Goal: Transaction & Acquisition: Purchase product/service

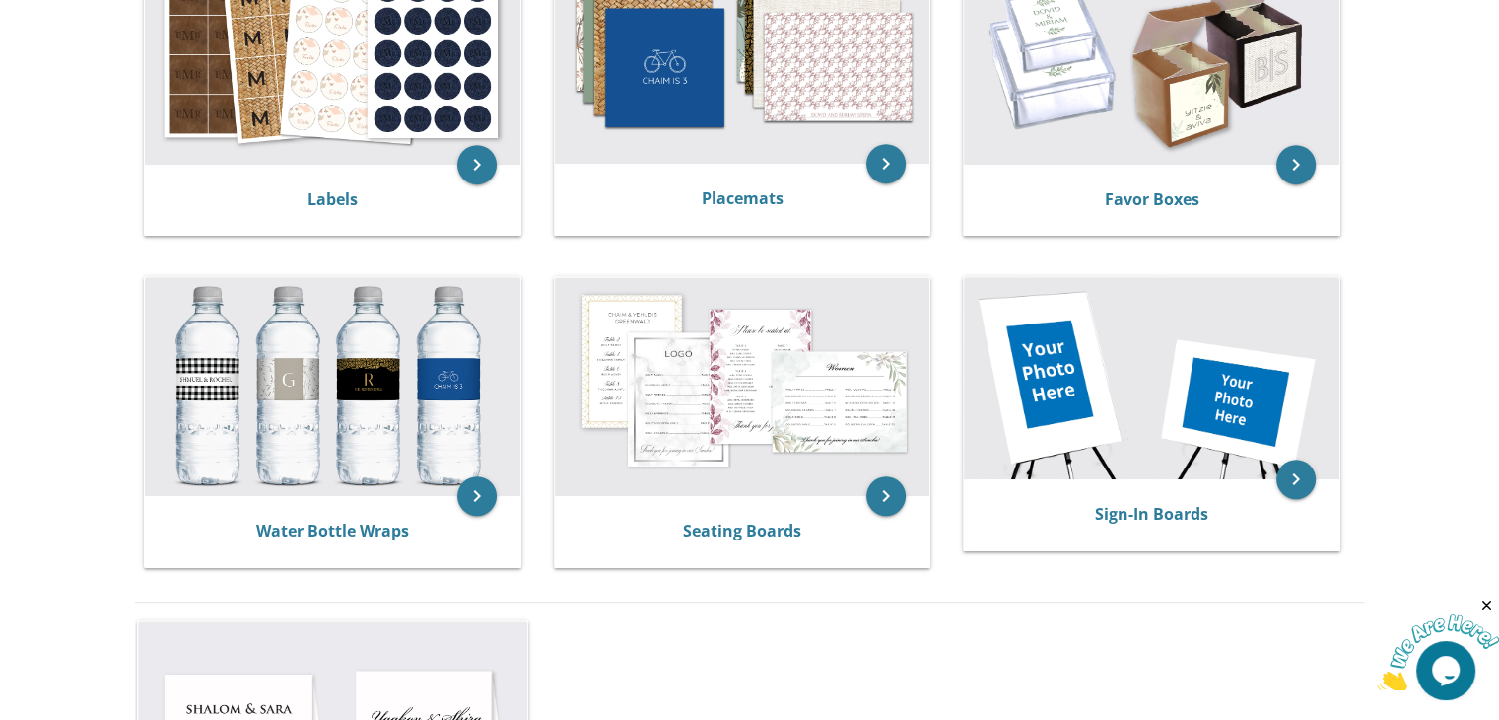
scroll to position [927, 0]
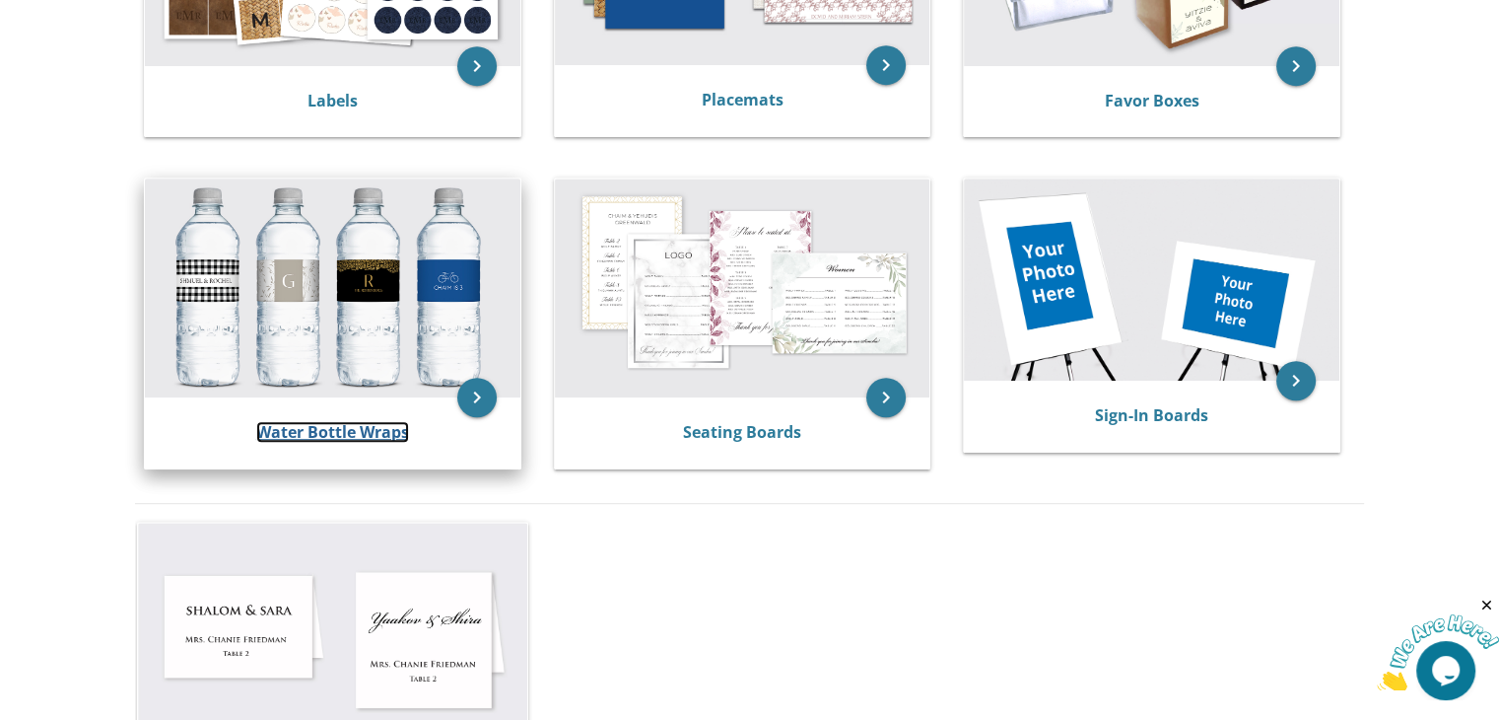
click at [391, 425] on link "Water Bottle Wraps" at bounding box center [332, 432] width 153 height 22
click at [377, 435] on link "Water Bottle Wraps" at bounding box center [332, 432] width 153 height 22
click at [472, 405] on icon "keyboard_arrow_right" at bounding box center [476, 397] width 39 height 39
click at [354, 430] on link "Water Bottle Wraps" at bounding box center [332, 432] width 153 height 22
click at [329, 435] on link "Water Bottle Wraps" at bounding box center [332, 432] width 153 height 22
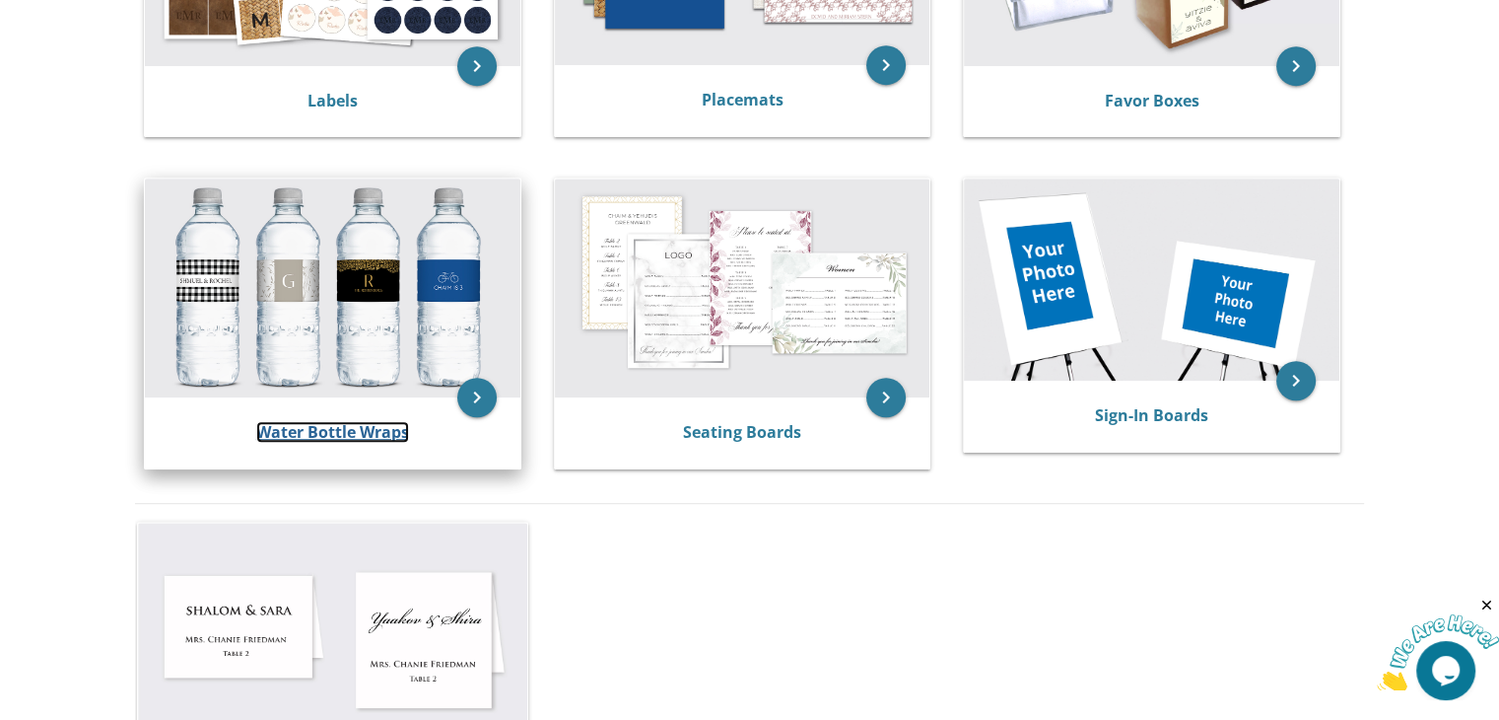
click at [331, 433] on link "Water Bottle Wraps" at bounding box center [332, 432] width 153 height 22
click at [320, 429] on link "Water Bottle Wraps" at bounding box center [332, 432] width 153 height 22
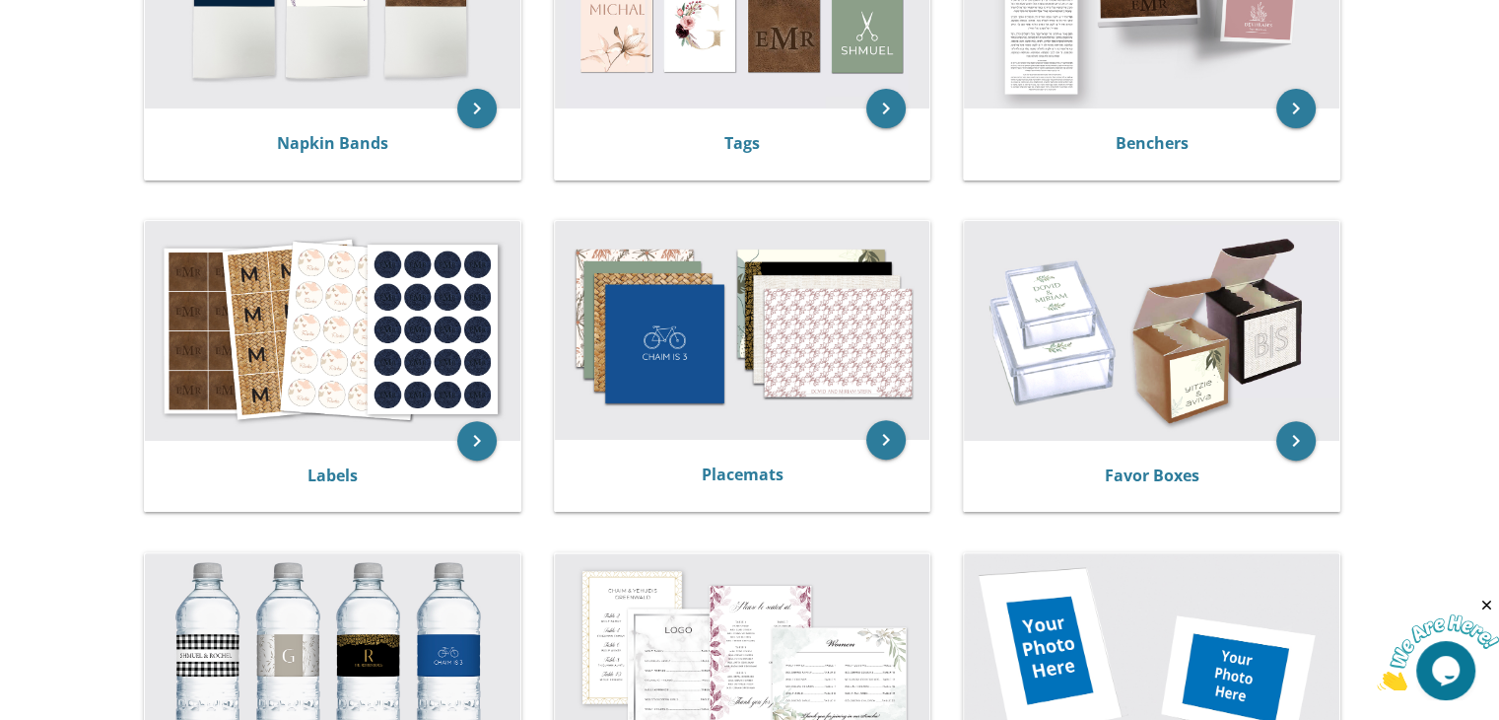
scroll to position [634, 0]
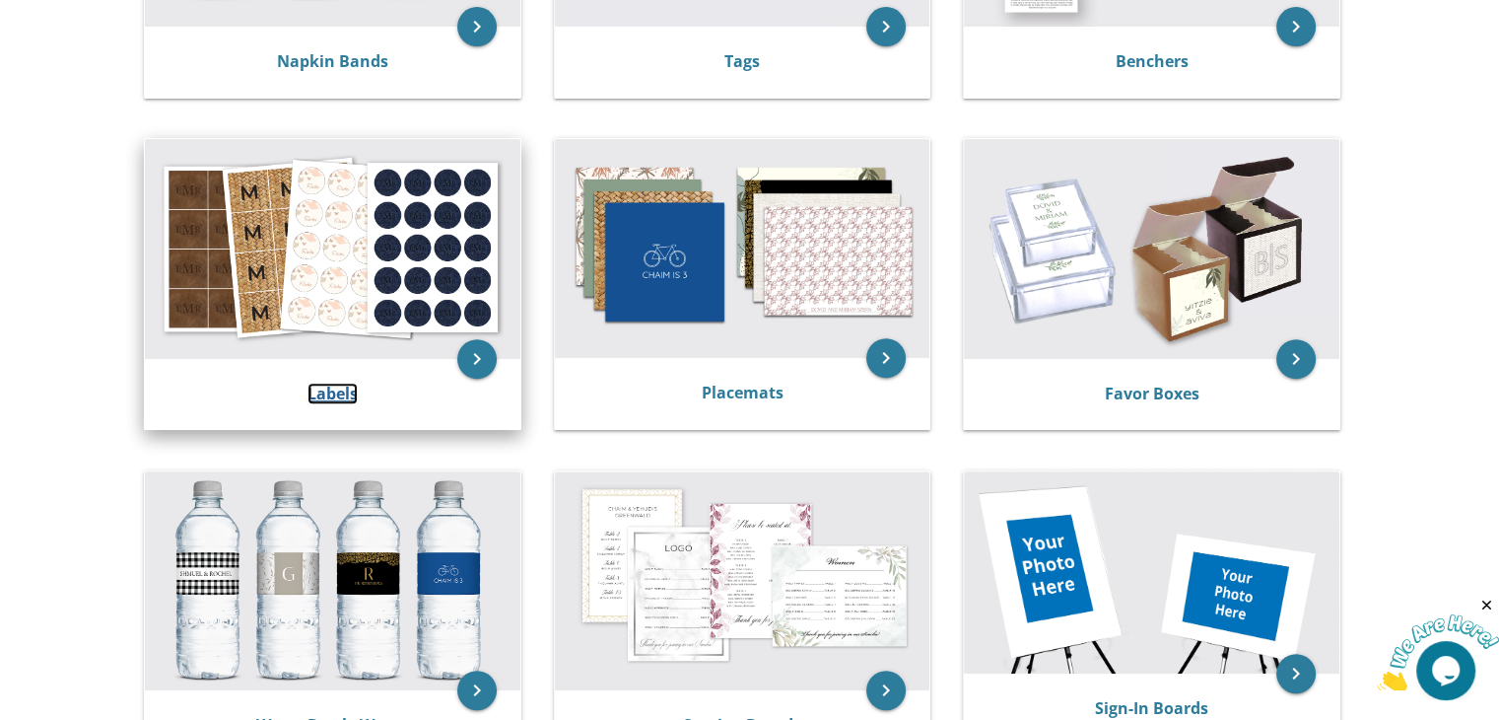
click at [335, 388] on link "Labels" at bounding box center [333, 394] width 50 height 22
click at [335, 389] on link "Labels" at bounding box center [333, 394] width 50 height 22
click at [480, 355] on icon "keyboard_arrow_right" at bounding box center [476, 358] width 39 height 39
click at [351, 390] on link "Labels" at bounding box center [333, 394] width 50 height 22
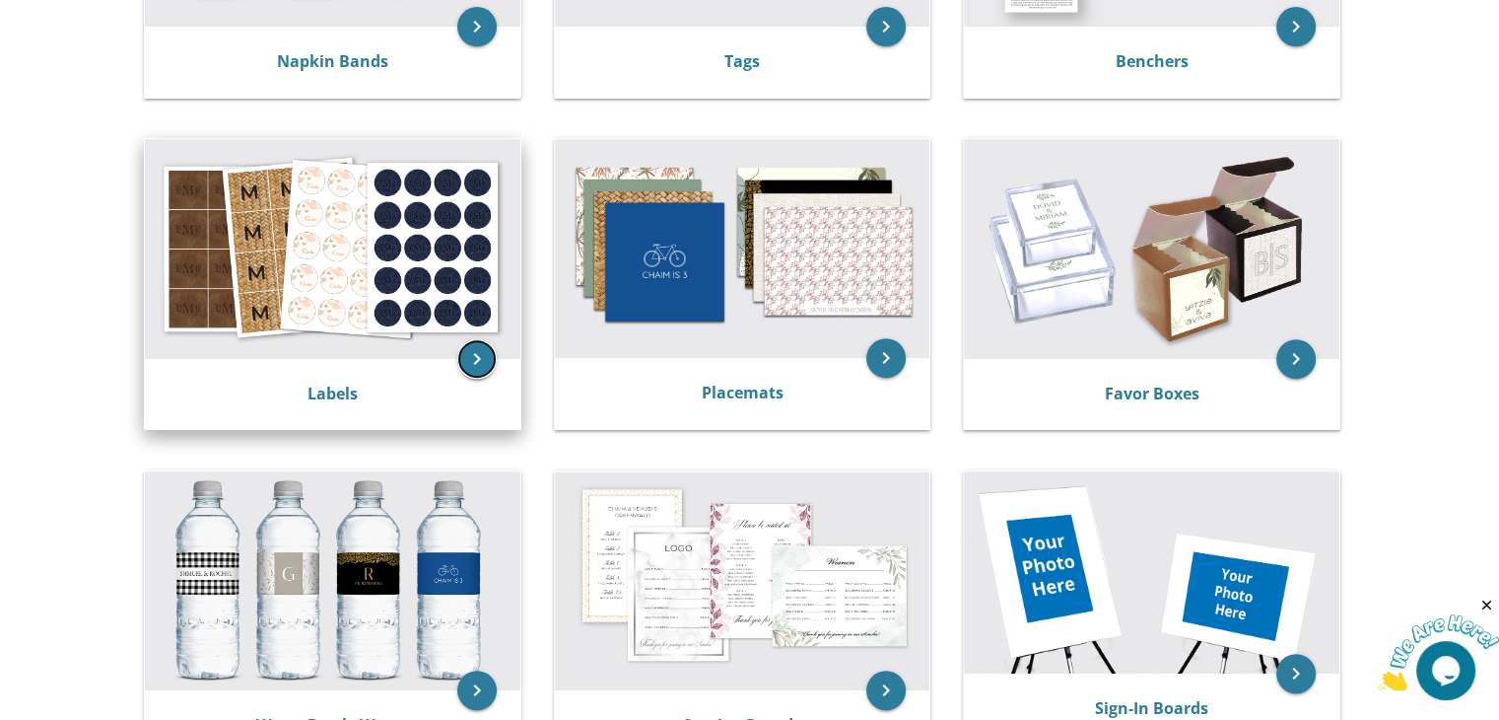
click at [476, 354] on icon "keyboard_arrow_right" at bounding box center [476, 358] width 39 height 39
click at [327, 393] on link "Labels" at bounding box center [333, 394] width 50 height 22
click at [331, 386] on link "Labels" at bounding box center [333, 394] width 50 height 22
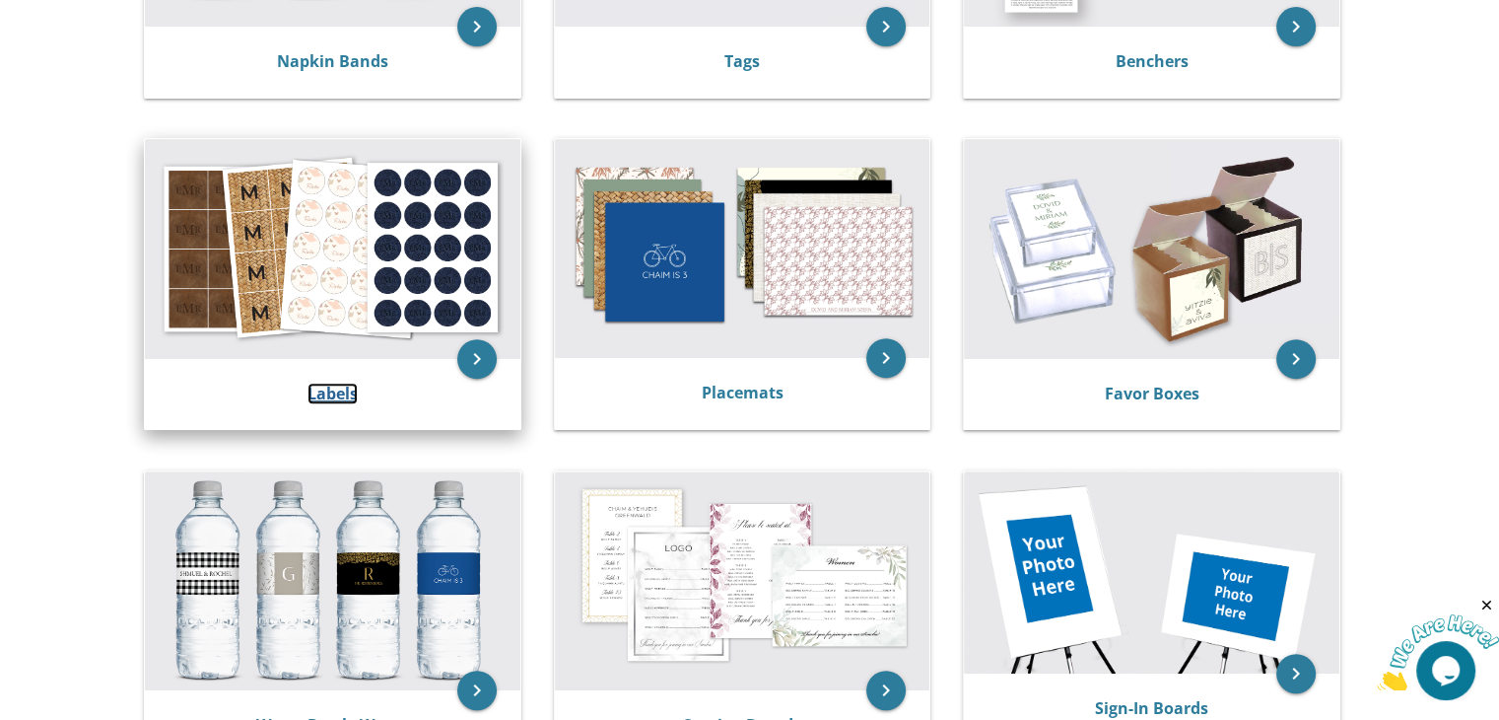
click at [331, 386] on link "Labels" at bounding box center [333, 394] width 50 height 22
click at [346, 384] on link "Labels" at bounding box center [333, 394] width 50 height 22
click at [328, 389] on link "Labels" at bounding box center [333, 394] width 50 height 22
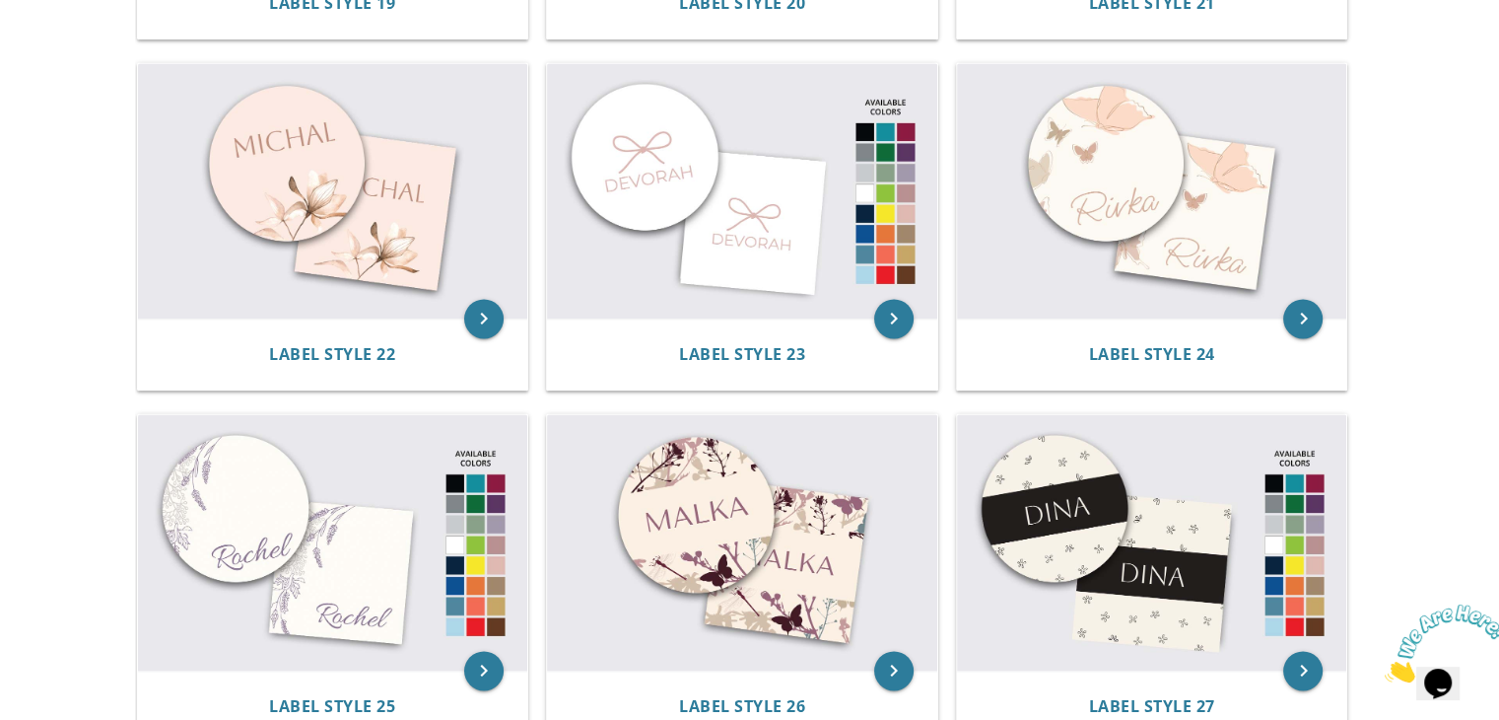
scroll to position [2864, 0]
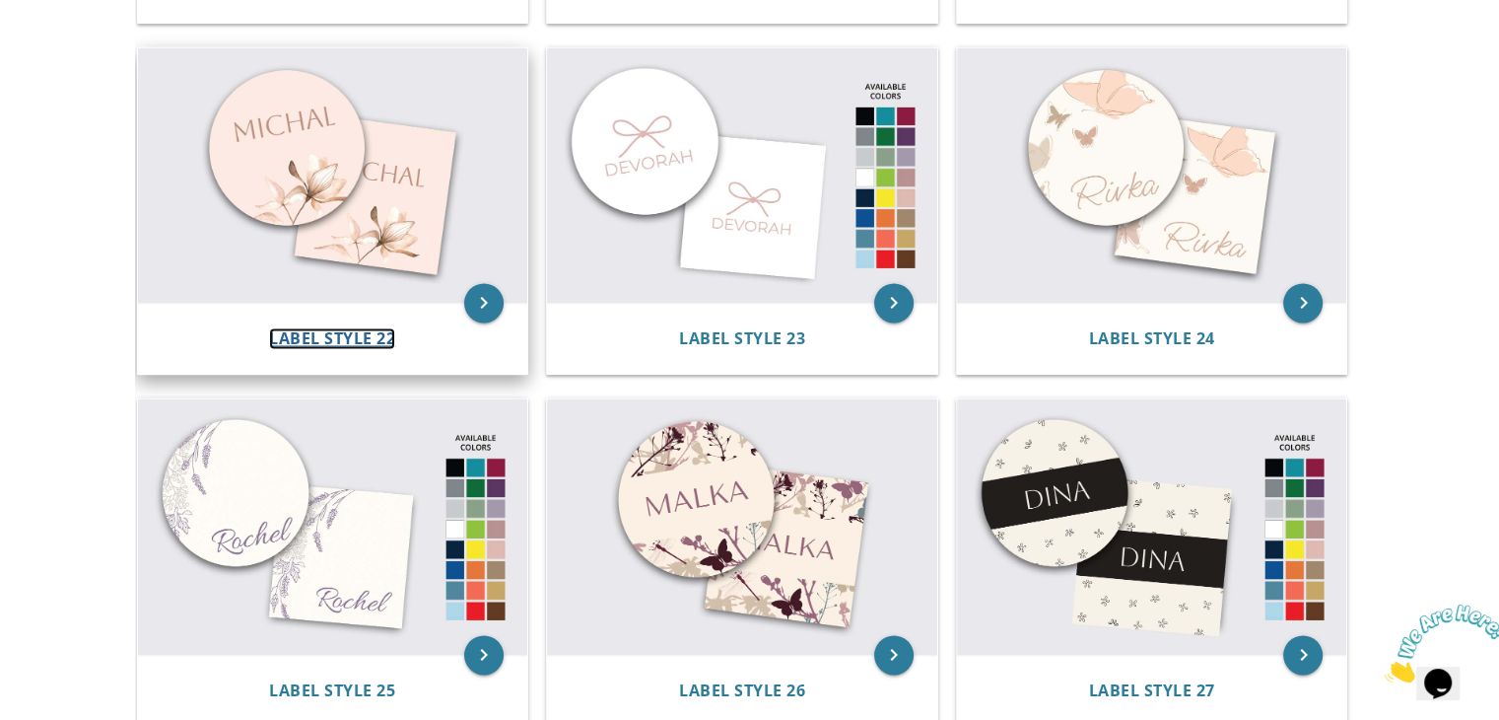
click at [371, 328] on span "Label Style 22" at bounding box center [332, 338] width 126 height 22
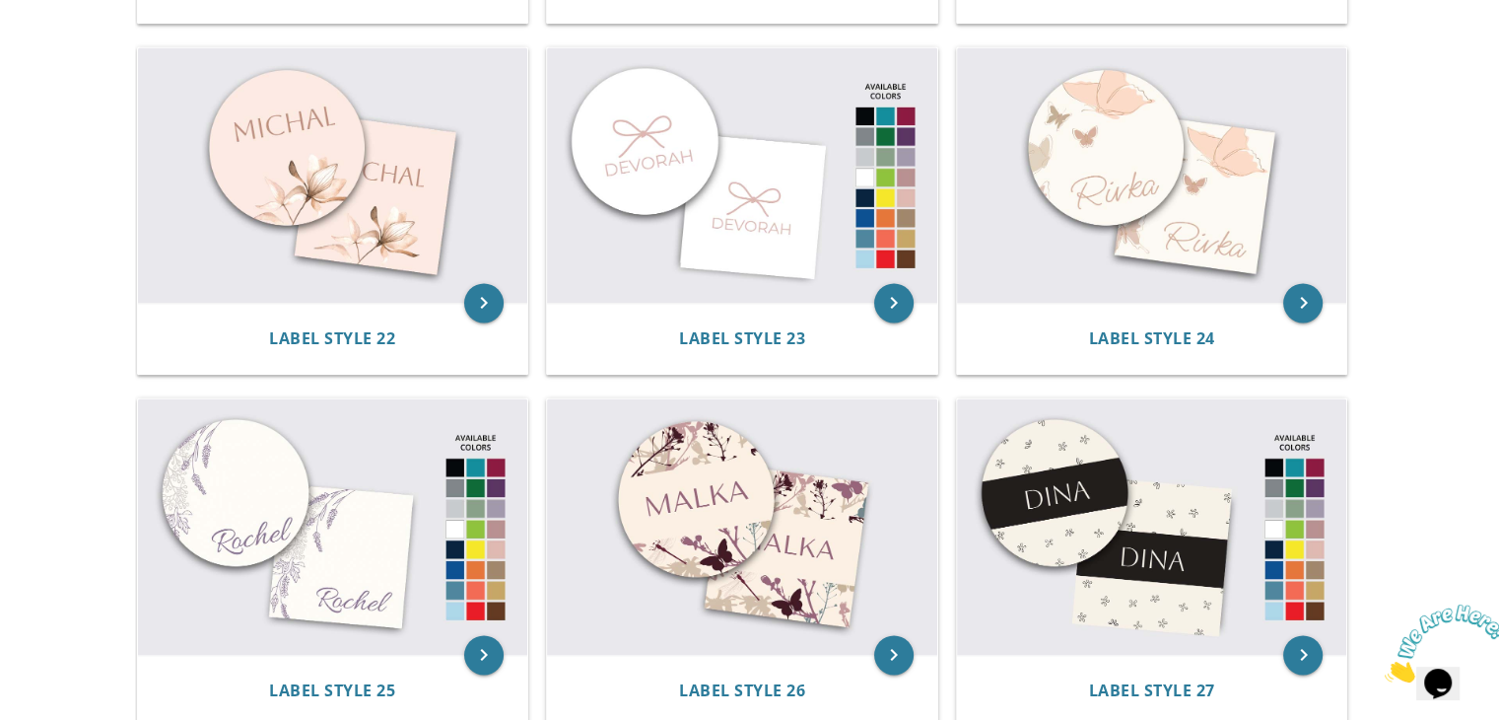
click at [1385, 668] on icon "Close" at bounding box center [1385, 676] width 0 height 17
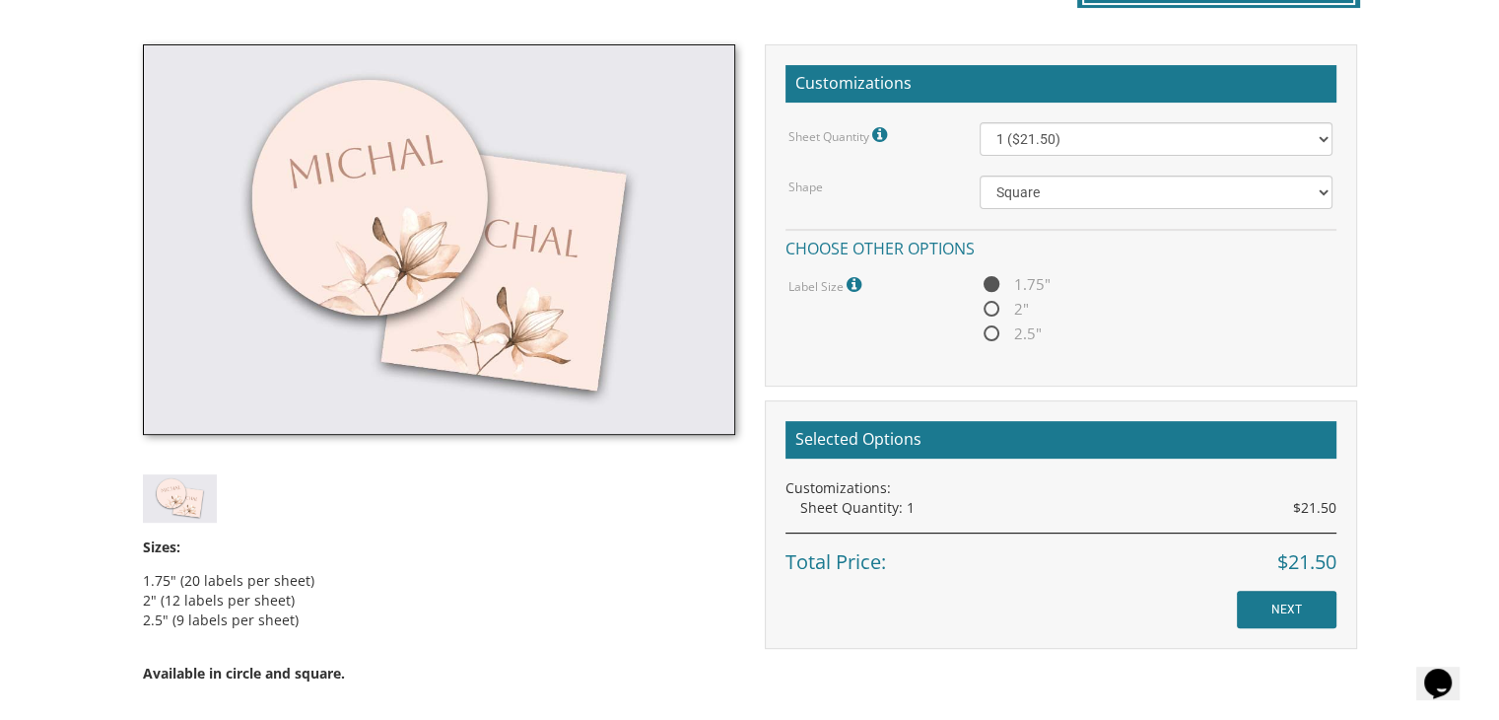
scroll to position [558, 0]
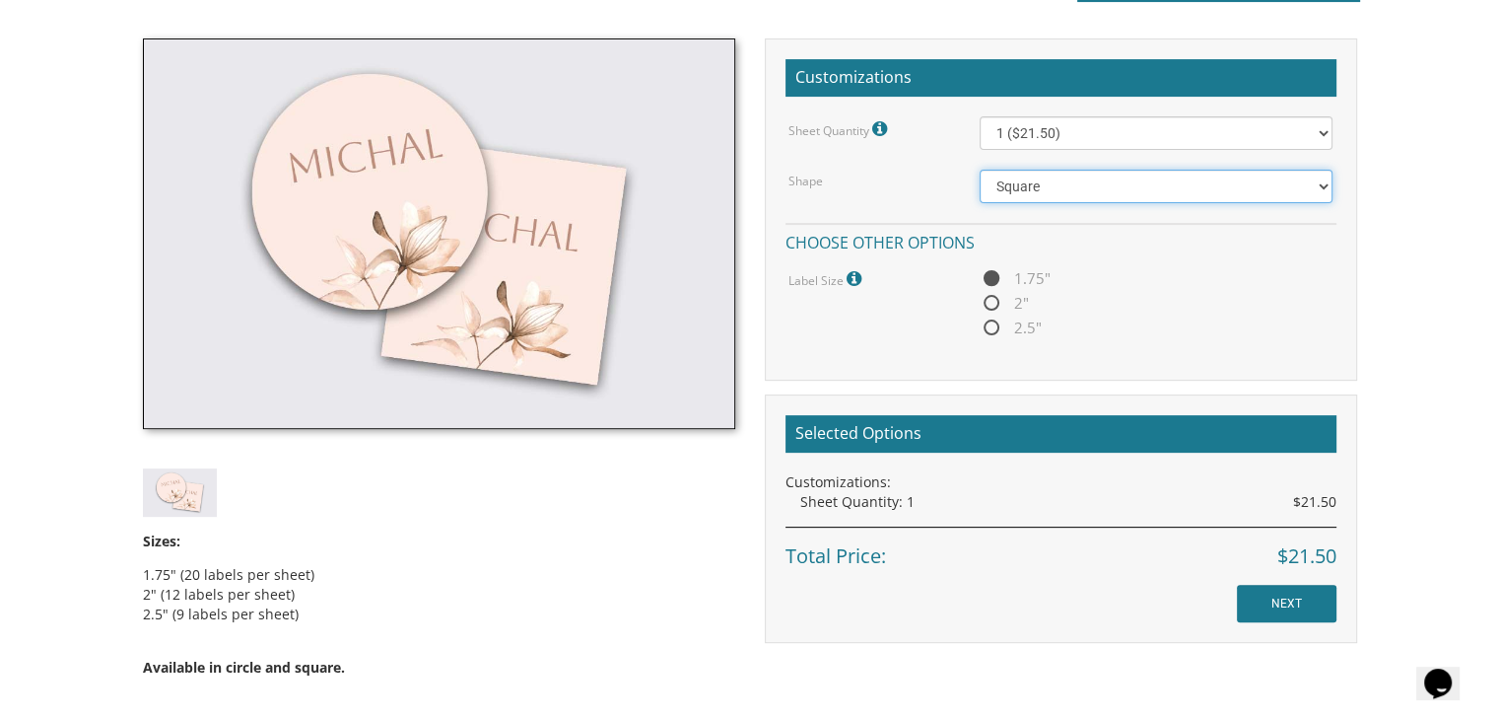
click at [1320, 181] on select "Square Circle" at bounding box center [1156, 187] width 353 height 34
click at [1321, 182] on select "Square Circle" at bounding box center [1156, 187] width 353 height 34
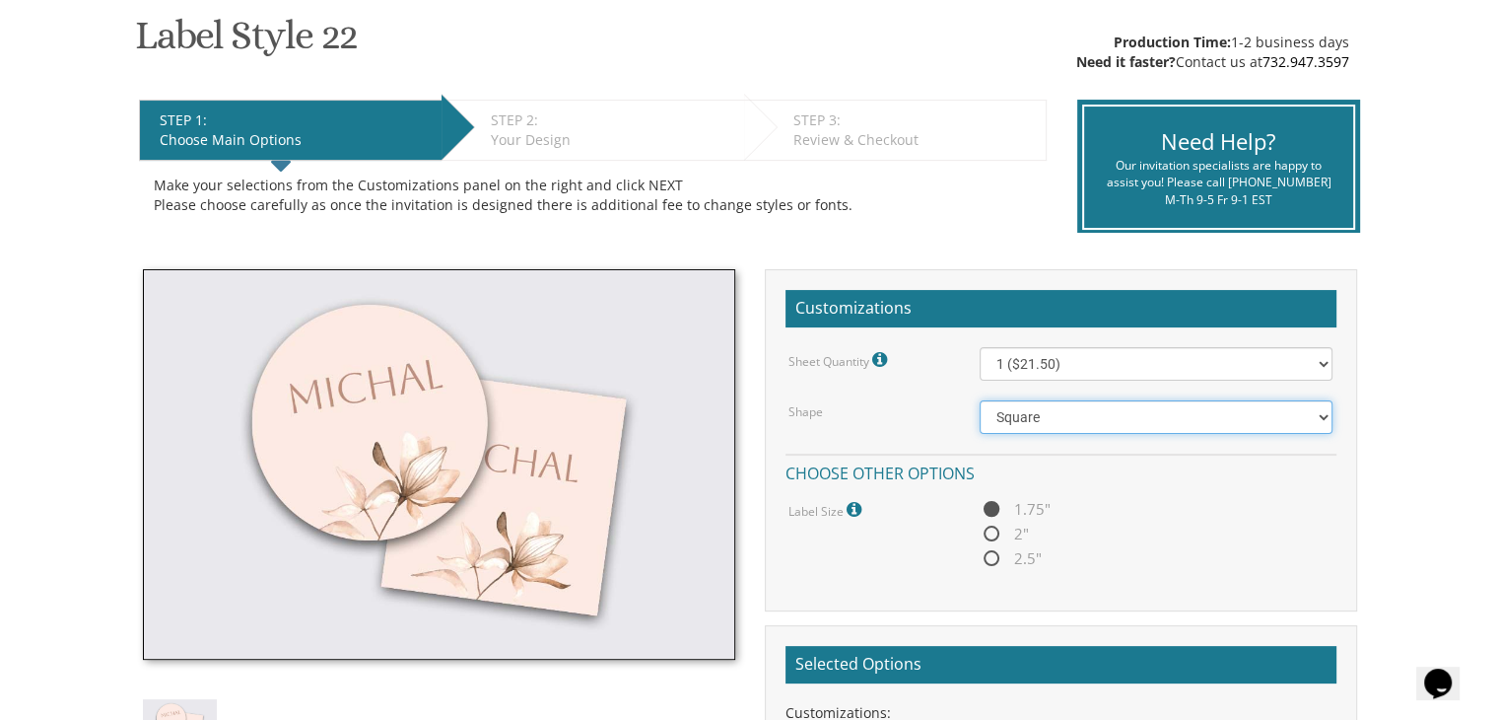
scroll to position [302, 0]
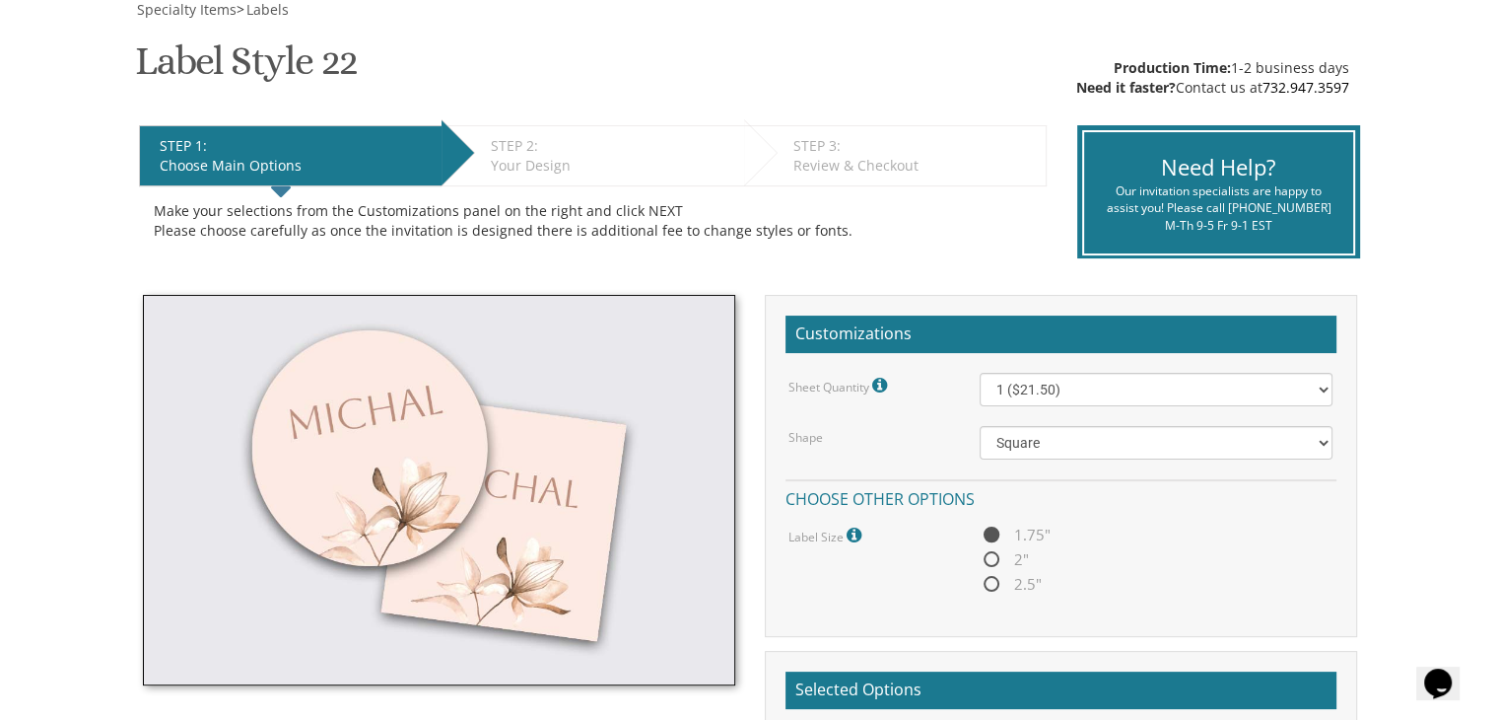
click at [991, 558] on span "2"" at bounding box center [1004, 559] width 49 height 25
click at [991, 558] on input "2"" at bounding box center [986, 560] width 13 height 13
radio input "true"
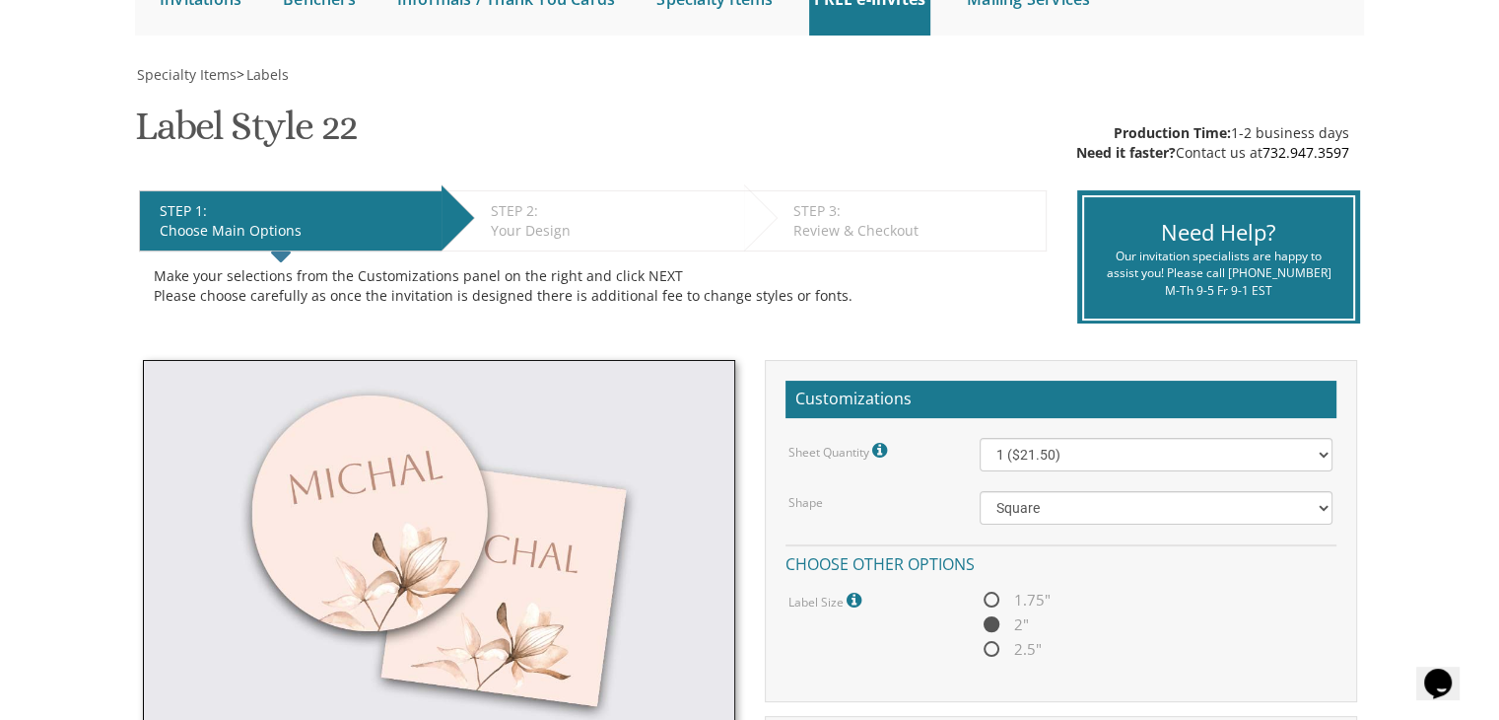
scroll to position [177, 0]
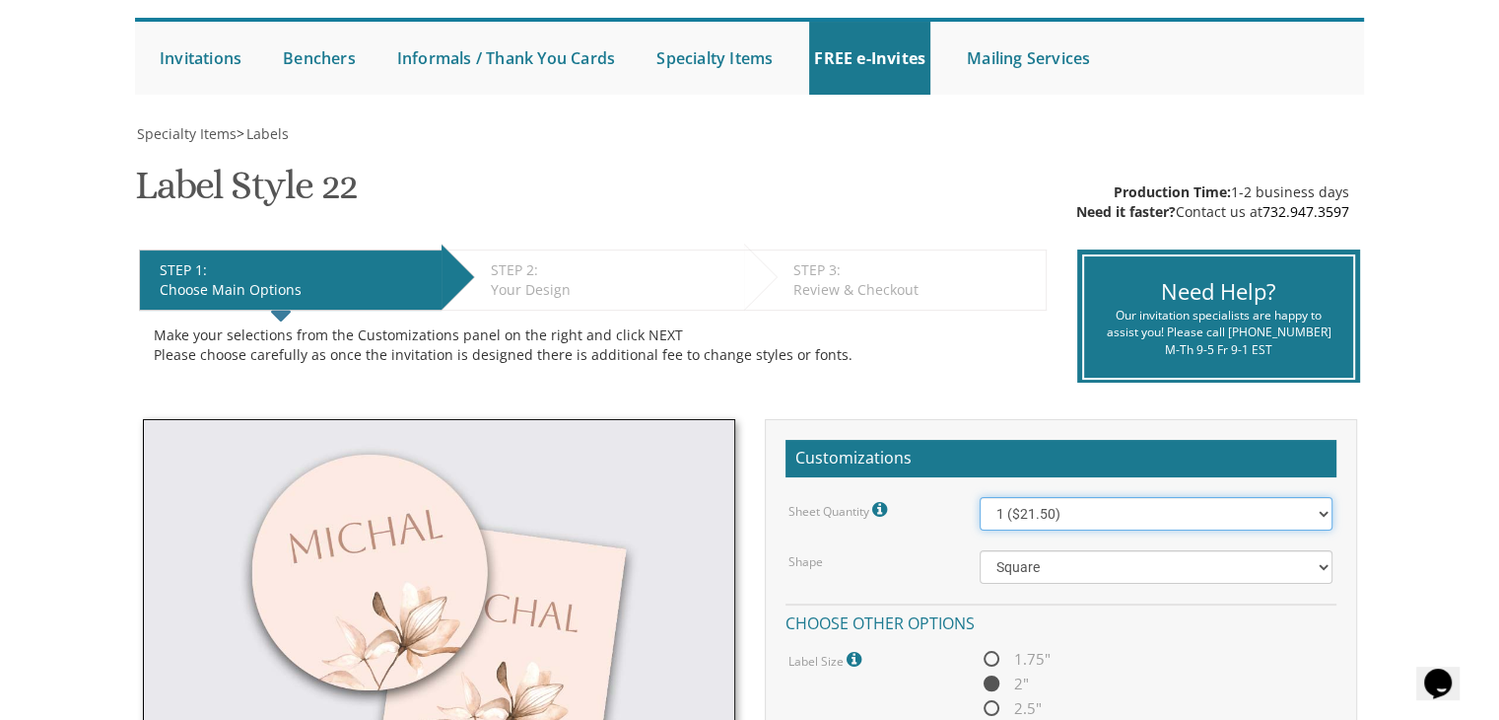
click at [1324, 516] on select "1 ($21.50) 2 ($25.00) 3 ($28.50) 4 ($32.00) 5 ($35.50) 6 ($39.00) 7 ($42.50) 8 …" at bounding box center [1156, 514] width 353 height 34
click at [980, 497] on select "1 ($21.50) 2 ($25.00) 3 ($28.50) 4 ($32.00) 5 ($35.50) 6 ($39.00) 7 ($42.50) 8 …" at bounding box center [1156, 514] width 353 height 34
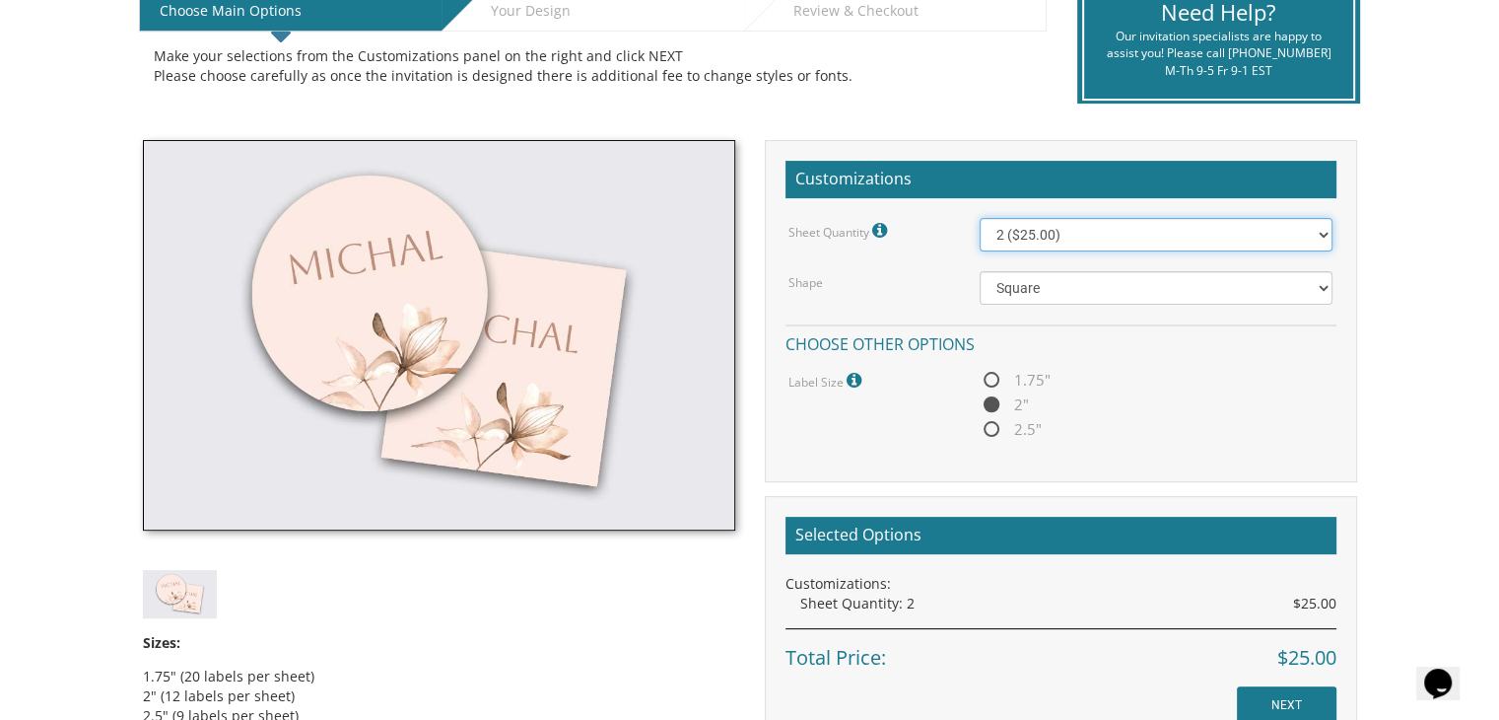
scroll to position [361, 0]
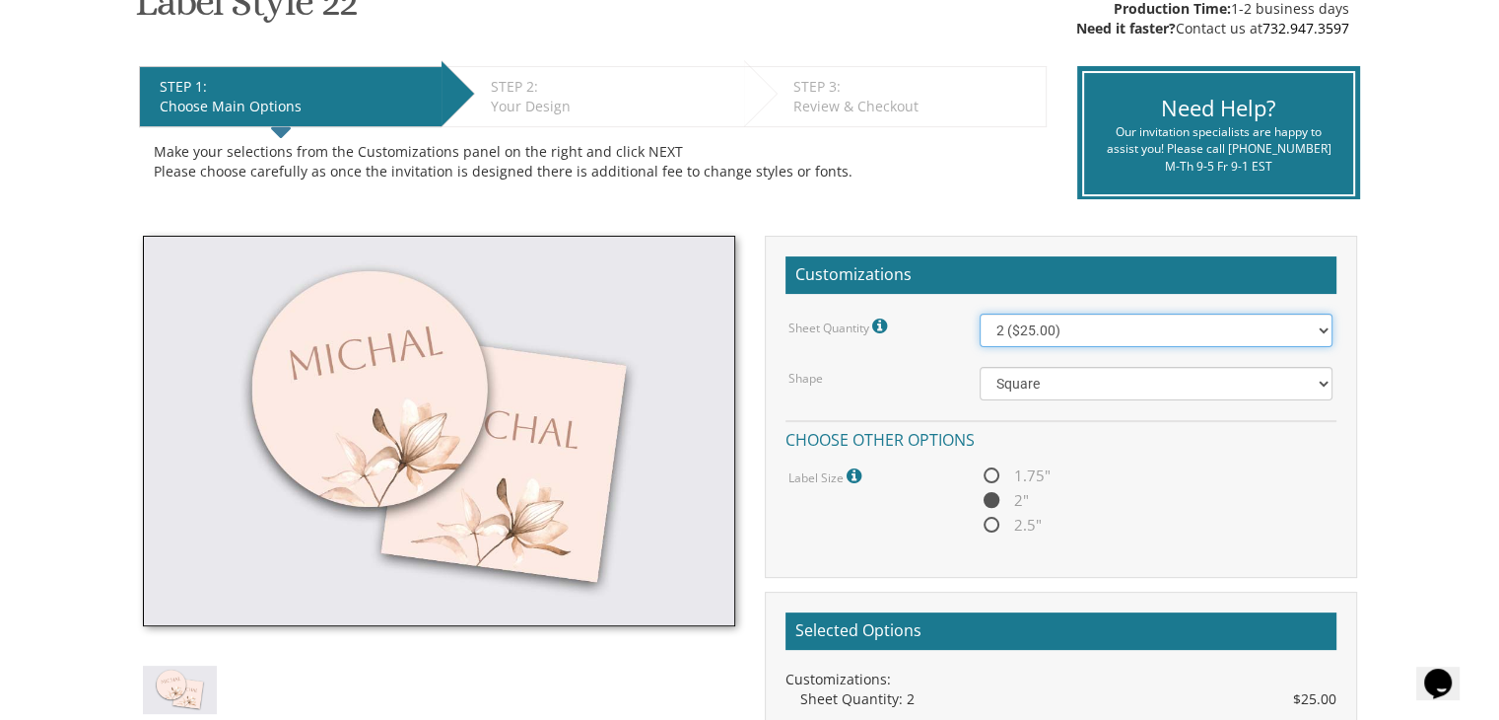
click at [1318, 326] on select "1 ($21.50) 2 ($25.00) 3 ($28.50) 4 ($32.00) 5 ($35.50) 6 ($39.00) 7 ($42.50) 8 …" at bounding box center [1156, 330] width 353 height 34
select select "4"
click at [980, 313] on select "1 ($21.50) 2 ($25.00) 3 ($28.50) 4 ($32.00) 5 ($35.50) 6 ($39.00) 7 ($42.50) 8 …" at bounding box center [1156, 330] width 353 height 34
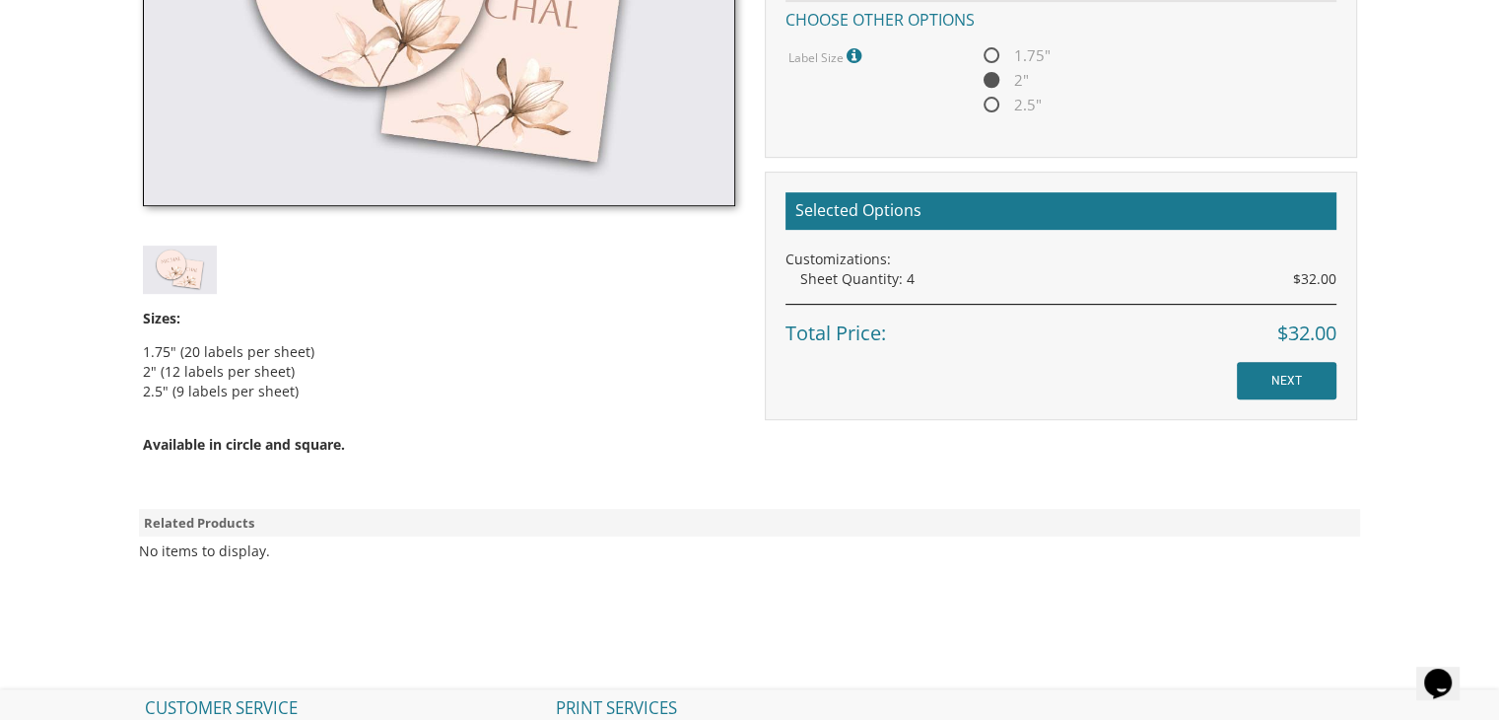
scroll to position [837, 0]
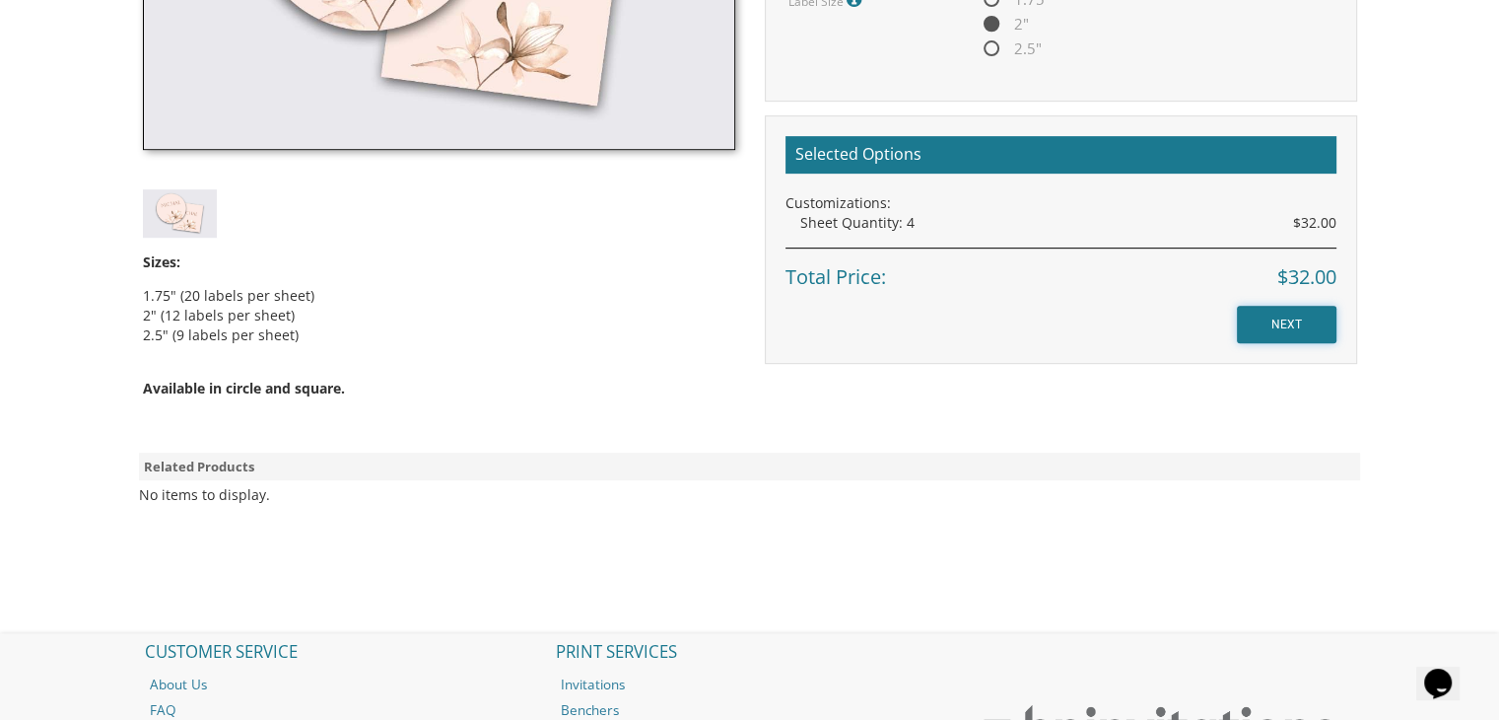
click at [1278, 320] on input "NEXT" at bounding box center [1287, 324] width 100 height 37
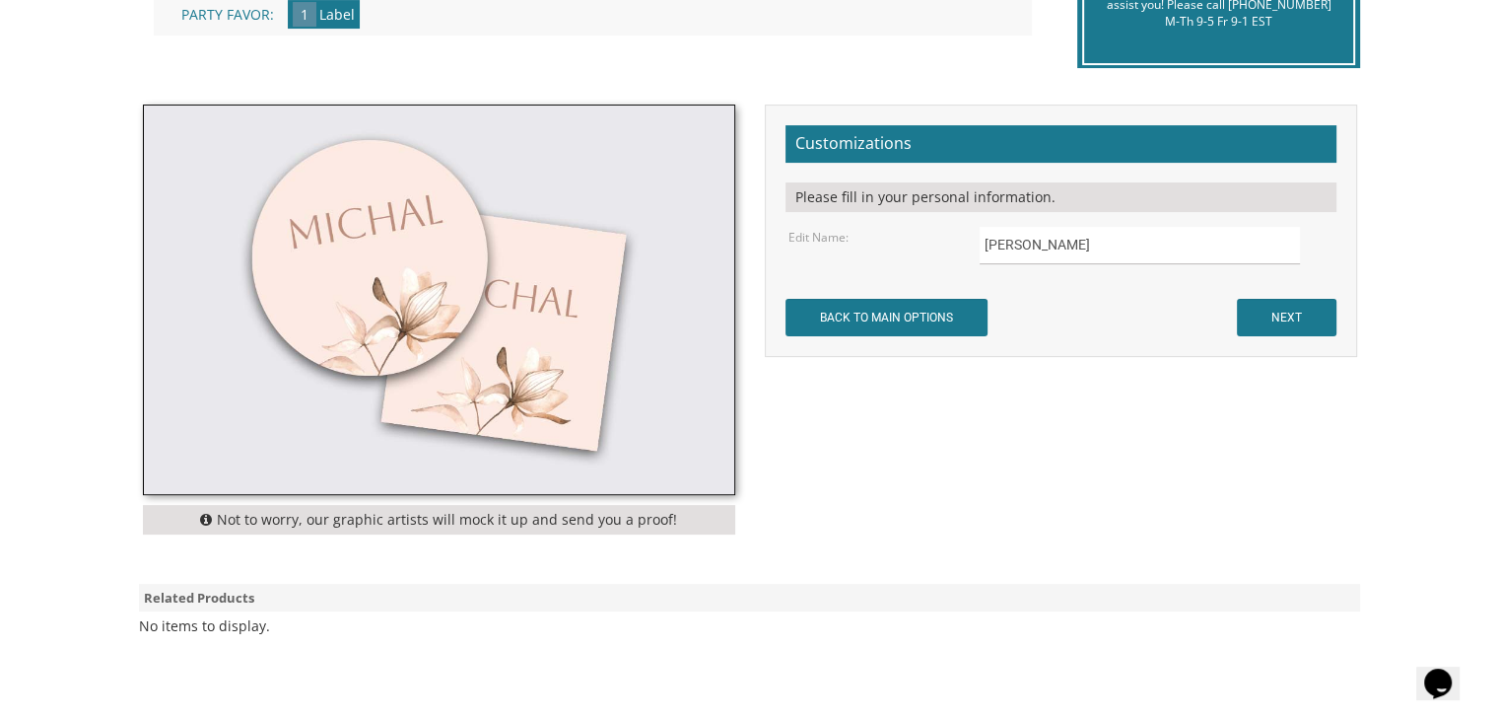
scroll to position [528, 0]
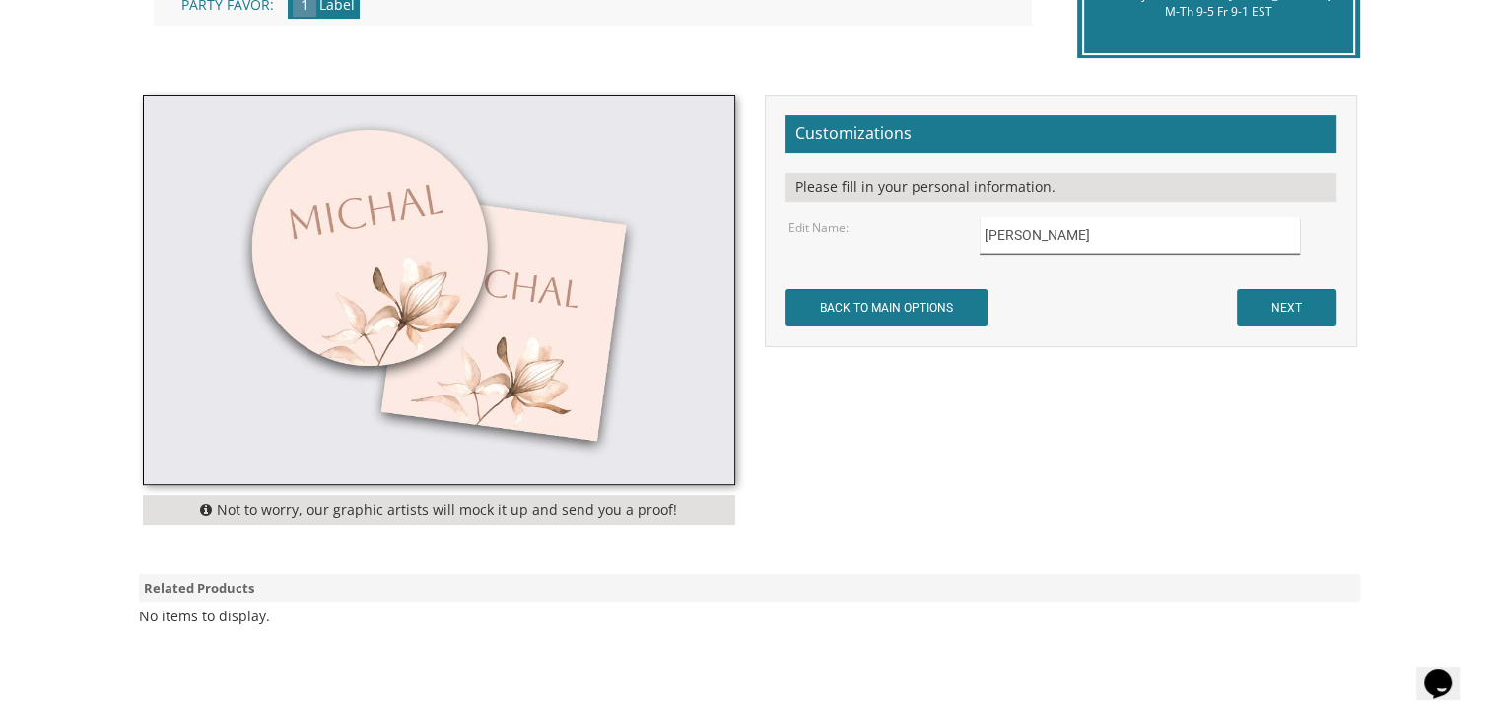
click at [1043, 240] on input "Michal" at bounding box center [1140, 236] width 320 height 38
type input "M"
type input "PERRI"
click at [1284, 308] on input "NEXT" at bounding box center [1287, 307] width 100 height 37
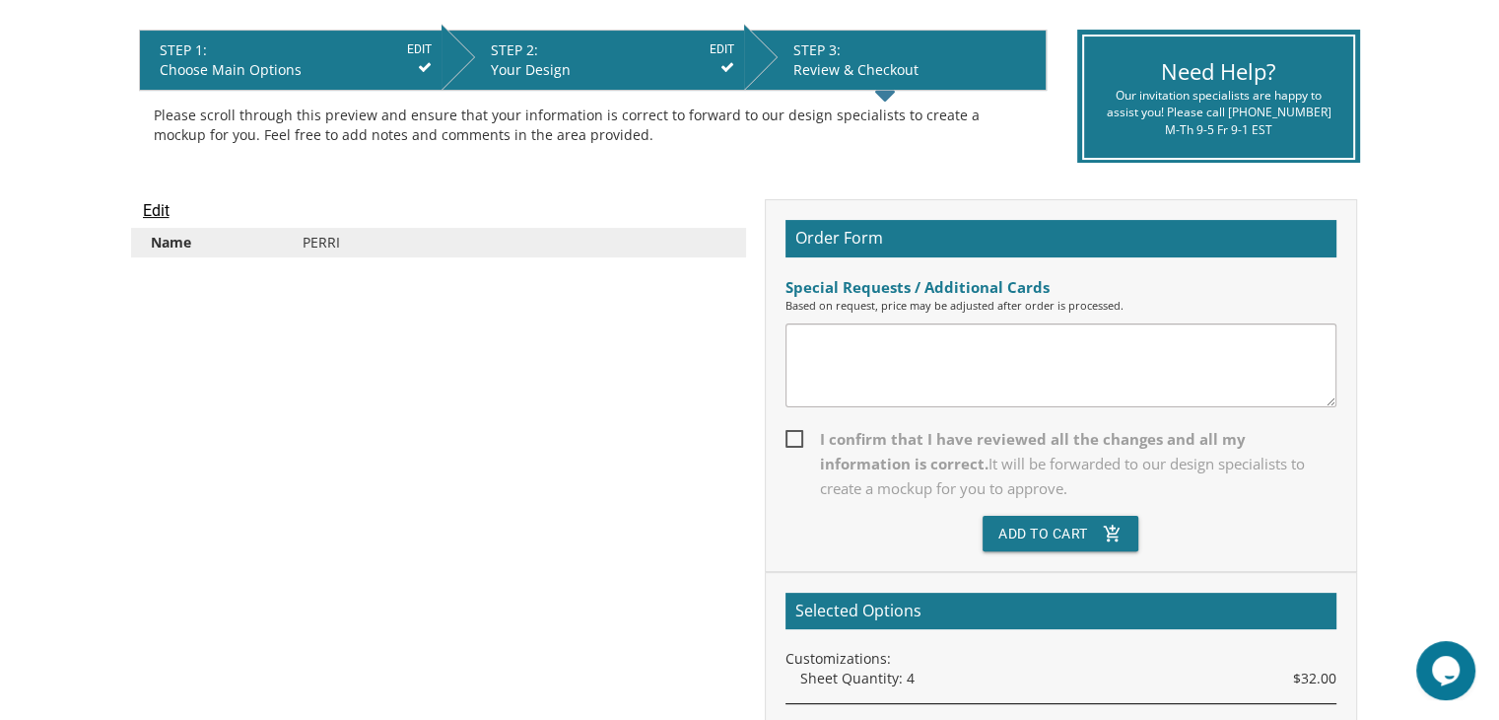
scroll to position [502, 0]
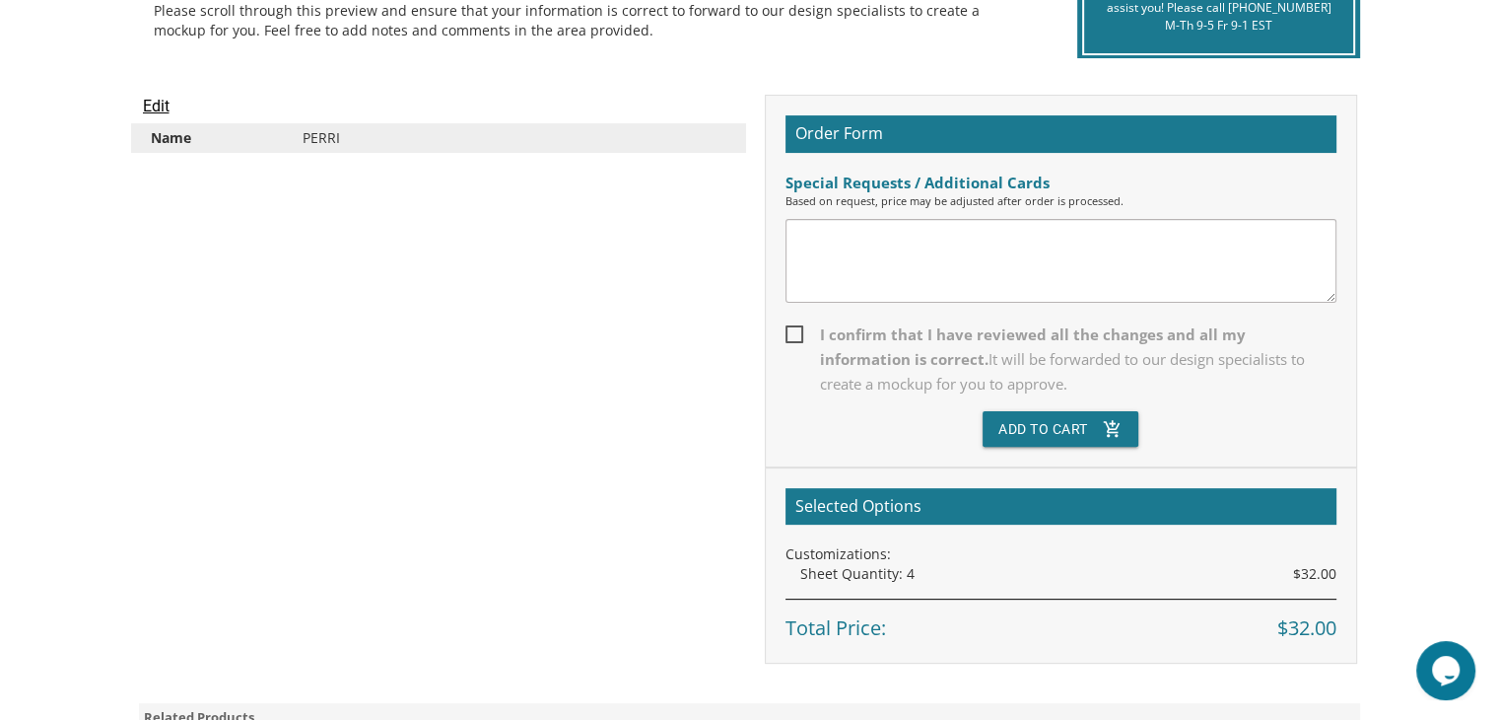
click at [798, 332] on span "I confirm that I have reviewed all the changes and all my information is correc…" at bounding box center [1061, 359] width 551 height 74
click at [798, 332] on input "I confirm that I have reviewed all the changes and all my information is correc…" at bounding box center [792, 332] width 13 height 13
checkbox input "true"
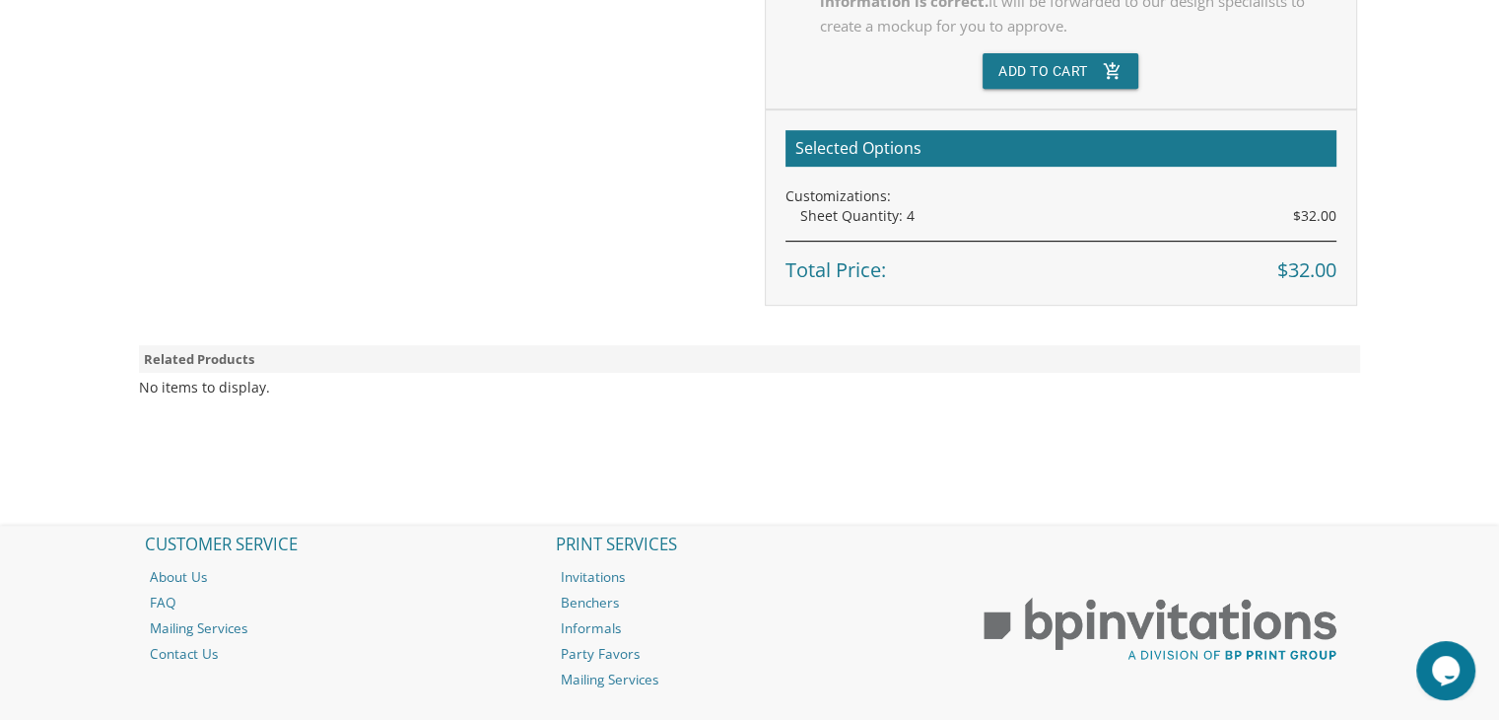
scroll to position [867, 0]
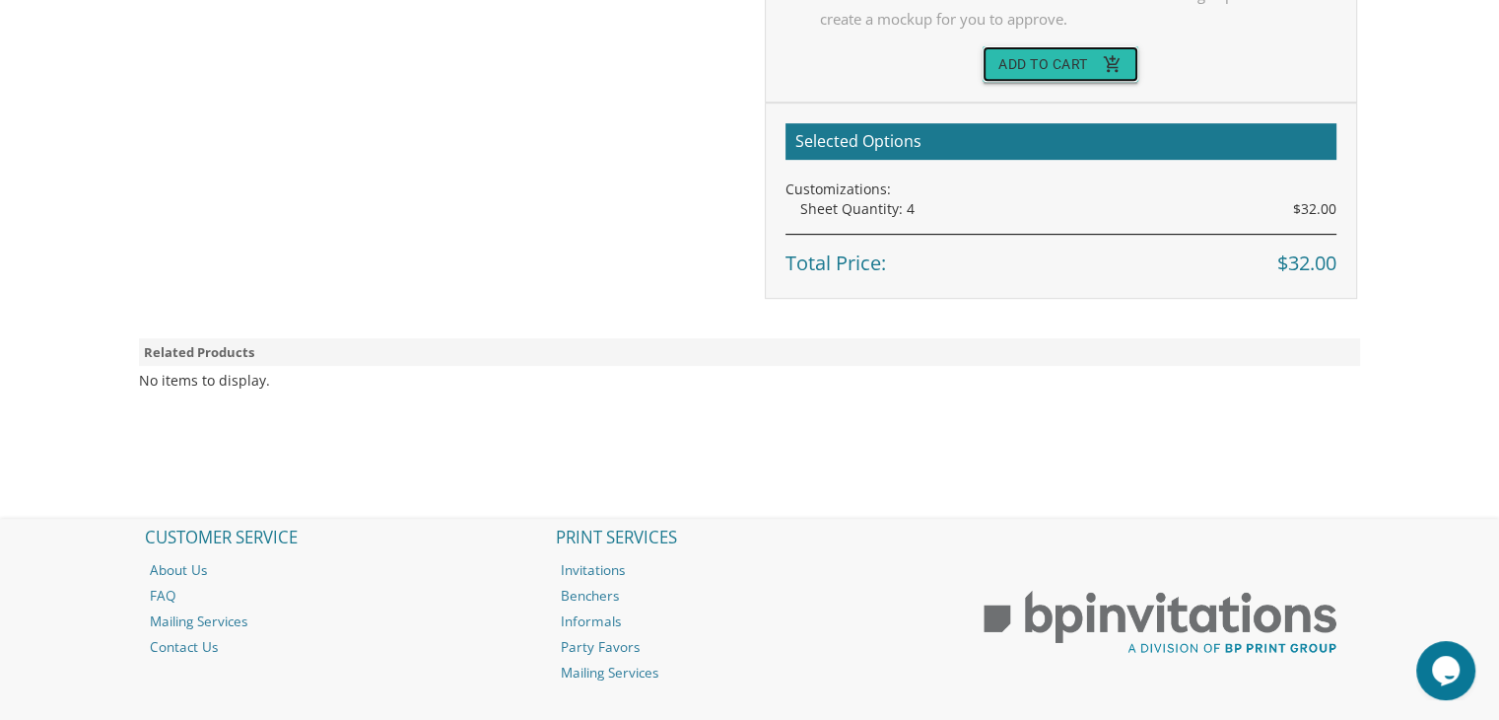
click at [1094, 64] on button "Add To Cart add_shopping_cart" at bounding box center [1061, 63] width 156 height 35
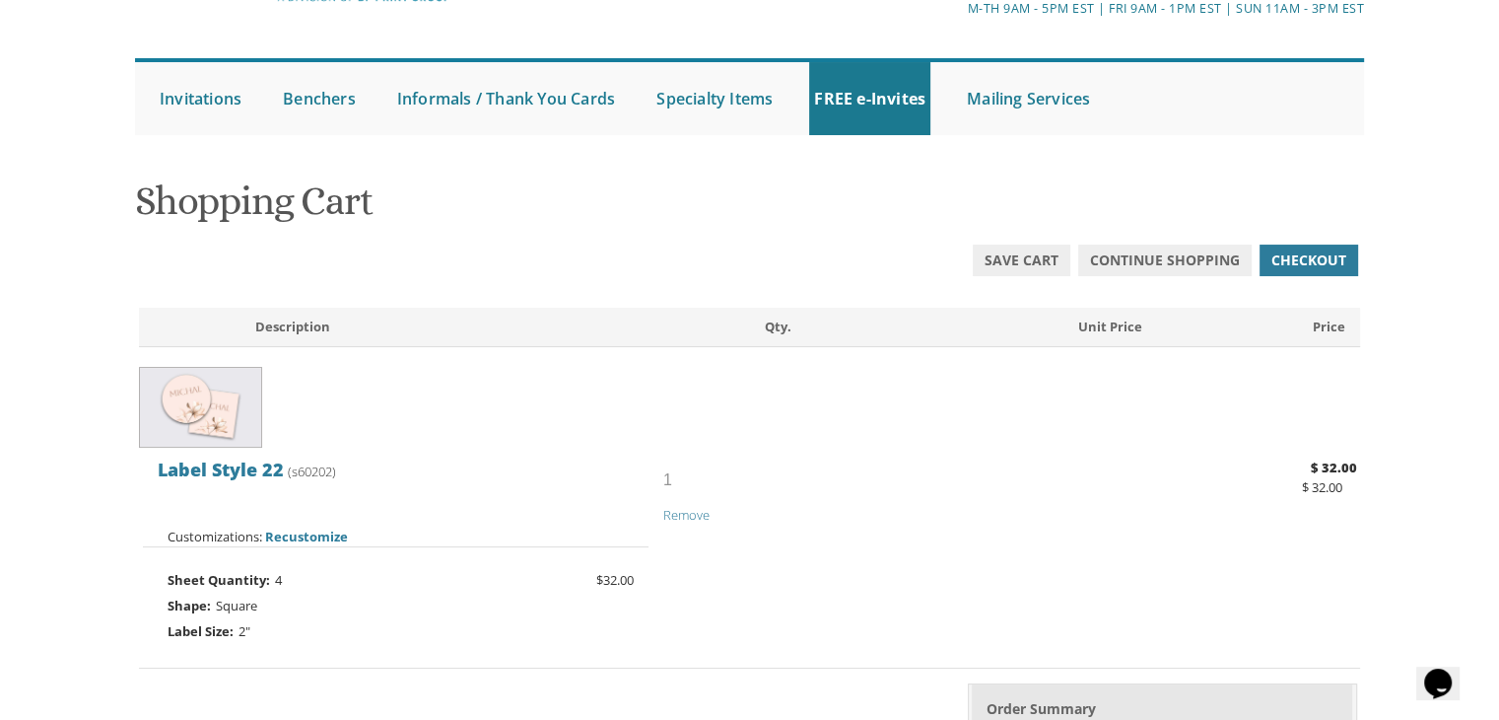
scroll to position [150, 0]
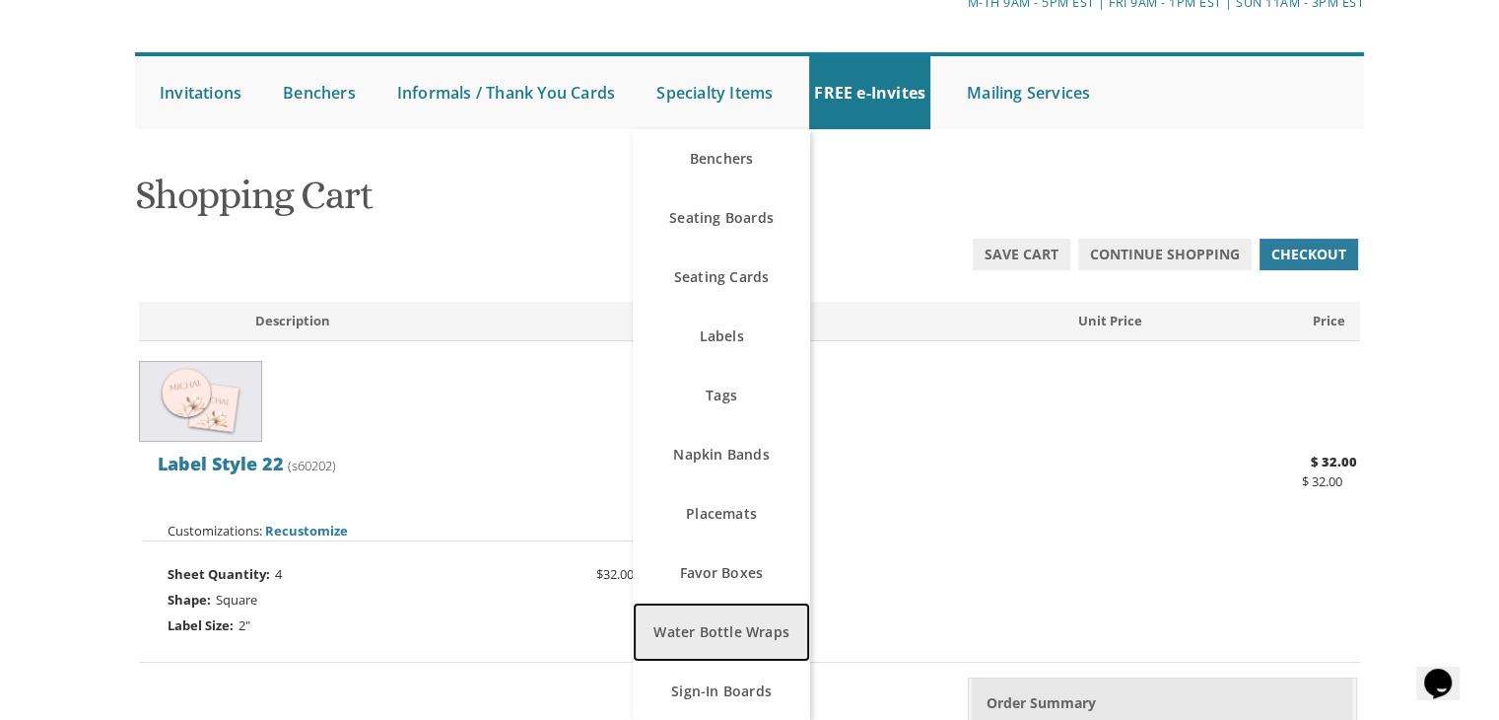
click at [757, 631] on link "Water Bottle Wraps" at bounding box center [721, 631] width 177 height 59
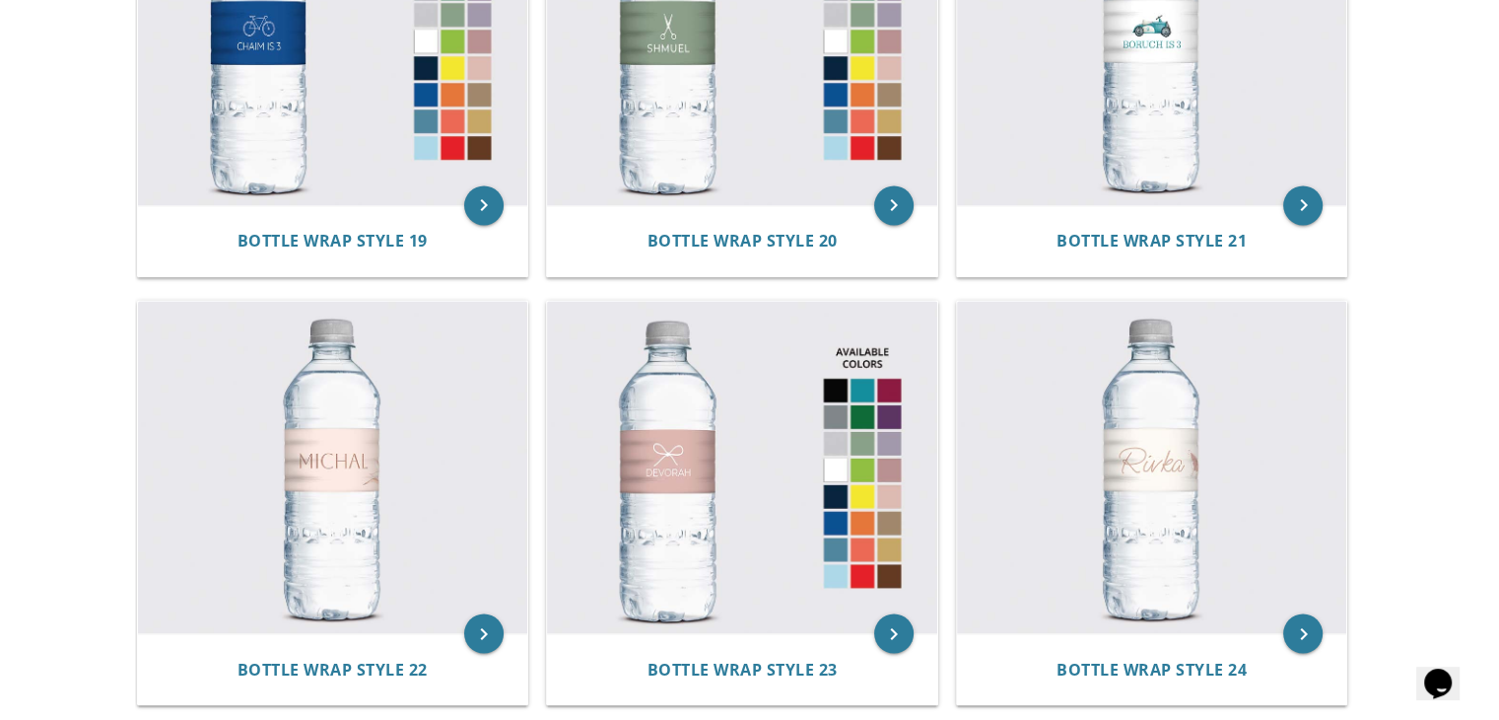
scroll to position [3194, 0]
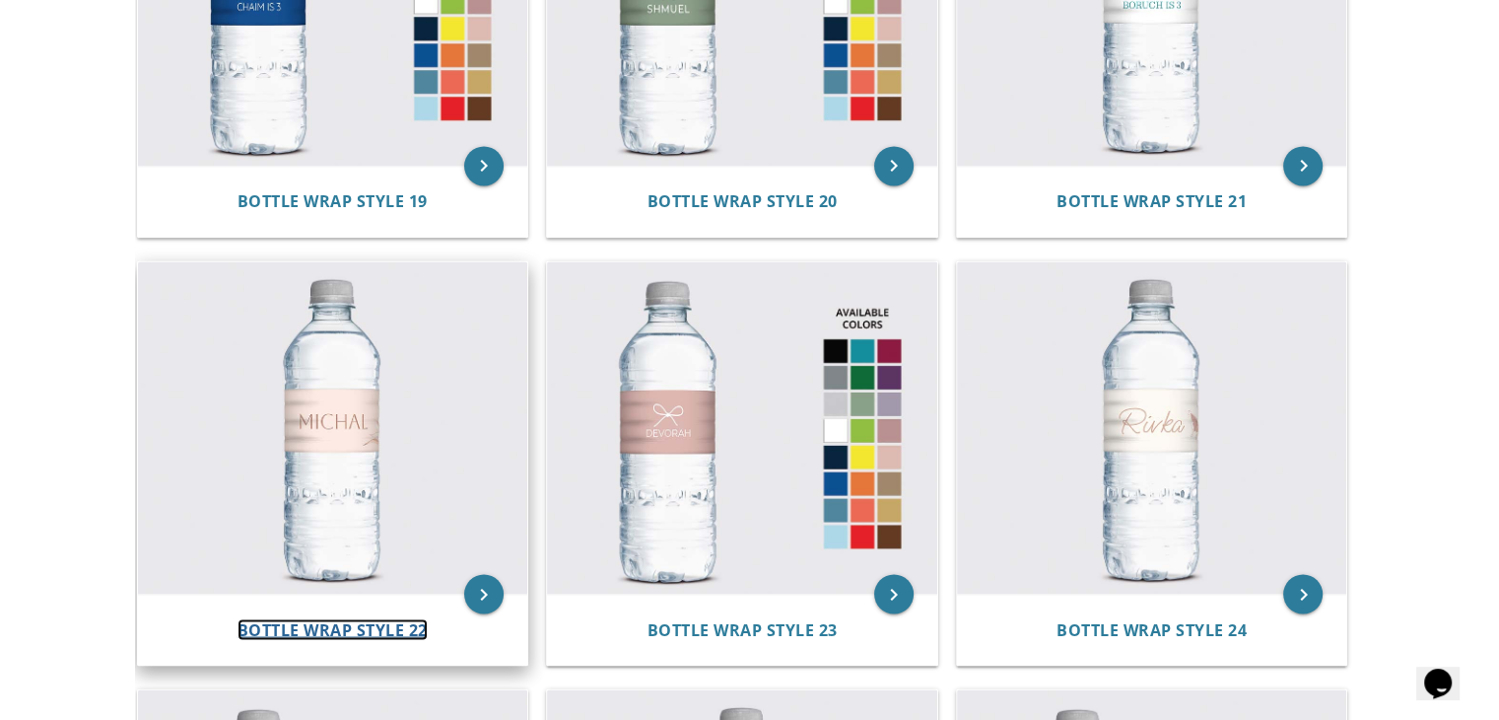
click at [356, 631] on span "Bottle Wrap Style 22" at bounding box center [333, 629] width 190 height 22
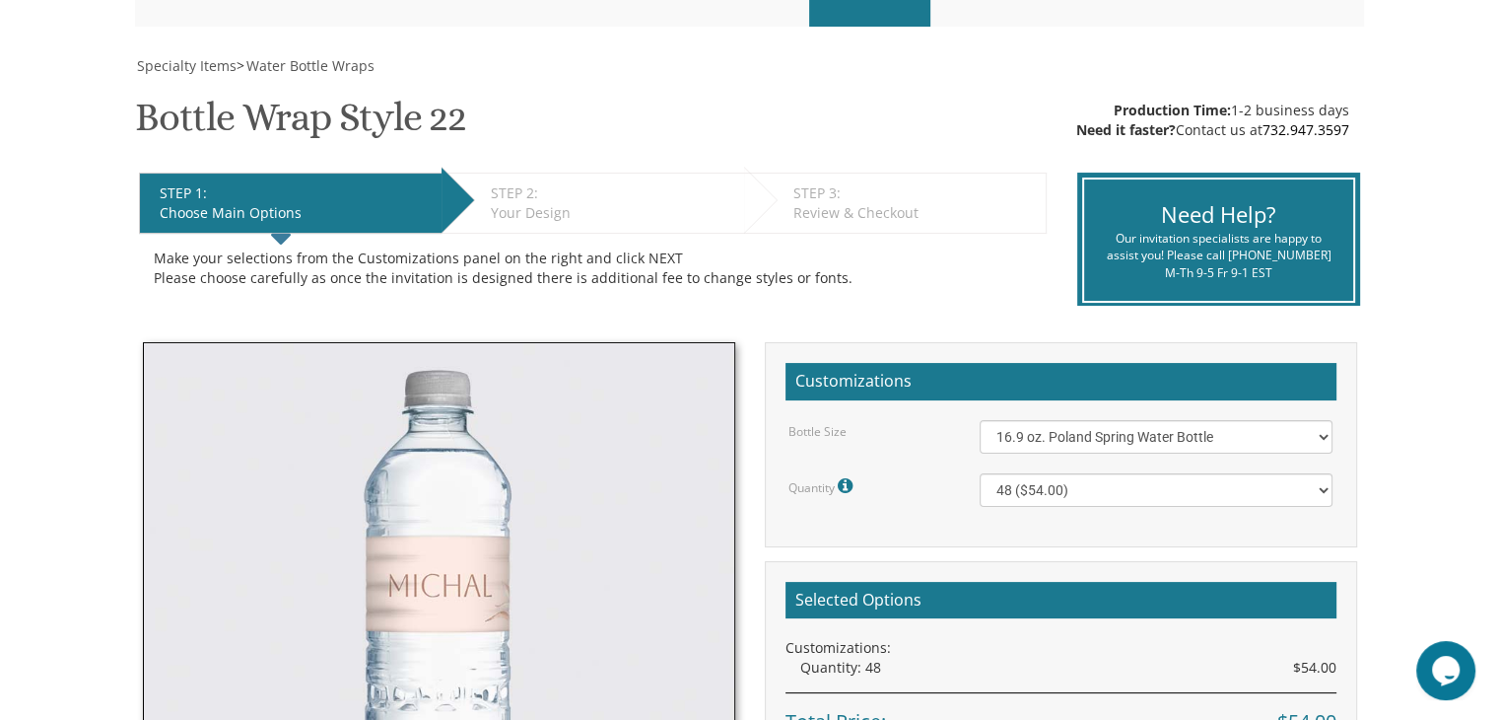
scroll to position [279, 0]
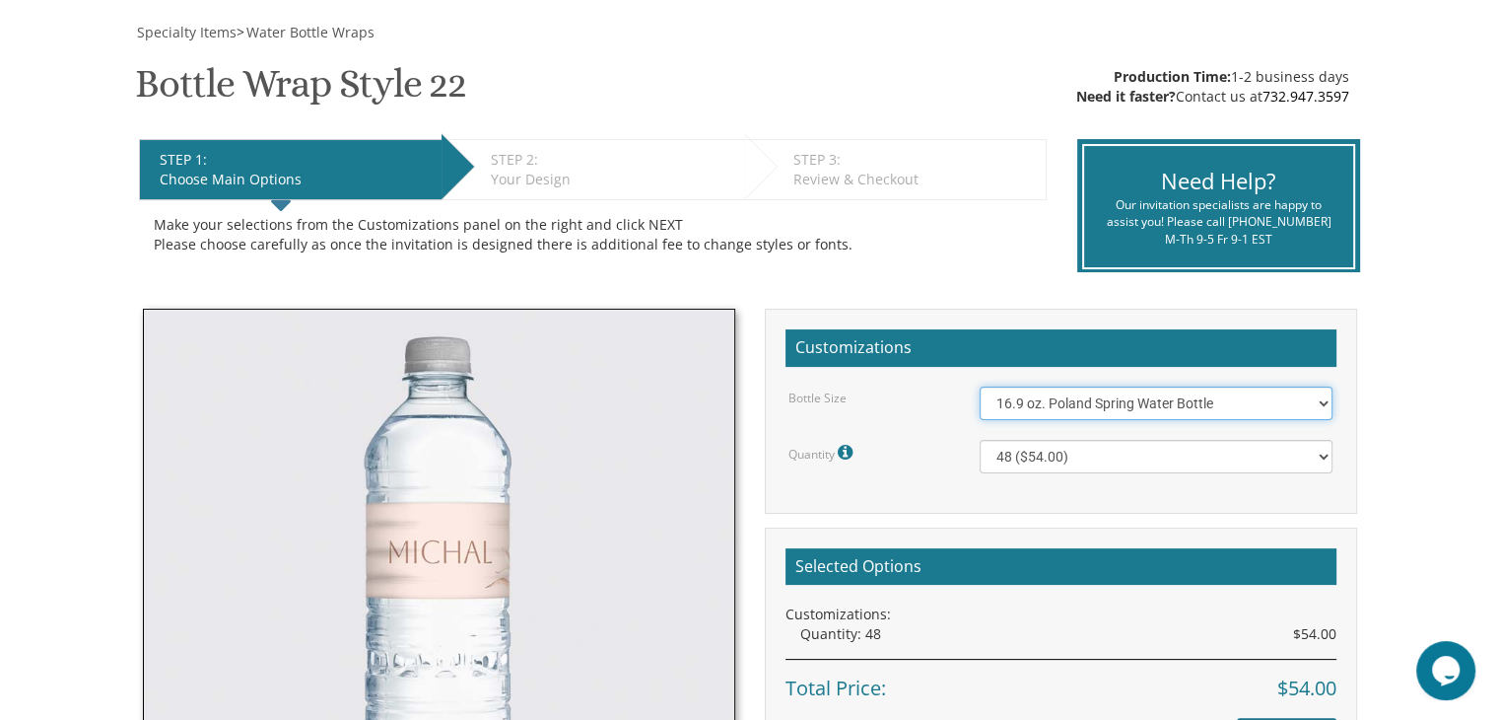
click at [1316, 401] on select "16.9 oz. Poland Spring Water Bottle 13.5 oz. [PERSON_NAME] Water Bottle" at bounding box center [1156, 403] width 353 height 34
click at [980, 386] on select "16.9 oz. Poland Spring Water Bottle 13.5 oz. [PERSON_NAME] Water Bottle" at bounding box center [1156, 403] width 353 height 34
click at [1321, 406] on select "16.9 oz. Poland Spring Water Bottle 13.5 oz. [PERSON_NAME] Water Bottle" at bounding box center [1156, 403] width 353 height 34
select select "16.9 oz. Poland Spring Water Bottle"
click at [980, 386] on select "16.9 oz. Poland Spring Water Bottle 13.5 oz. [PERSON_NAME] Water Bottle" at bounding box center [1156, 403] width 353 height 34
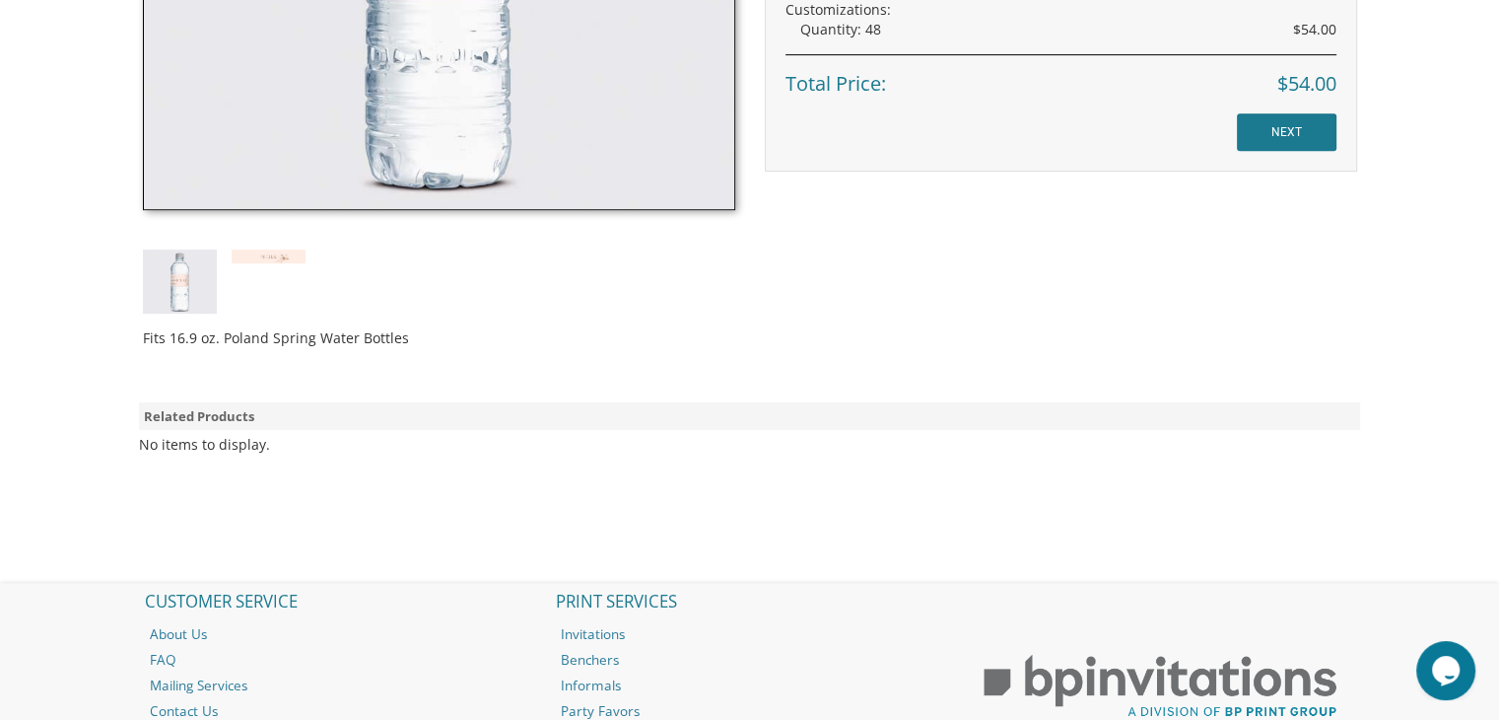
scroll to position [890, 0]
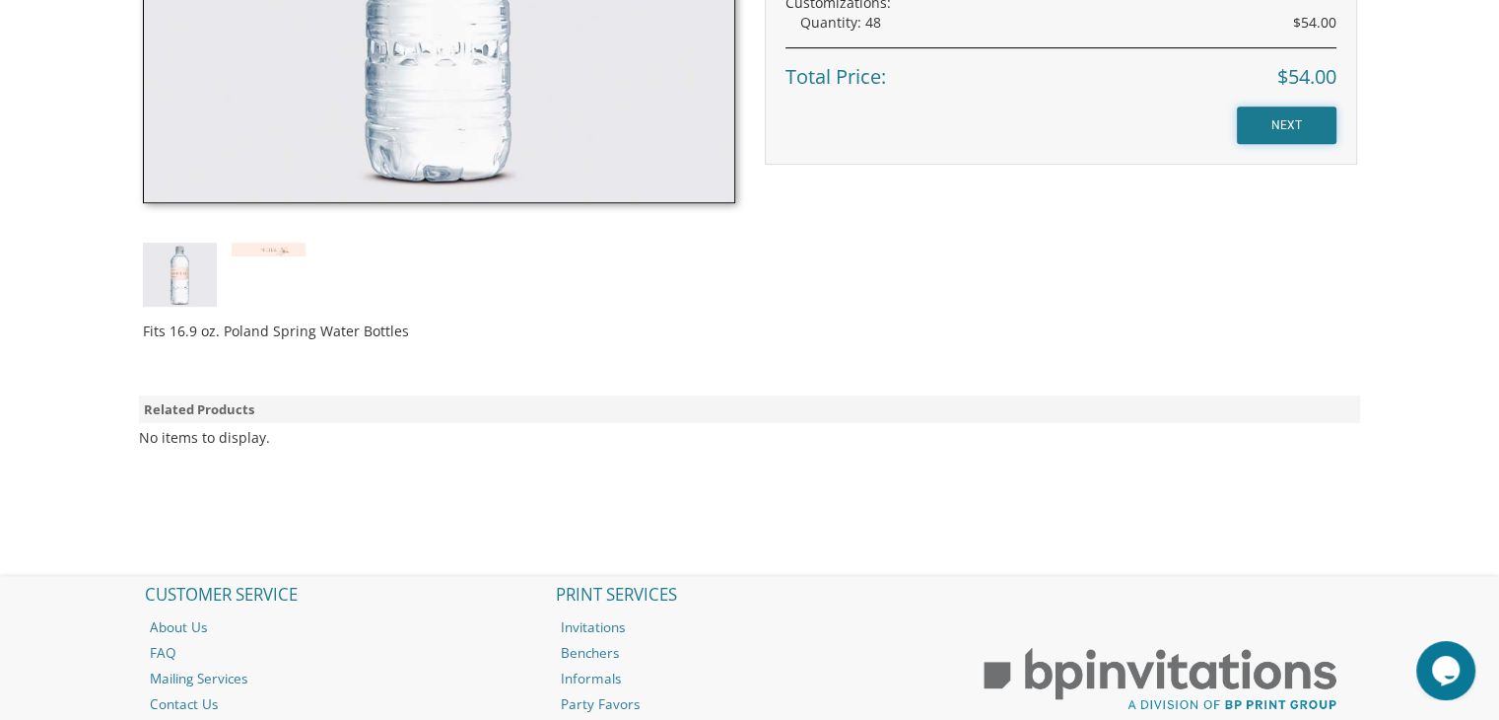
click at [1288, 123] on input "NEXT" at bounding box center [1287, 124] width 100 height 37
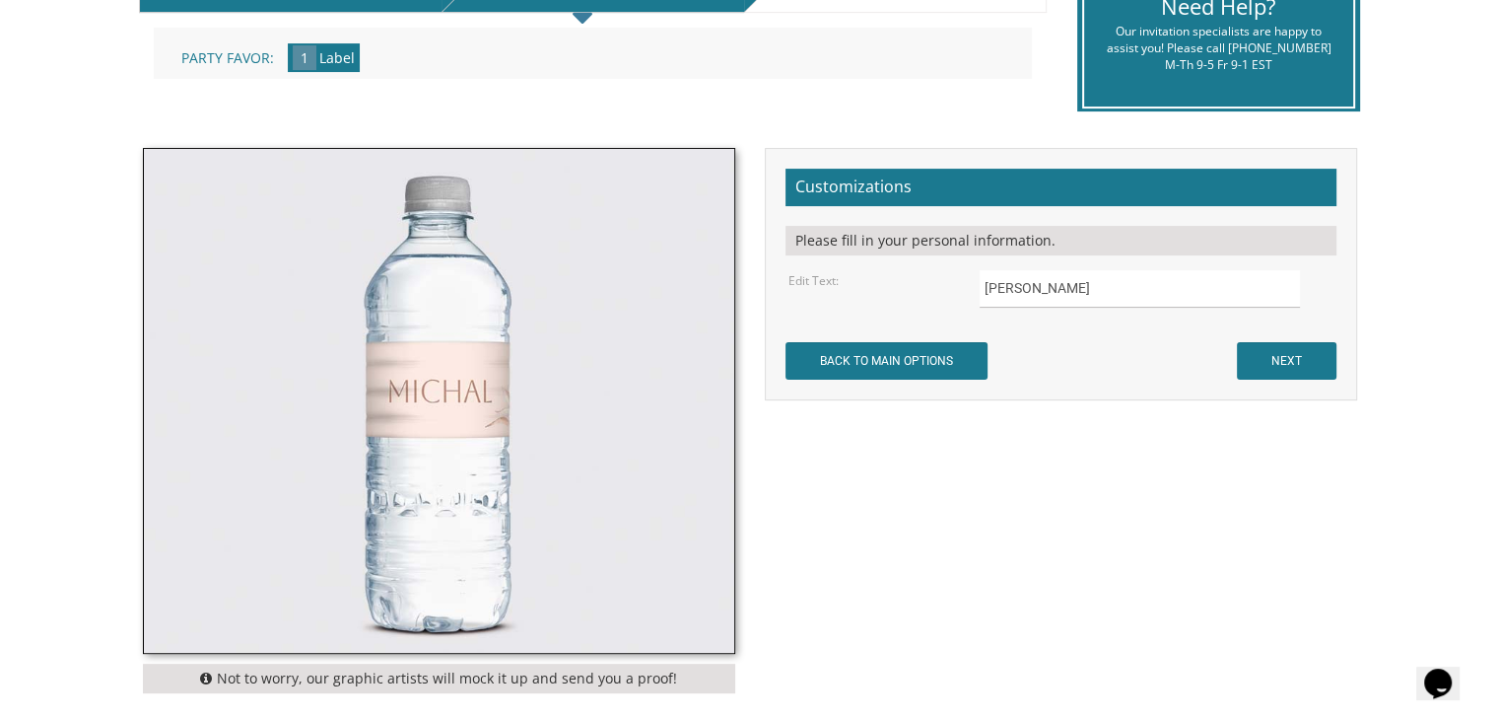
scroll to position [486, 0]
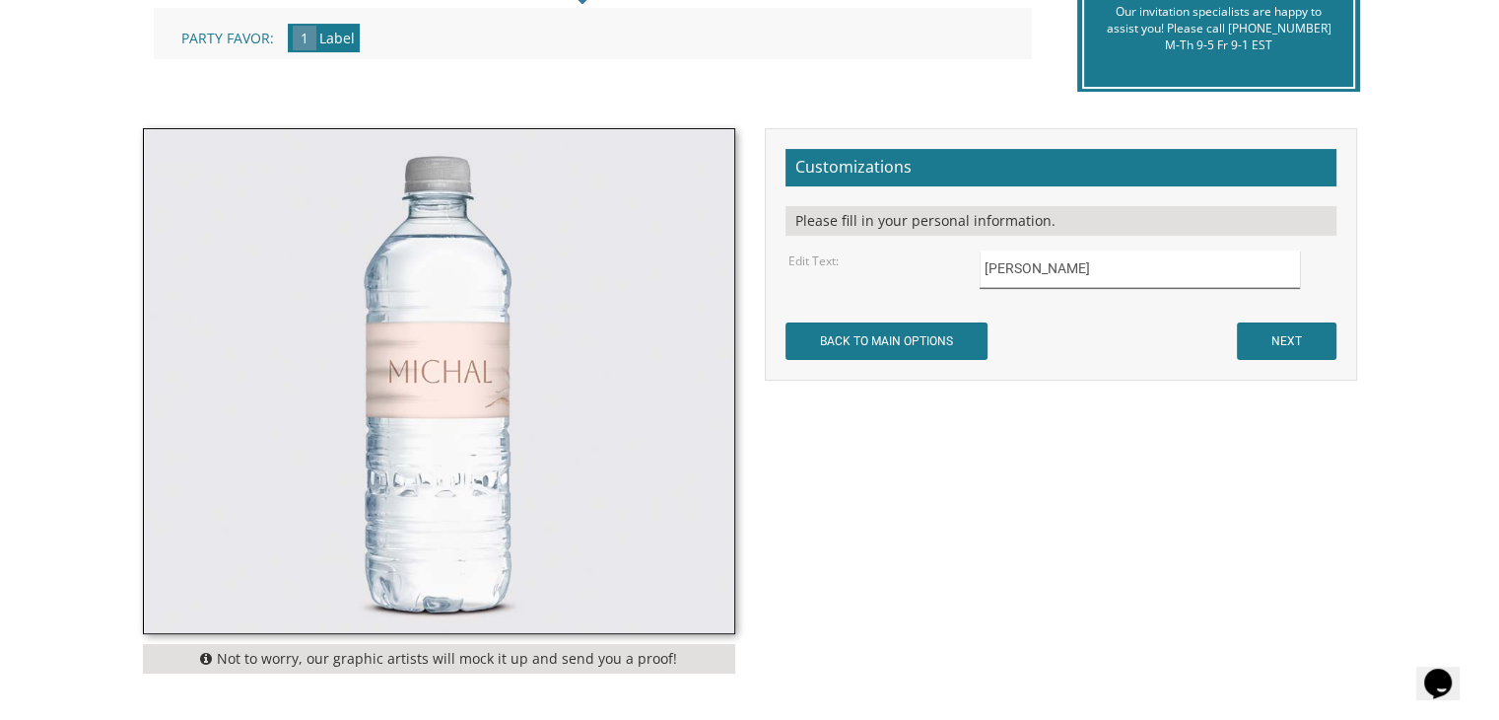
click at [1034, 262] on input "[PERSON_NAME]" at bounding box center [1140, 269] width 320 height 38
type input "M"
type input "PERRI"
click at [1282, 339] on input "NEXT" at bounding box center [1287, 340] width 100 height 37
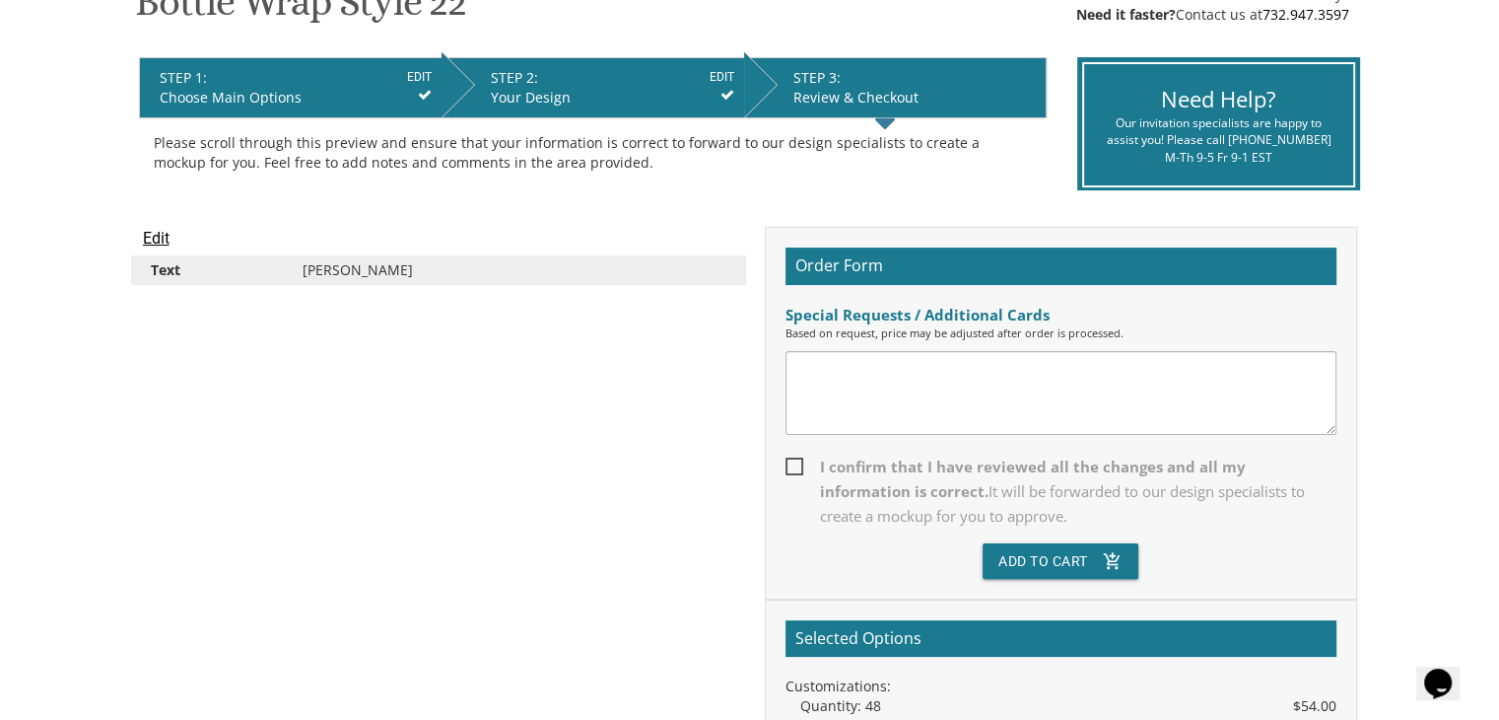
scroll to position [390, 0]
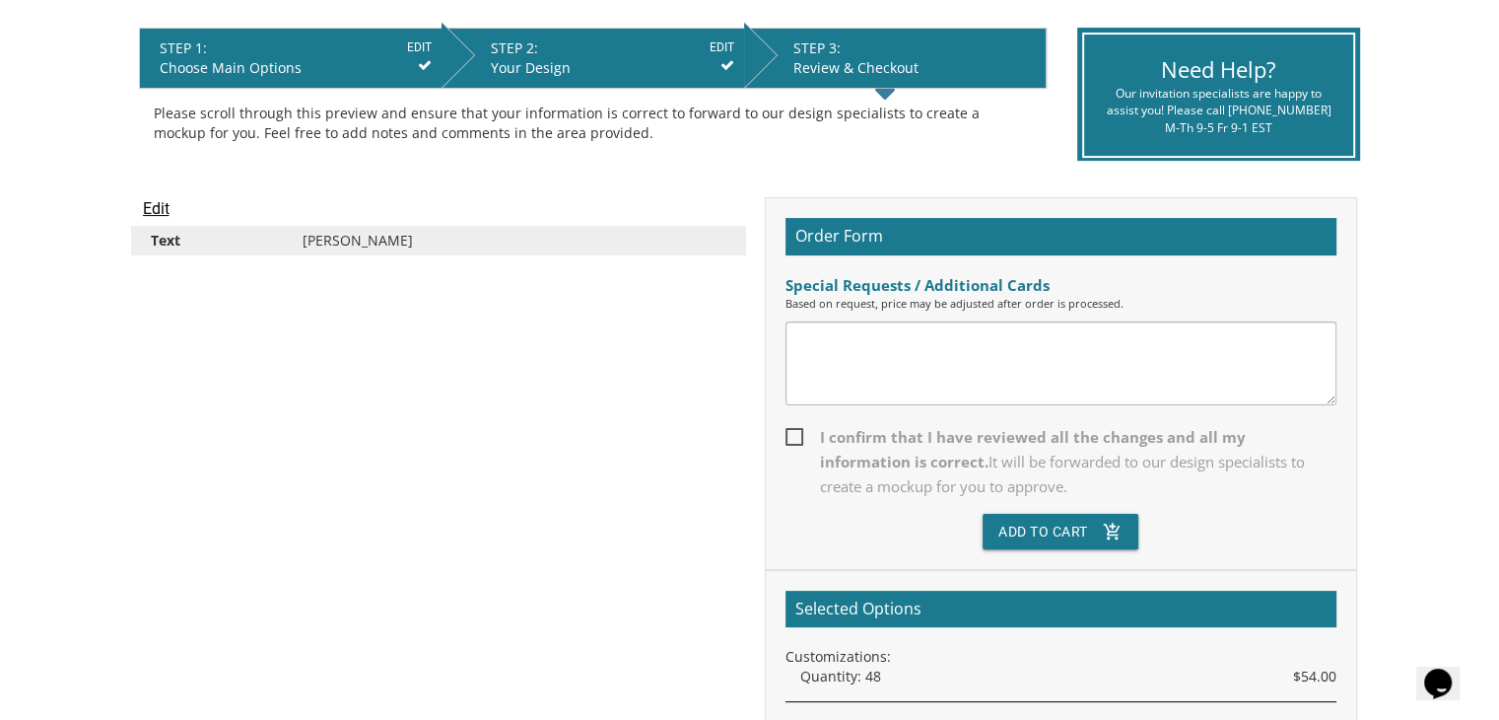
click at [800, 438] on span "I confirm that I have reviewed all the changes and all my information is correc…" at bounding box center [1061, 462] width 551 height 74
click at [799, 438] on input "I confirm that I have reviewed all the changes and all my information is correc…" at bounding box center [792, 435] width 13 height 13
checkbox input "true"
click at [826, 339] on textarea at bounding box center [1061, 363] width 551 height 84
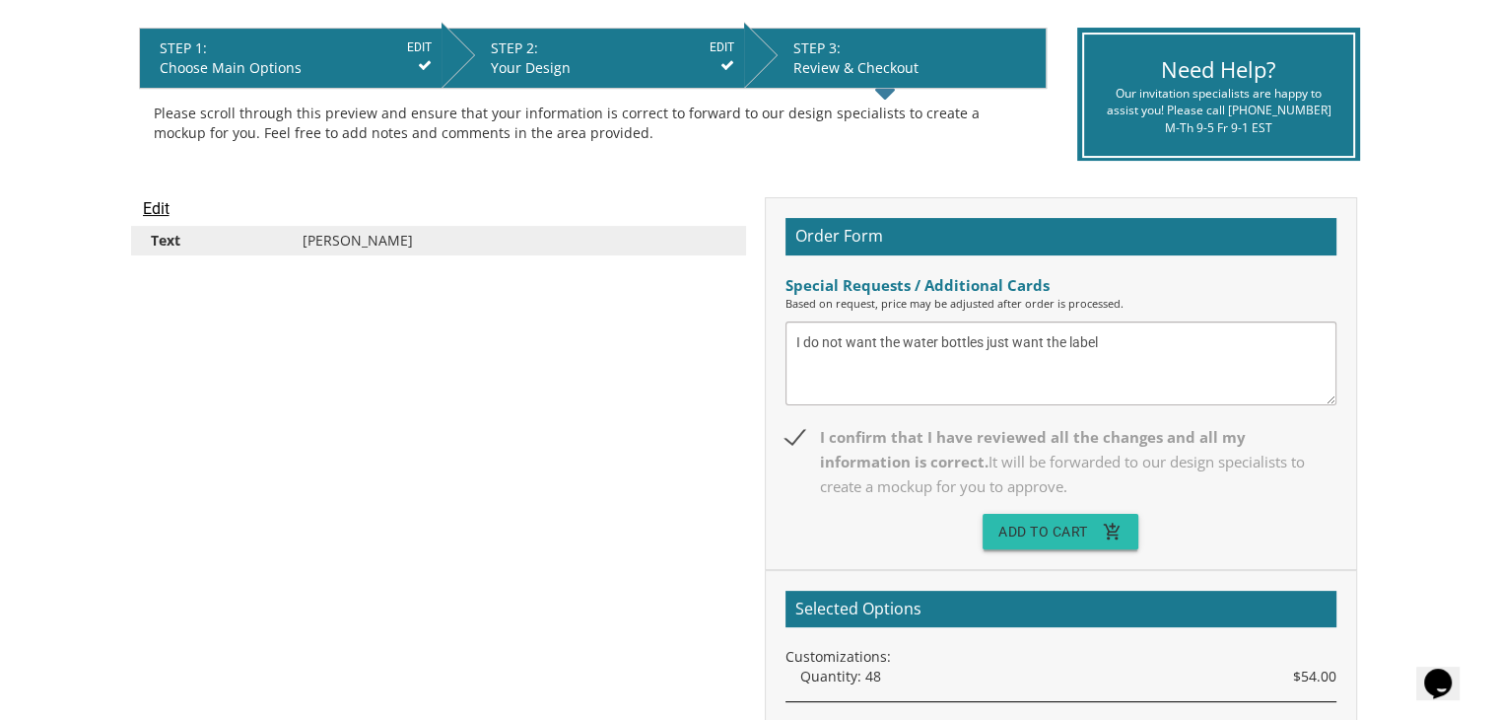
type textarea "I do not want the water bottles just want the label"
click at [1044, 535] on button "Add To Cart add_shopping_cart" at bounding box center [1061, 531] width 156 height 35
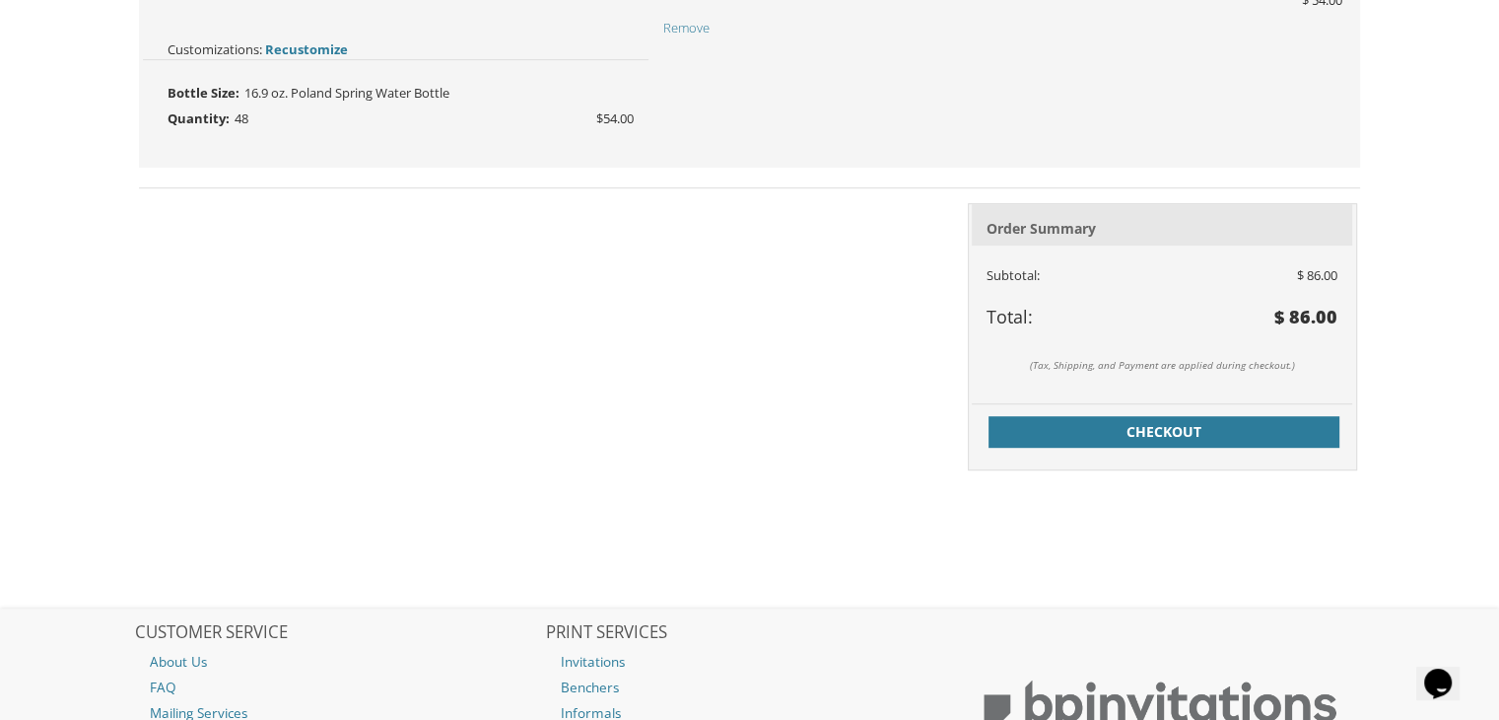
scroll to position [1084, 0]
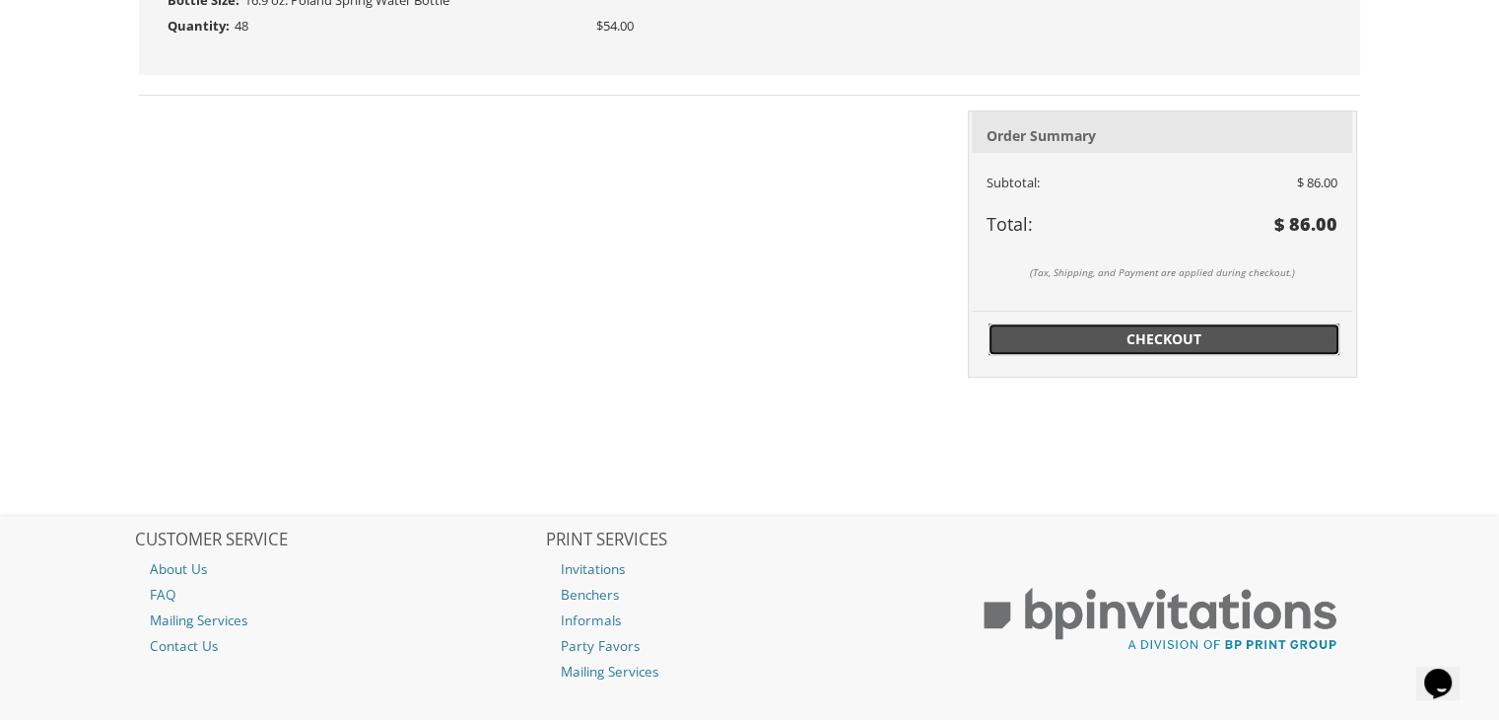
click at [1154, 337] on span "Checkout" at bounding box center [1164, 339] width 327 height 20
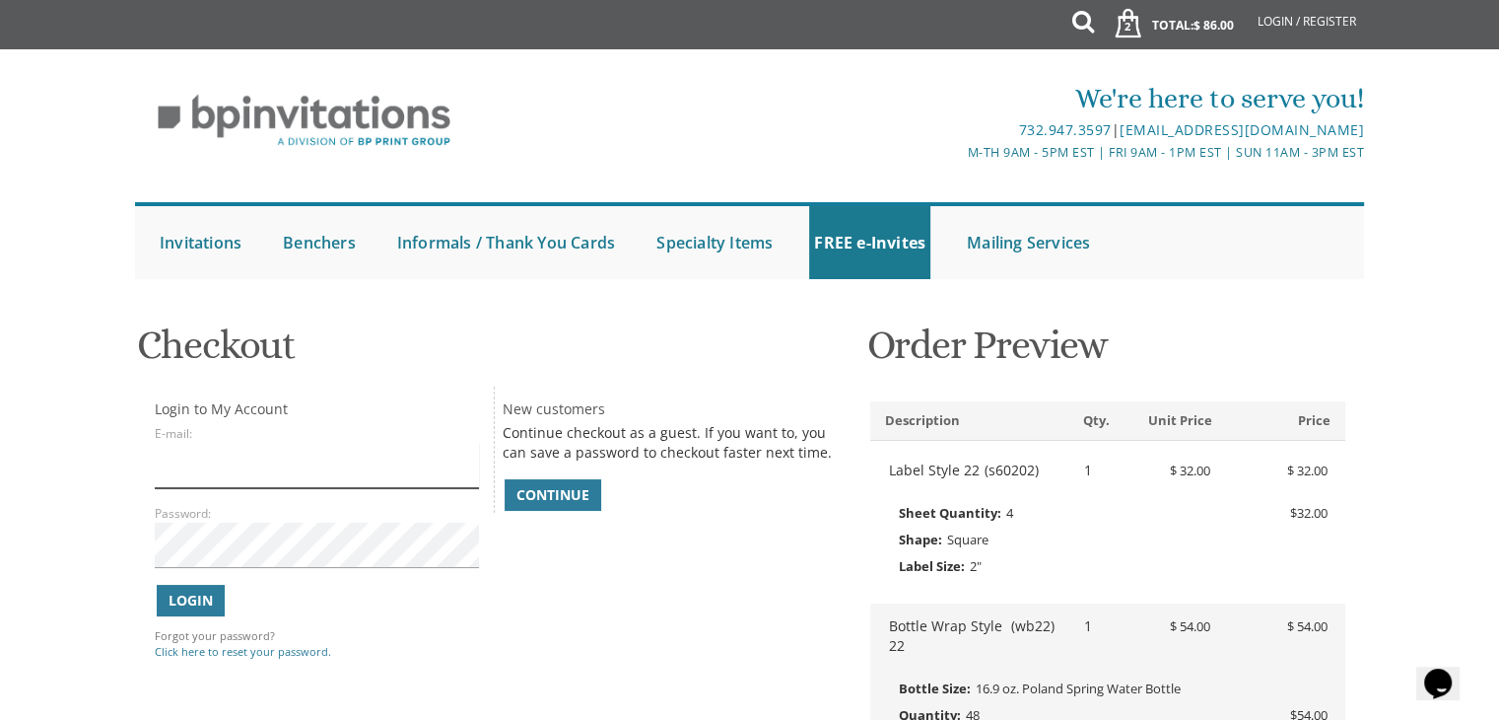
type input "[EMAIL_ADDRESS][DOMAIN_NAME]"
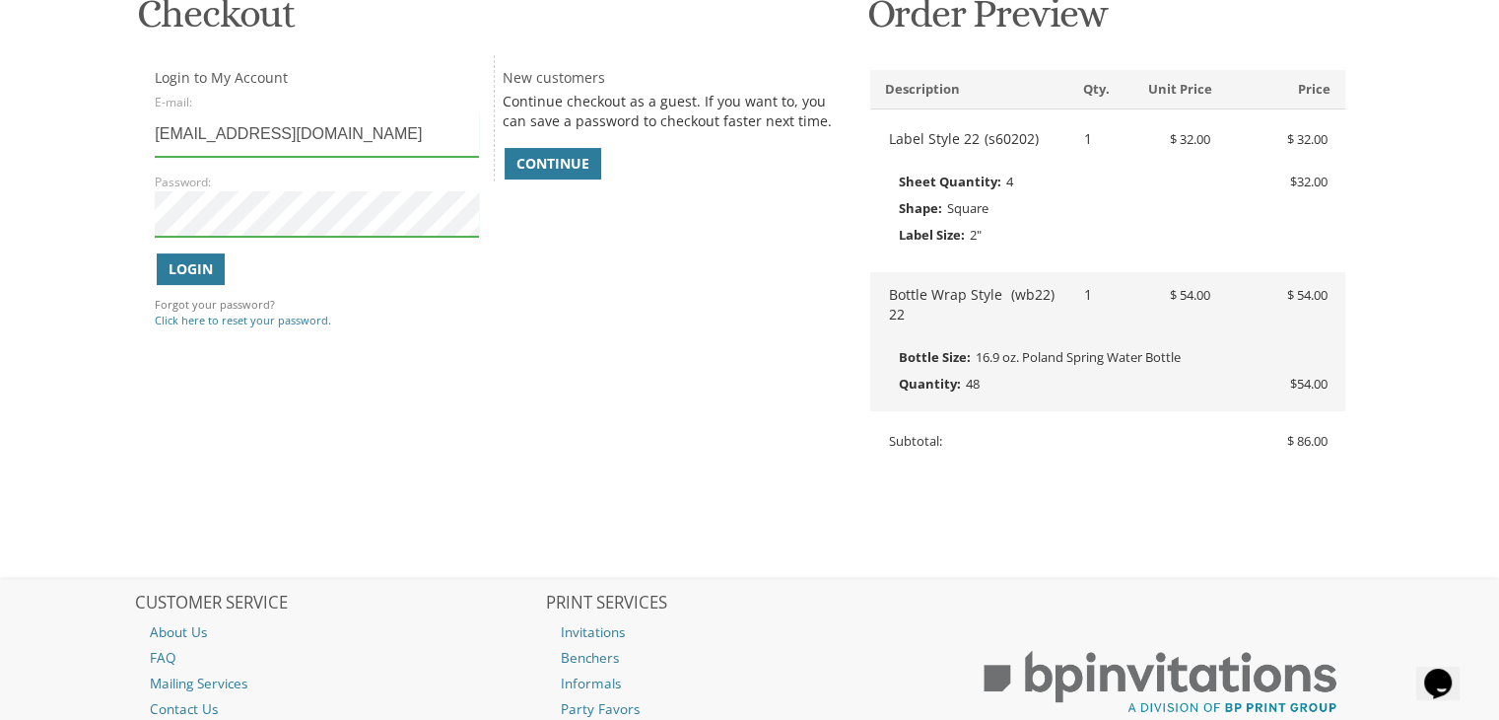
scroll to position [364, 0]
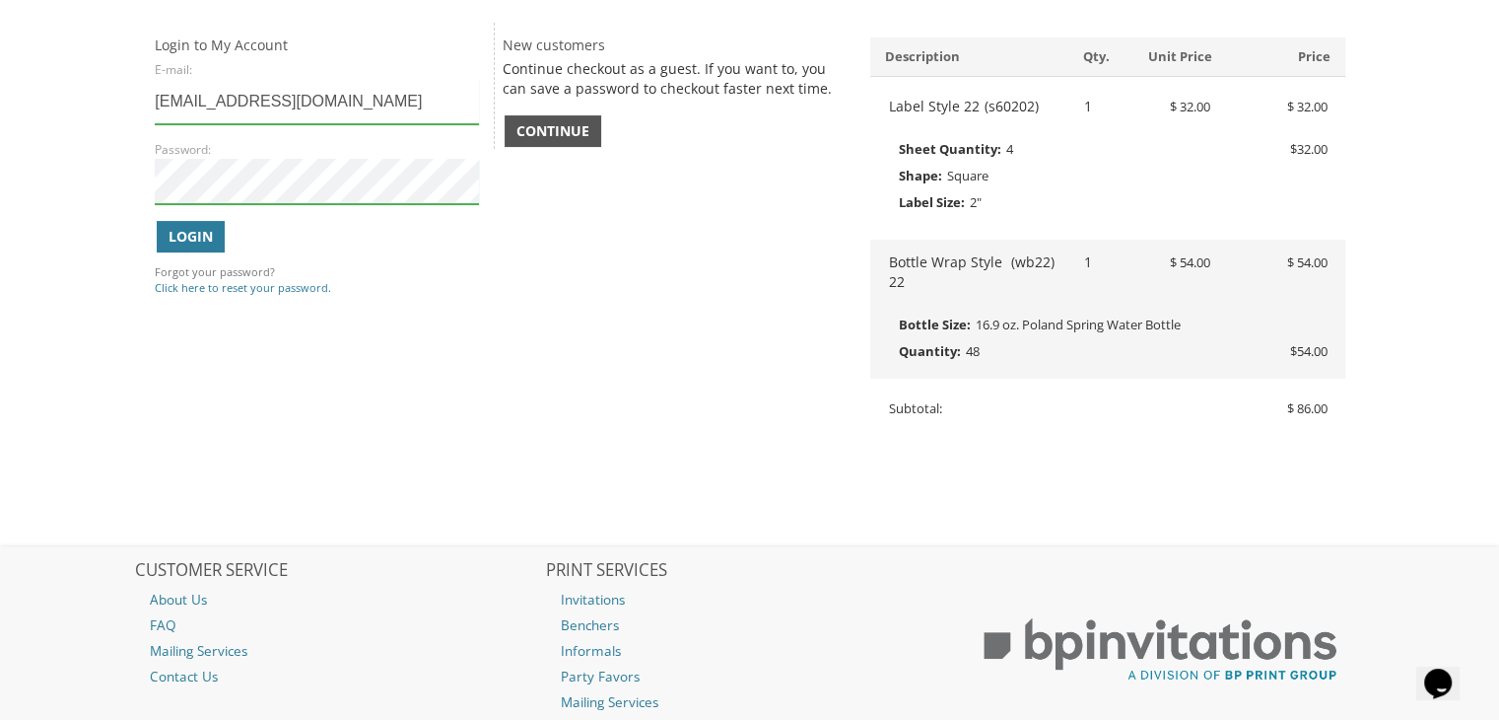
click at [561, 125] on span "Continue" at bounding box center [553, 131] width 73 height 20
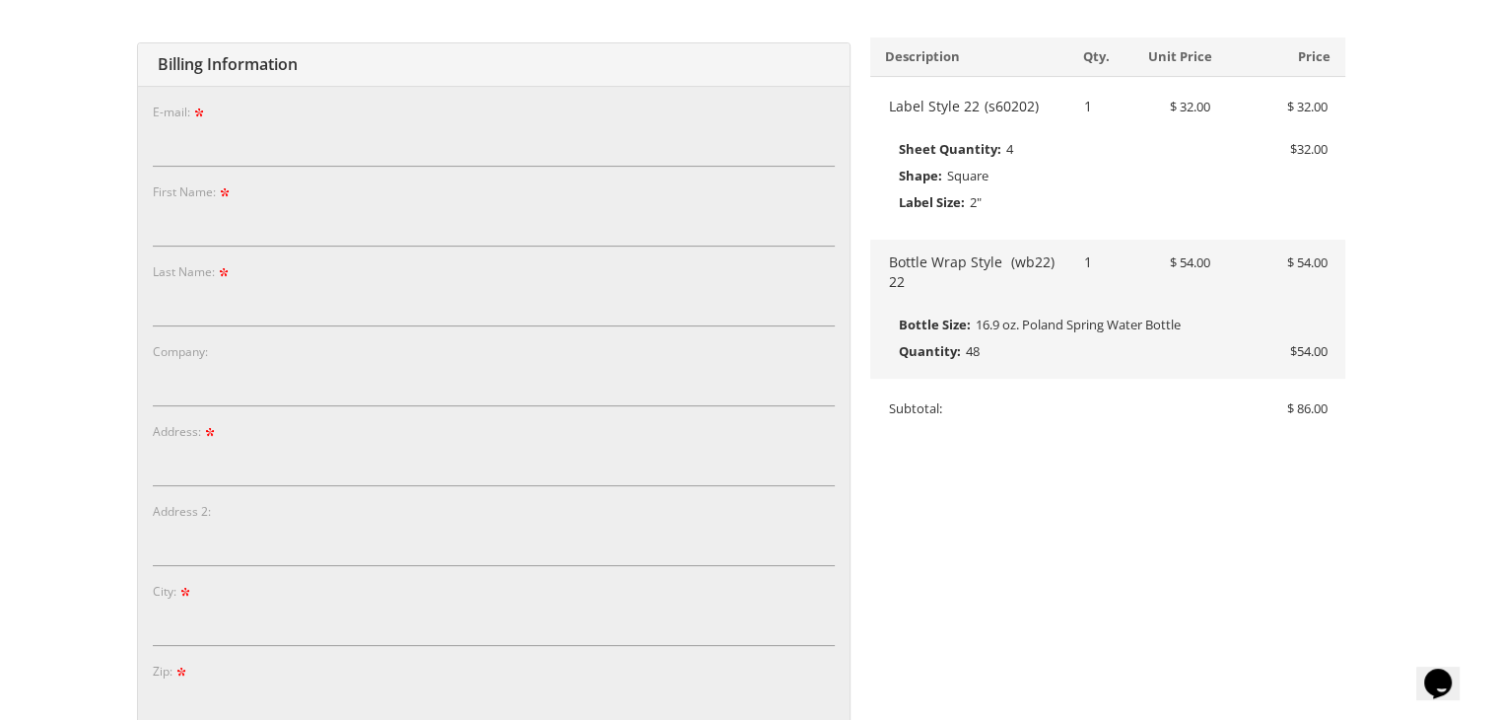
click at [1455, 115] on body "My Cart 2 Total: $ 86.00 $ 86.00 Label Style 22 Qty. 1 Qty. 1" at bounding box center [749, 649] width 1499 height 2027
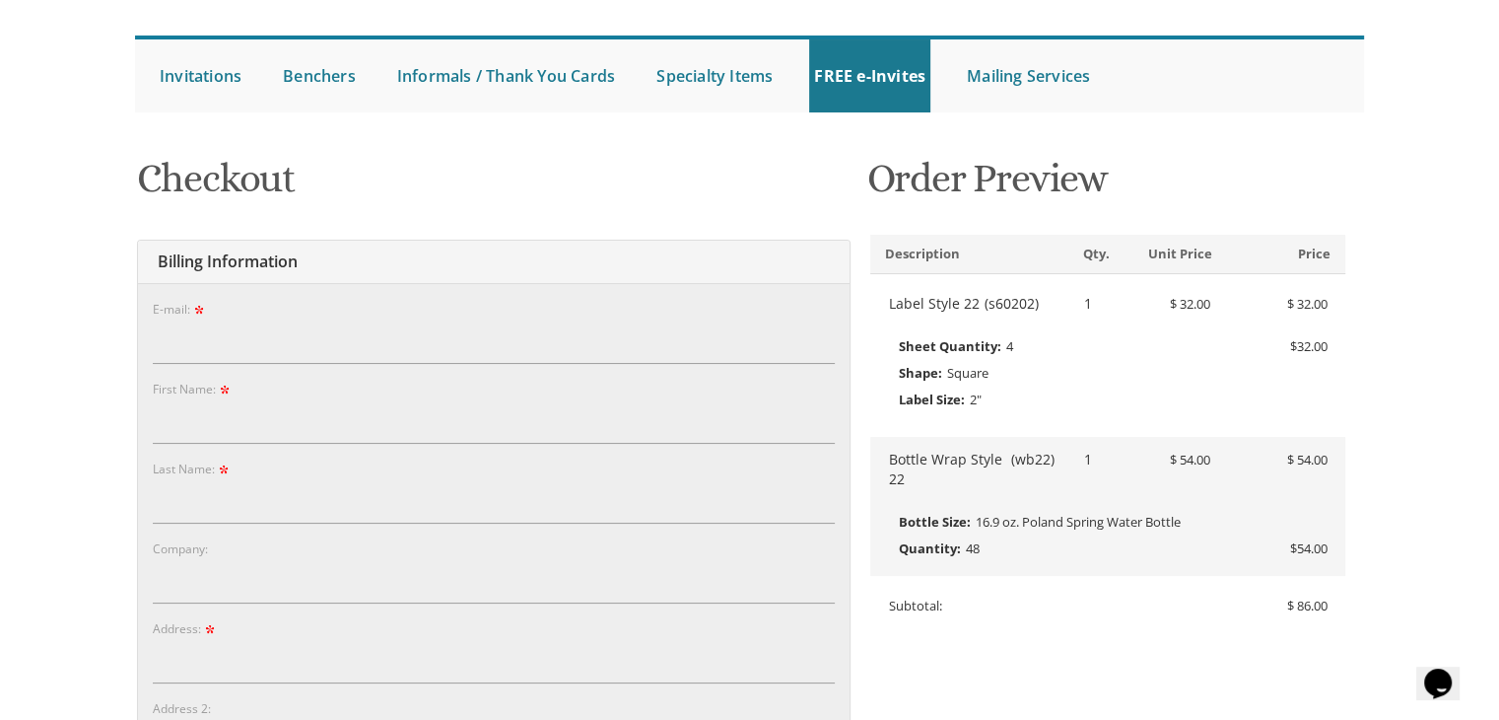
scroll to position [268, 0]
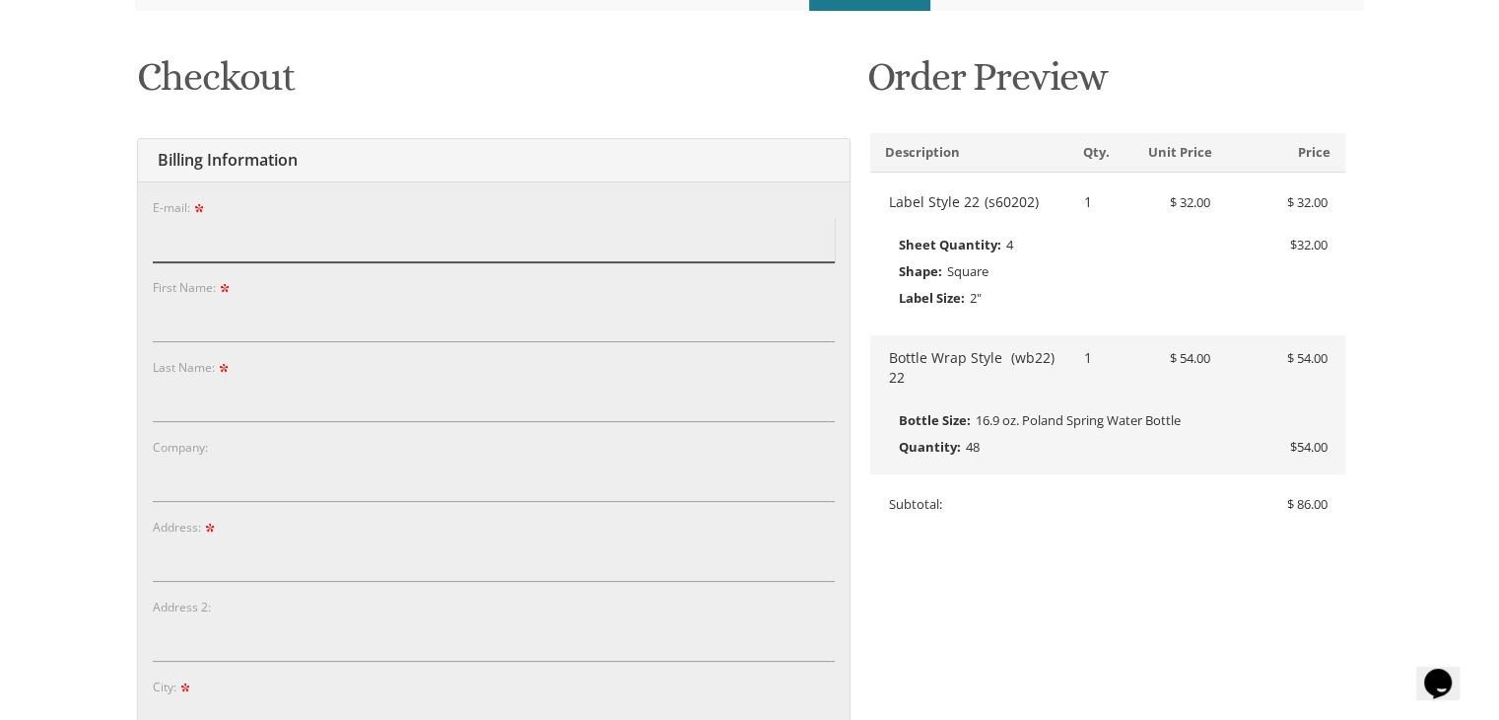
click at [253, 232] on input "E-mail:" at bounding box center [494, 239] width 682 height 45
click at [251, 230] on input "E-mail:" at bounding box center [494, 239] width 682 height 45
type input "[EMAIL_ADDRESS][DOMAIN_NAME]"
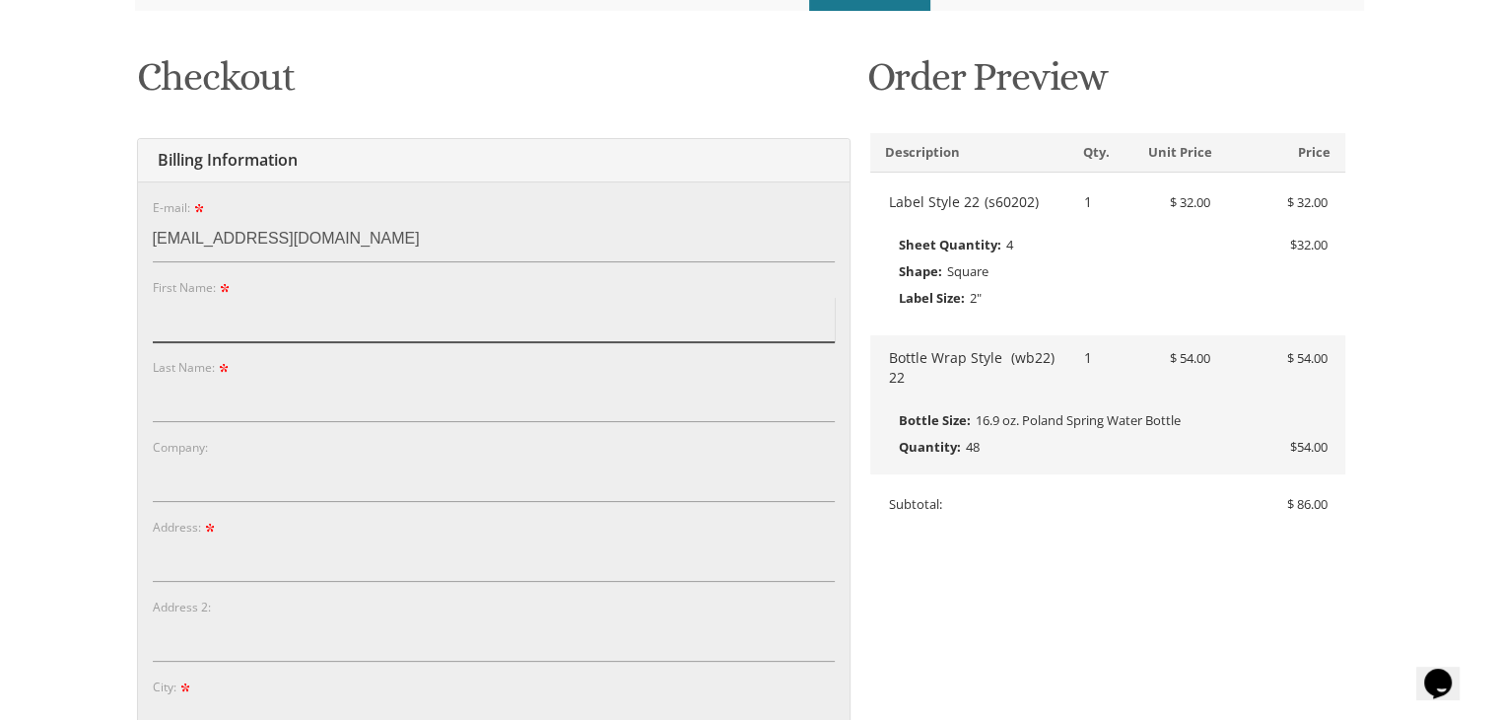
type input "Tzipporah"
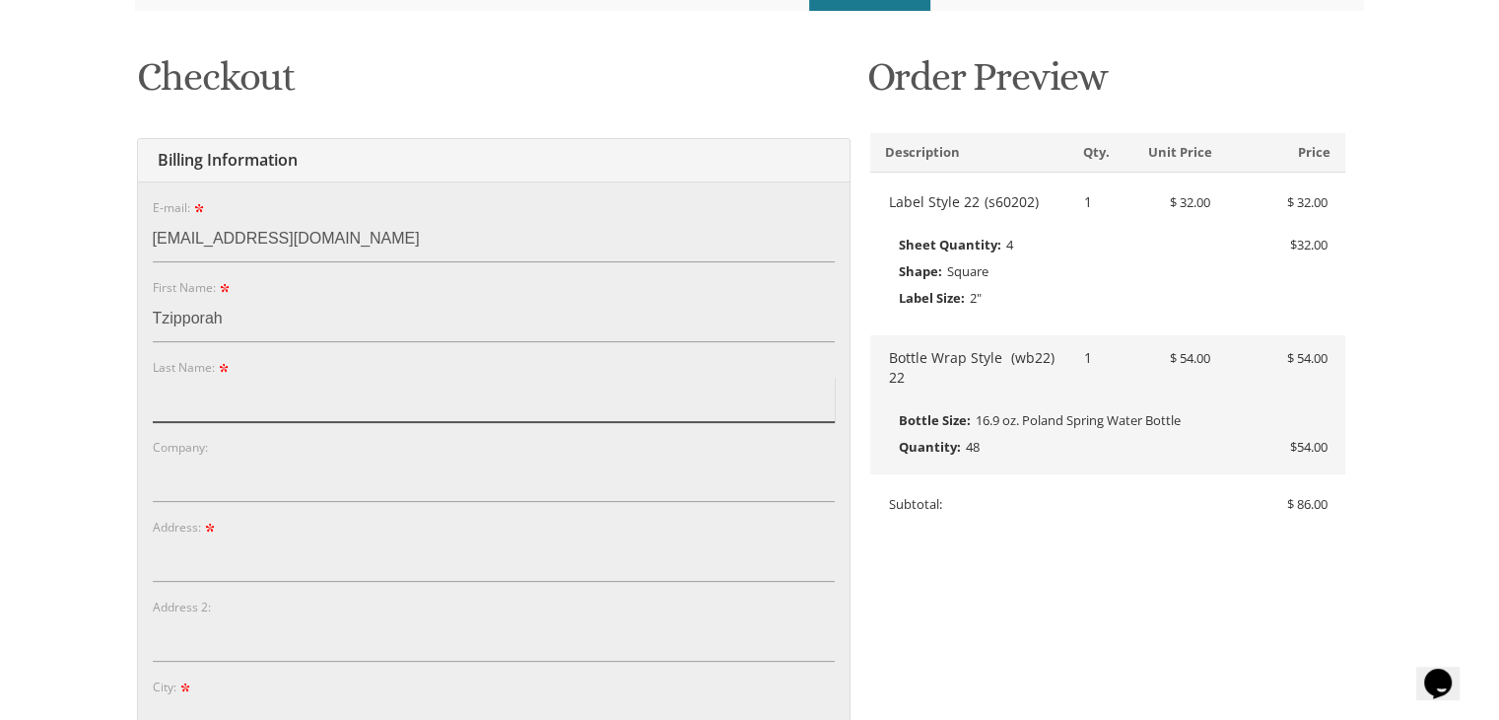
type input "Sorotzkin"
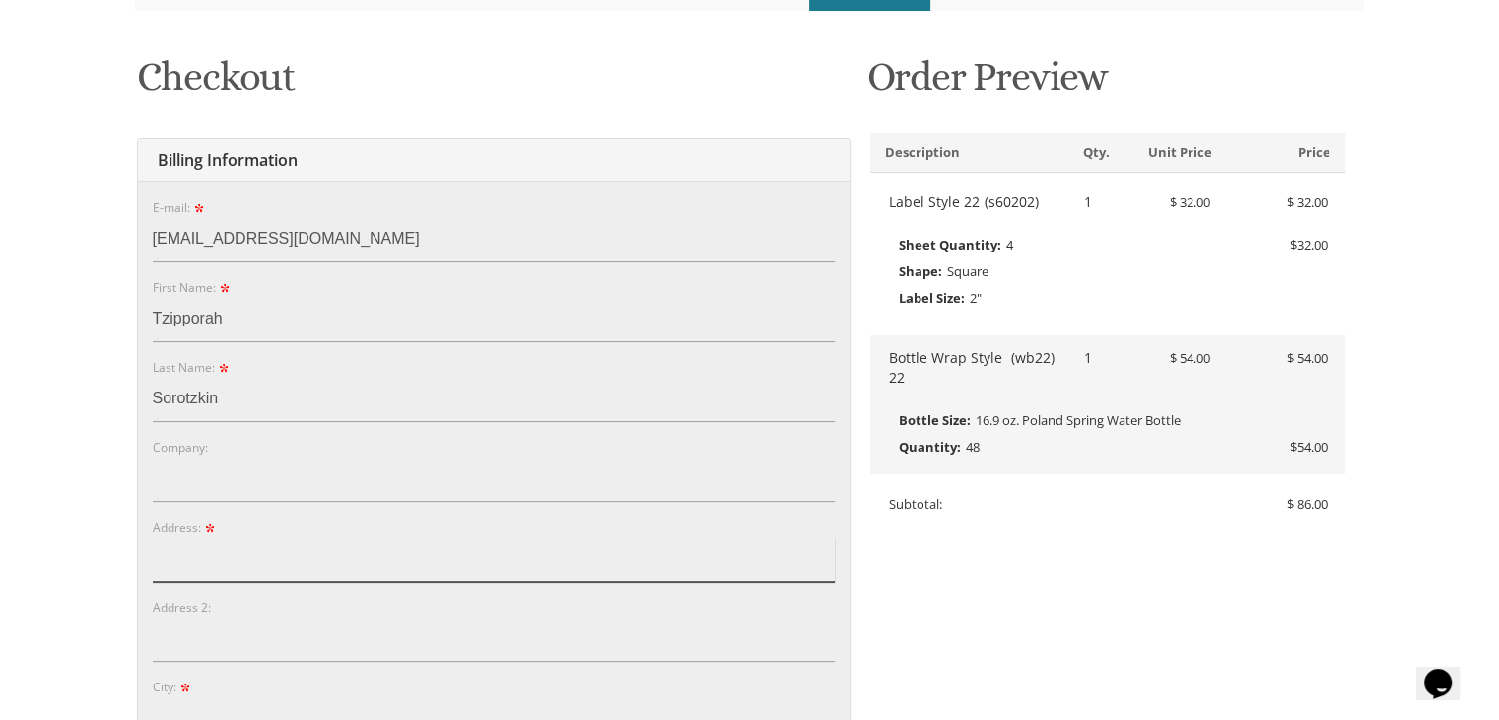
type input "[STREET_ADDRESS]"
type input "Lakewood"
type input "08701"
select select "NJ"
type input "8482999789"
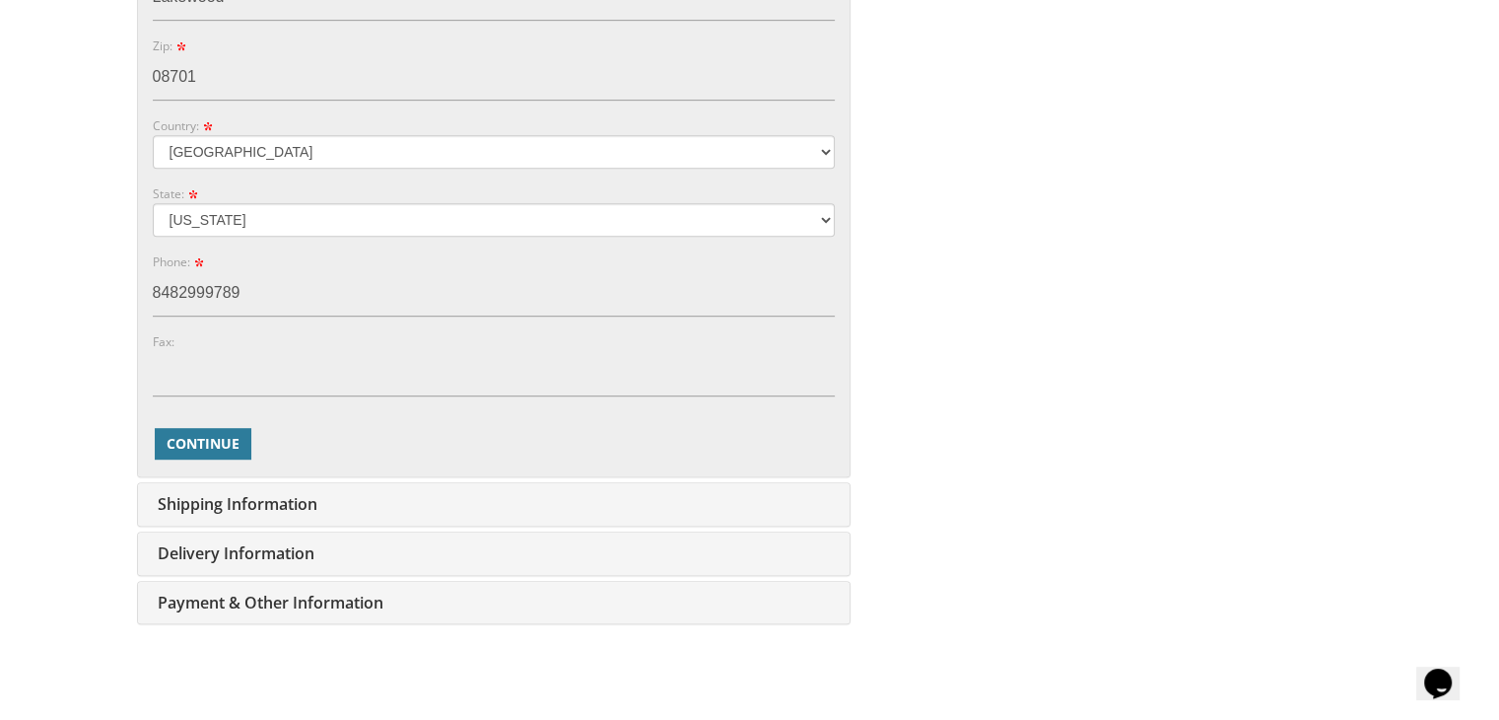
scroll to position [1077, 0]
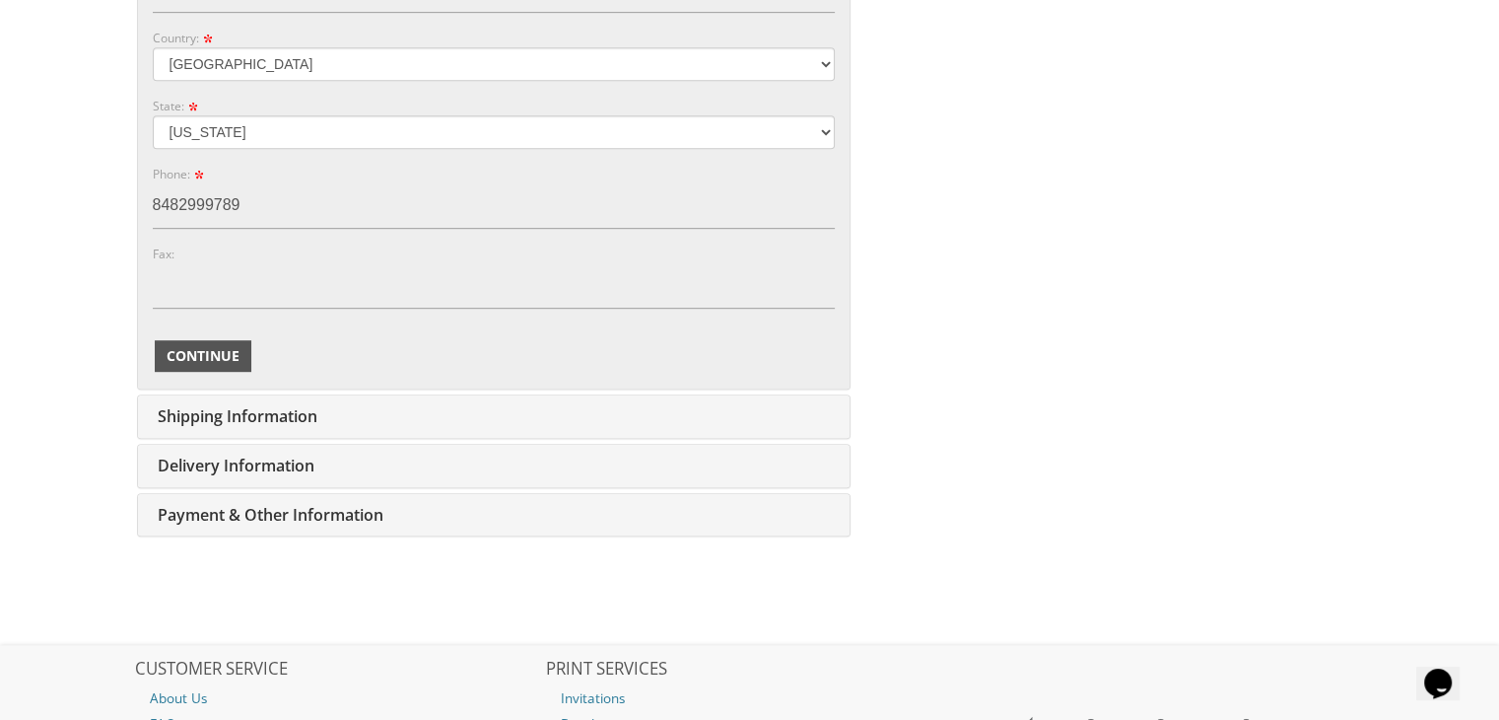
click at [208, 348] on span "Continue" at bounding box center [203, 356] width 73 height 20
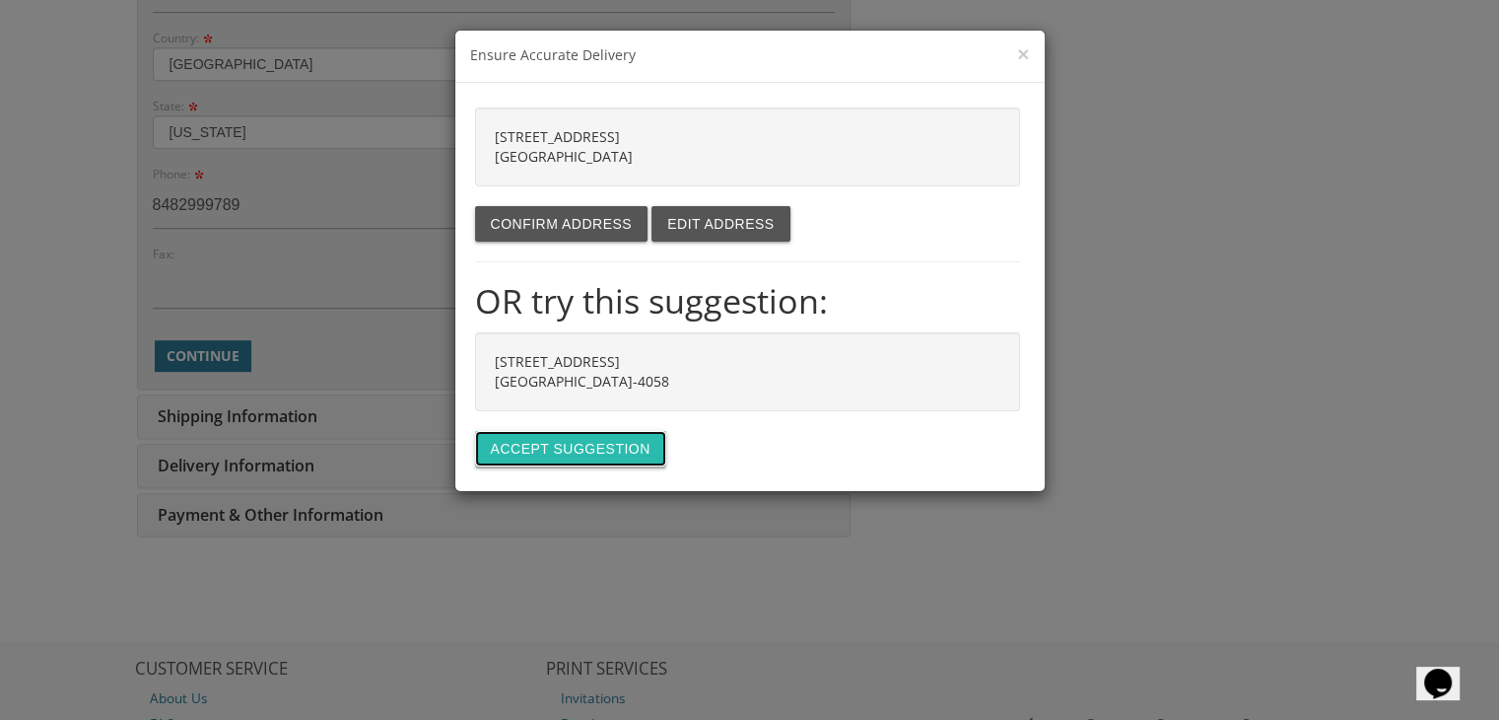
click at [564, 447] on button "Accept suggestion" at bounding box center [570, 448] width 191 height 35
type input "[STREET_ADDRESS]"
type input "LAKEWOOD"
type input "08701-4058"
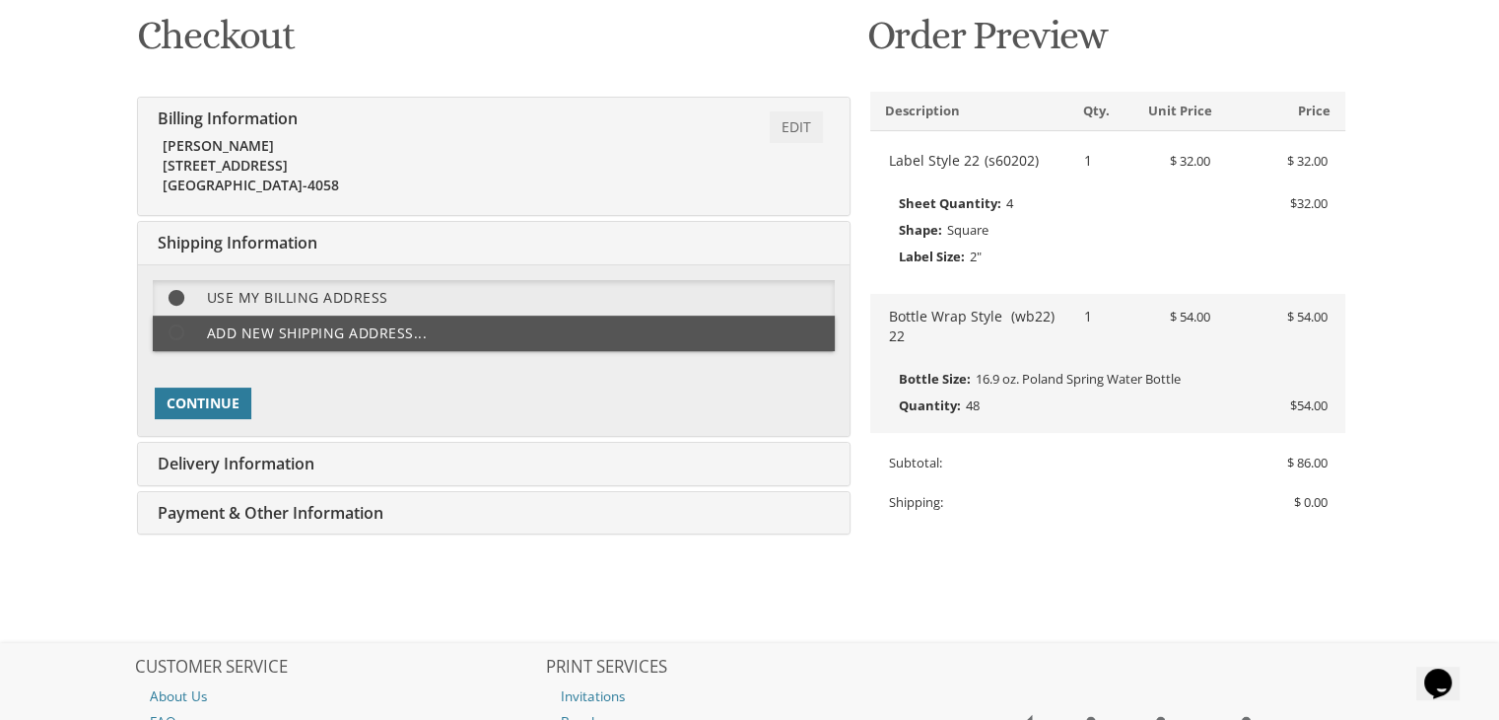
scroll to position [339, 0]
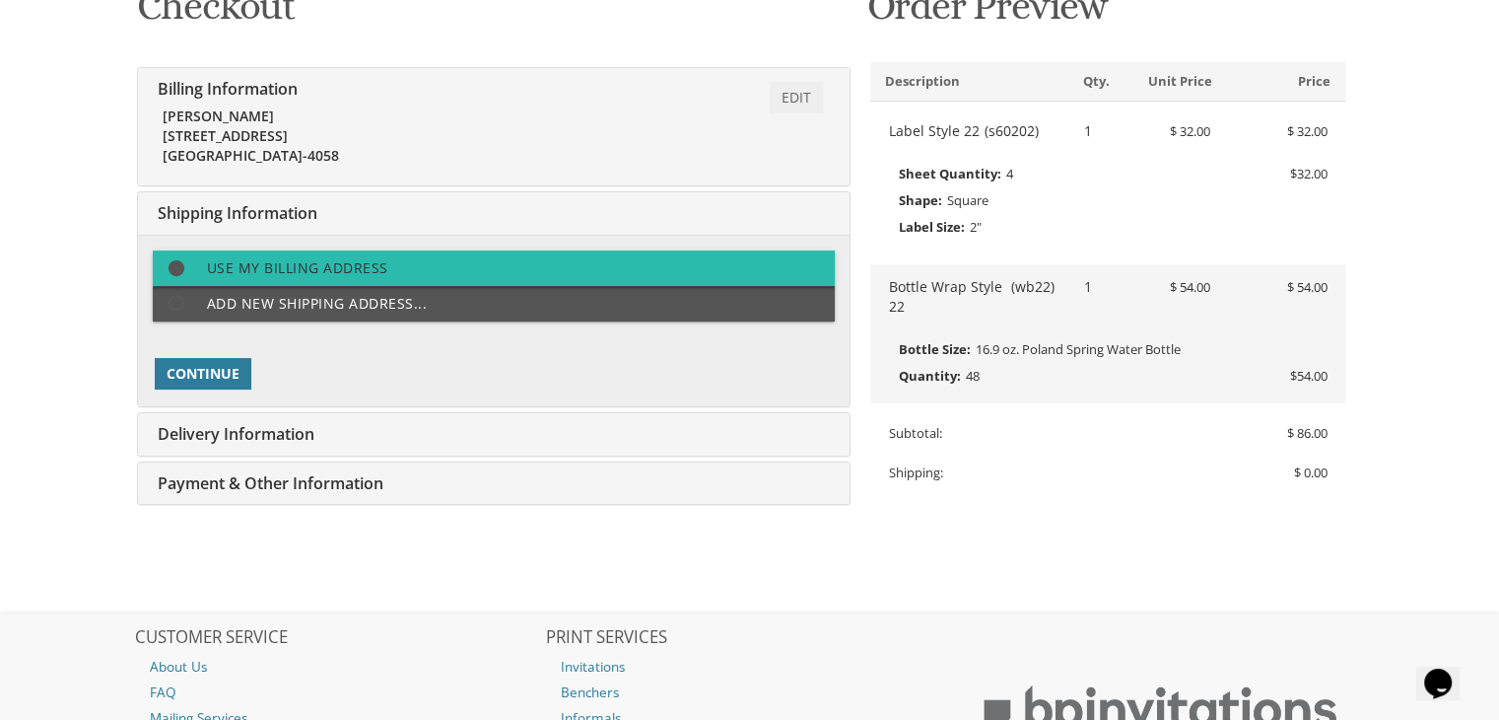
click at [537, 279] on label "Use my billing address" at bounding box center [494, 267] width 682 height 35
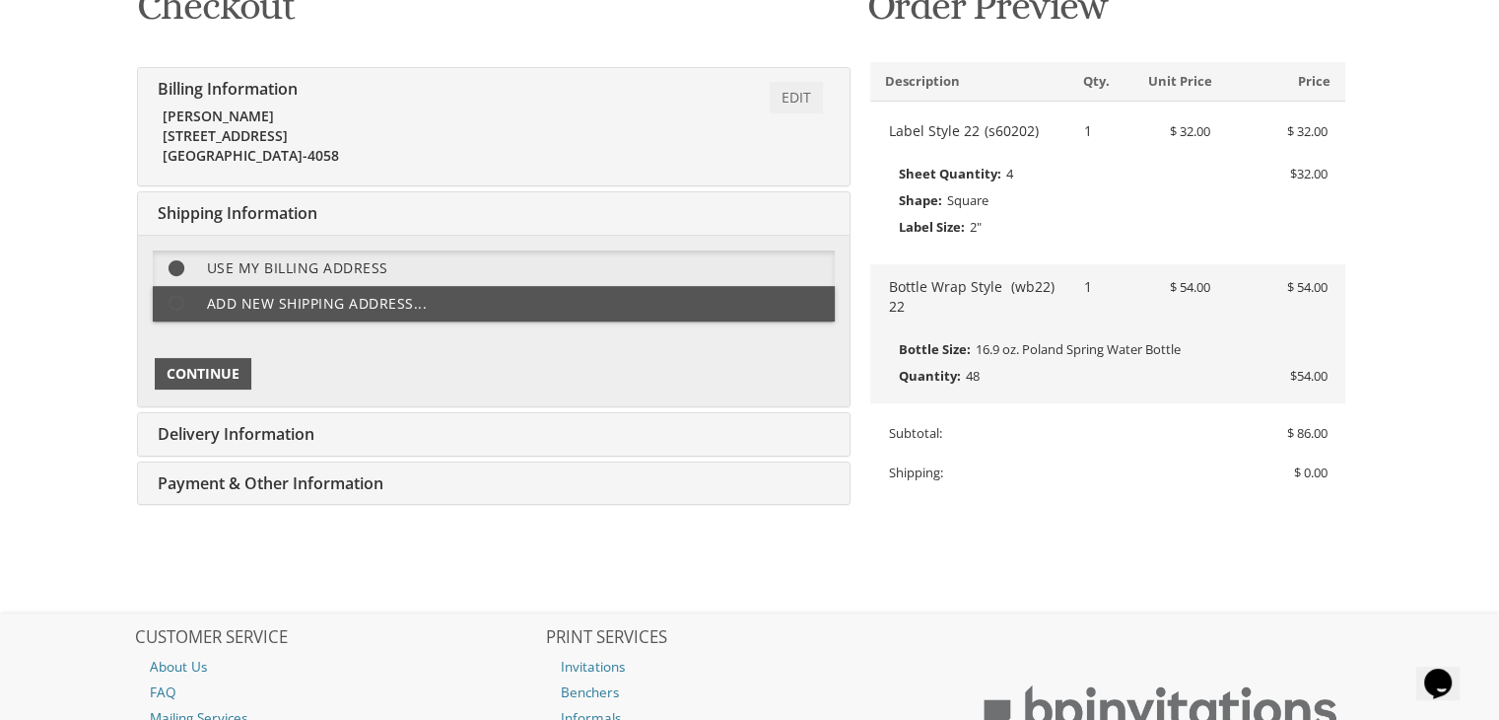
click at [214, 375] on span "Continue" at bounding box center [203, 374] width 73 height 20
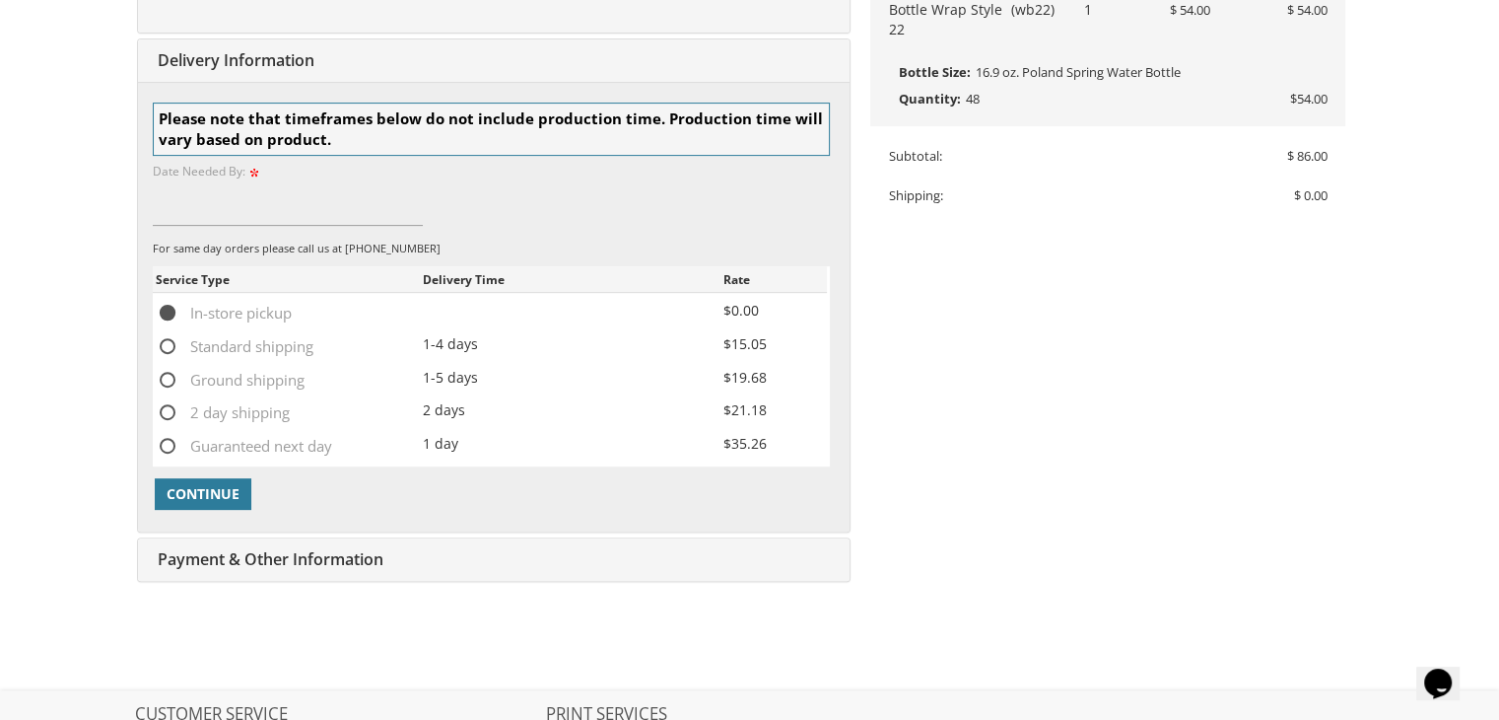
scroll to position [617, 0]
click at [219, 483] on span "Continue" at bounding box center [203, 493] width 73 height 20
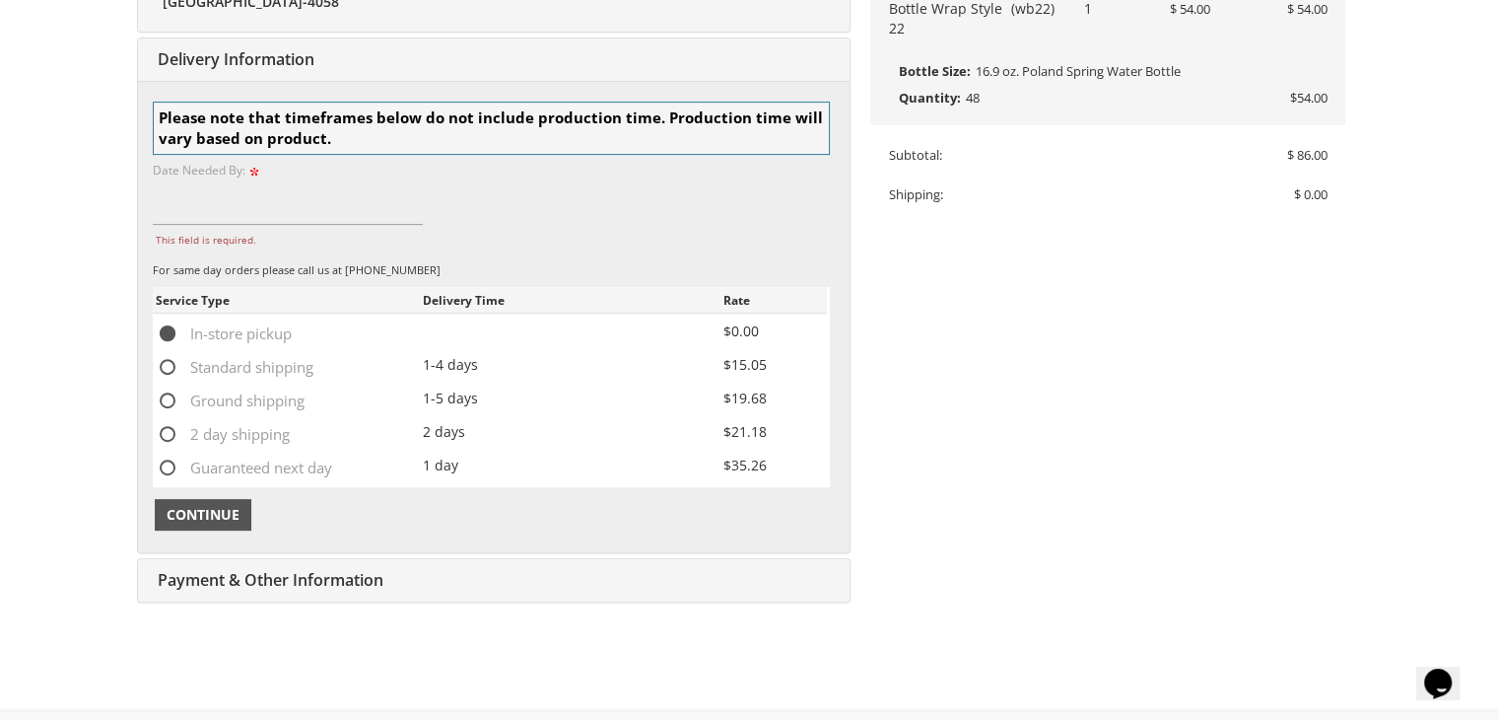
click at [213, 518] on span "Continue" at bounding box center [203, 515] width 73 height 20
click at [181, 204] on input "This field is required." at bounding box center [288, 201] width 271 height 45
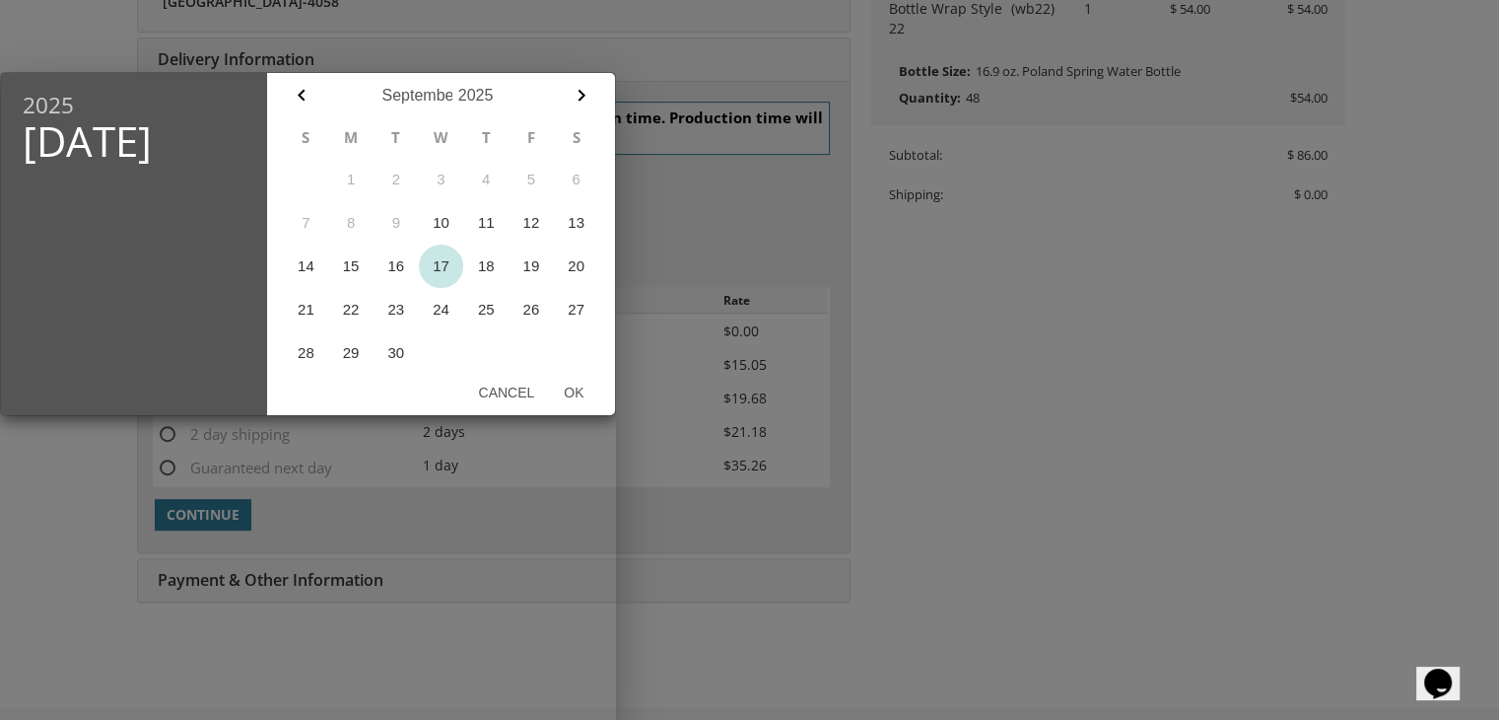
click at [441, 265] on button "17" at bounding box center [441, 265] width 45 height 43
click at [441, 218] on button "10" at bounding box center [441, 222] width 45 height 43
click at [580, 395] on button "Ok" at bounding box center [573, 392] width 49 height 35
type input "[DATE]"
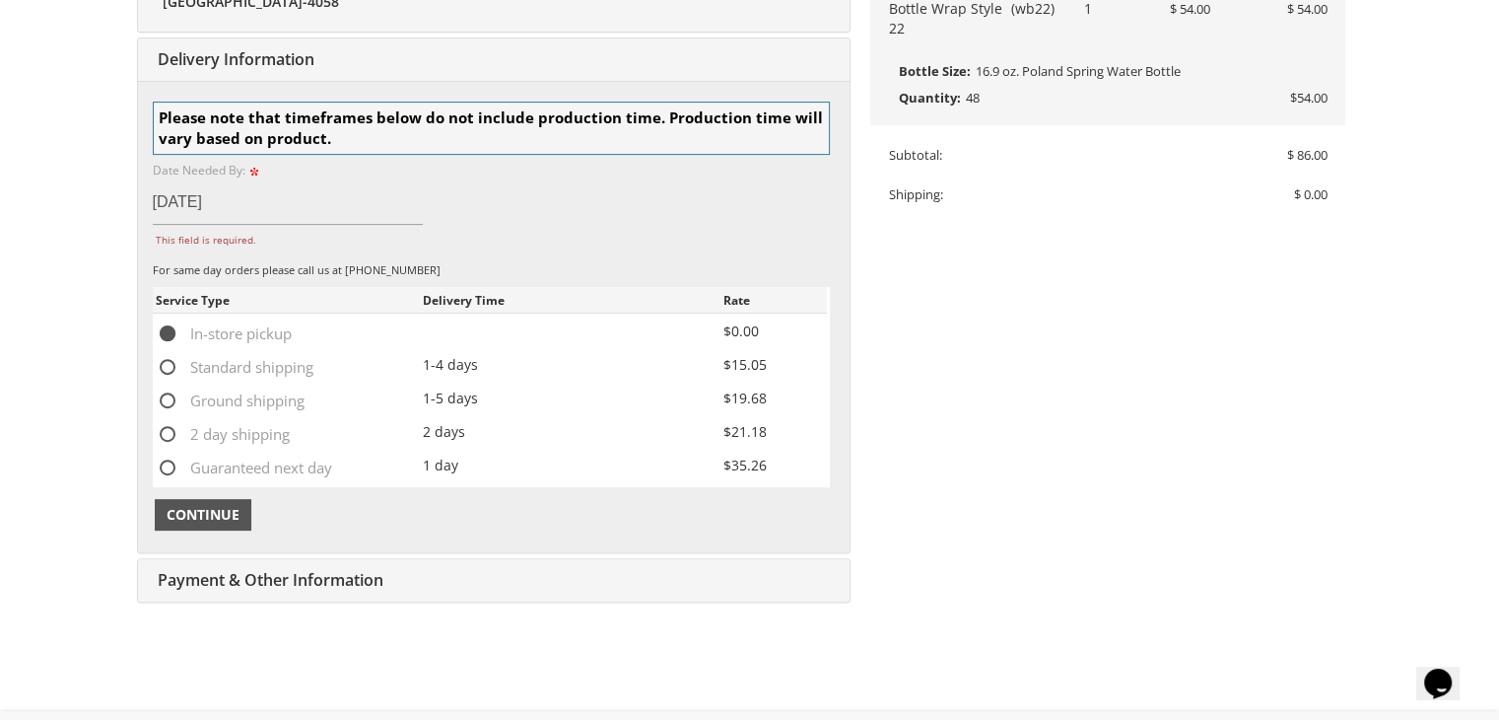
click at [208, 517] on span "Continue" at bounding box center [203, 515] width 73 height 20
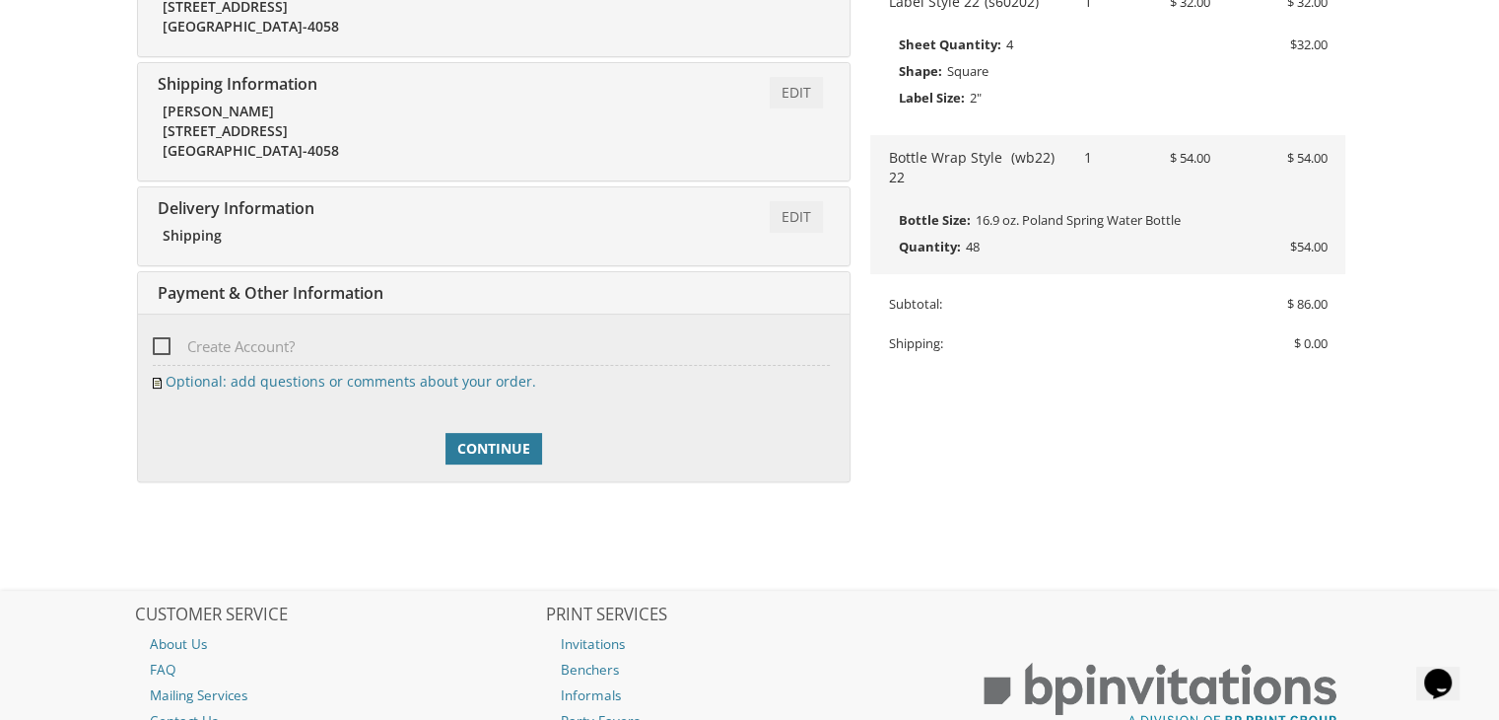
scroll to position [643, 0]
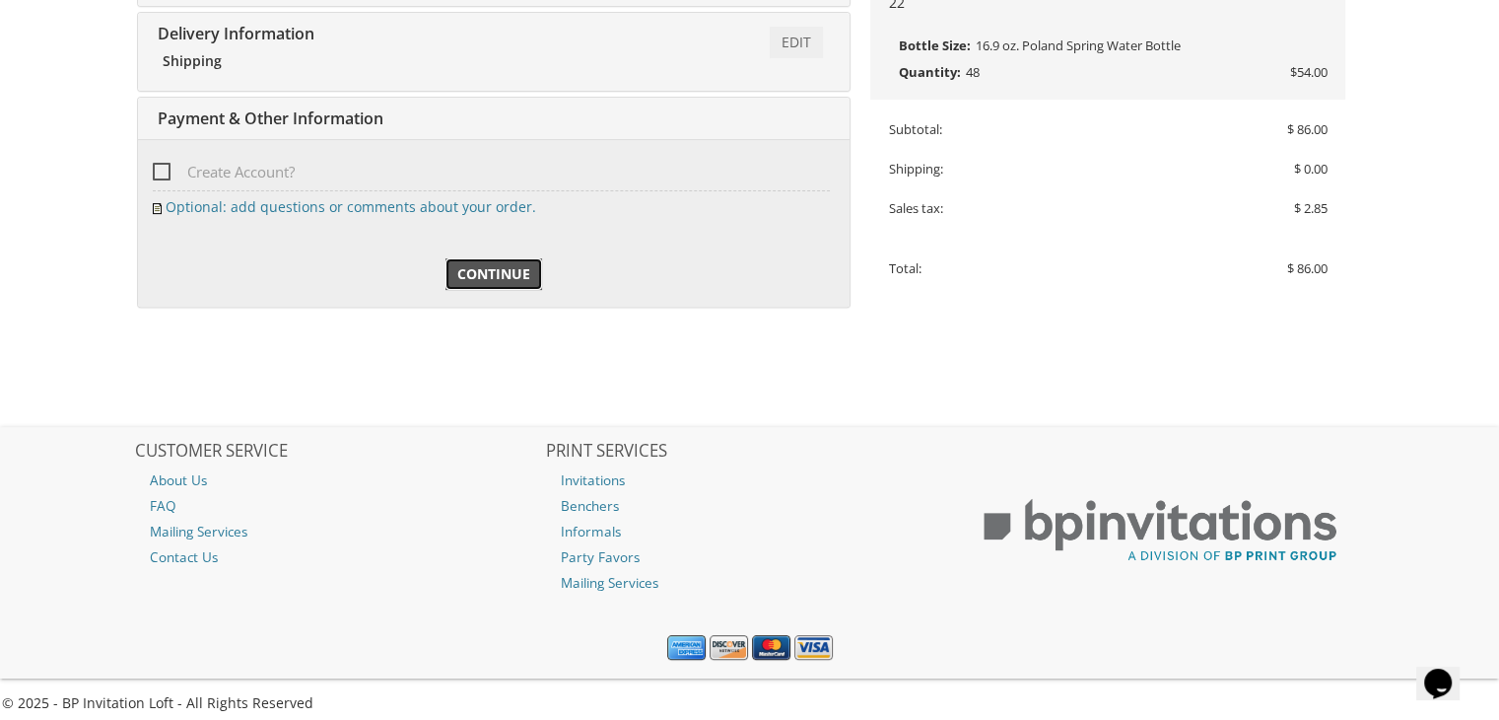
click at [508, 267] on span "Continue" at bounding box center [493, 274] width 73 height 20
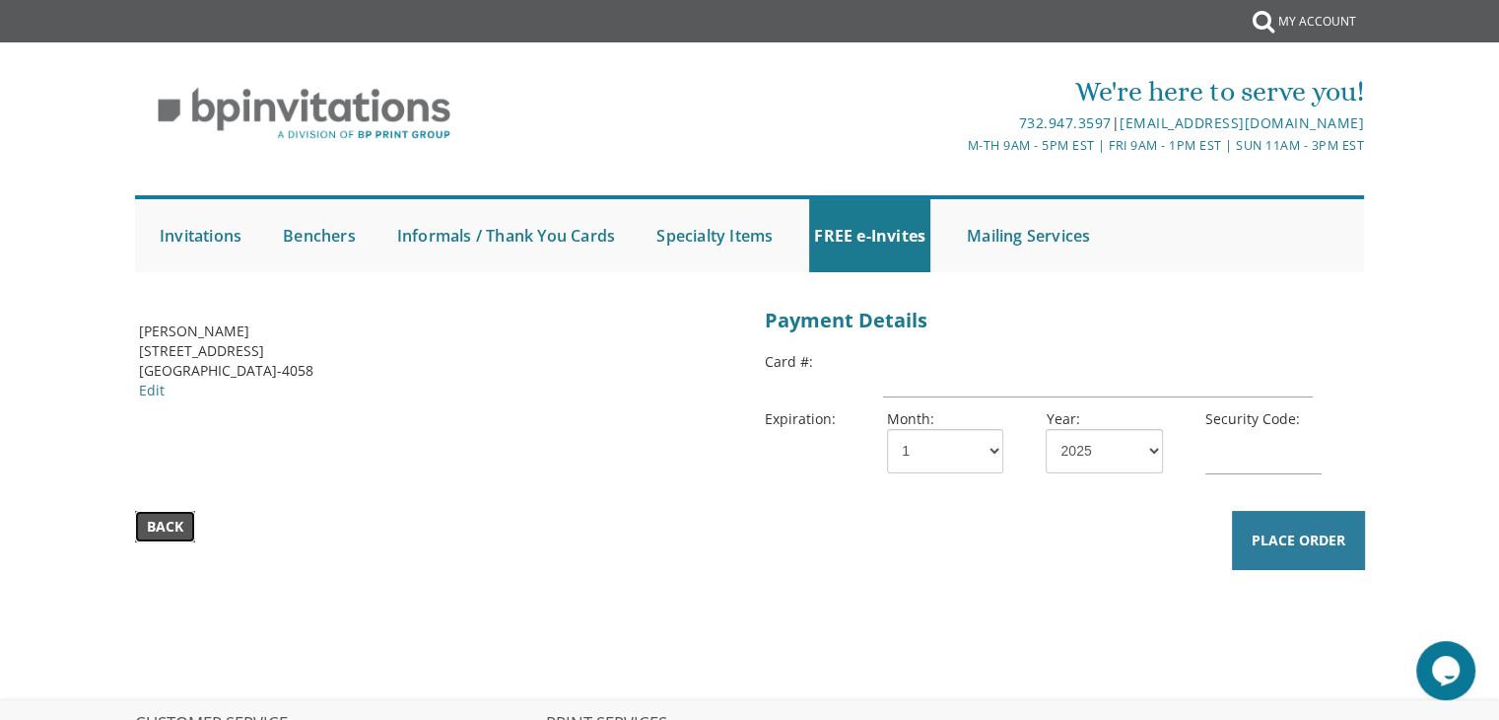
click at [167, 529] on span "Back" at bounding box center [165, 527] width 36 height 20
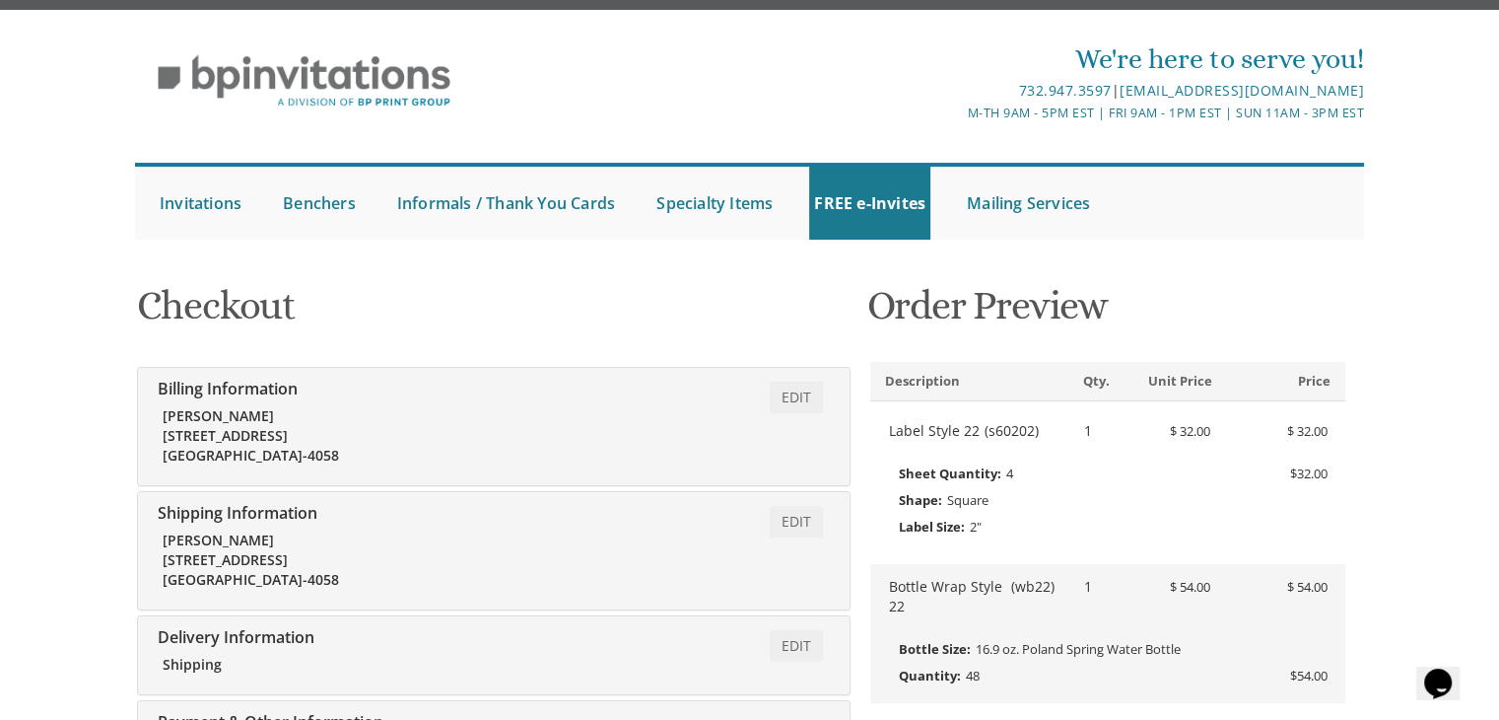
scroll to position [79, 0]
